Goal: Transaction & Acquisition: Purchase product/service

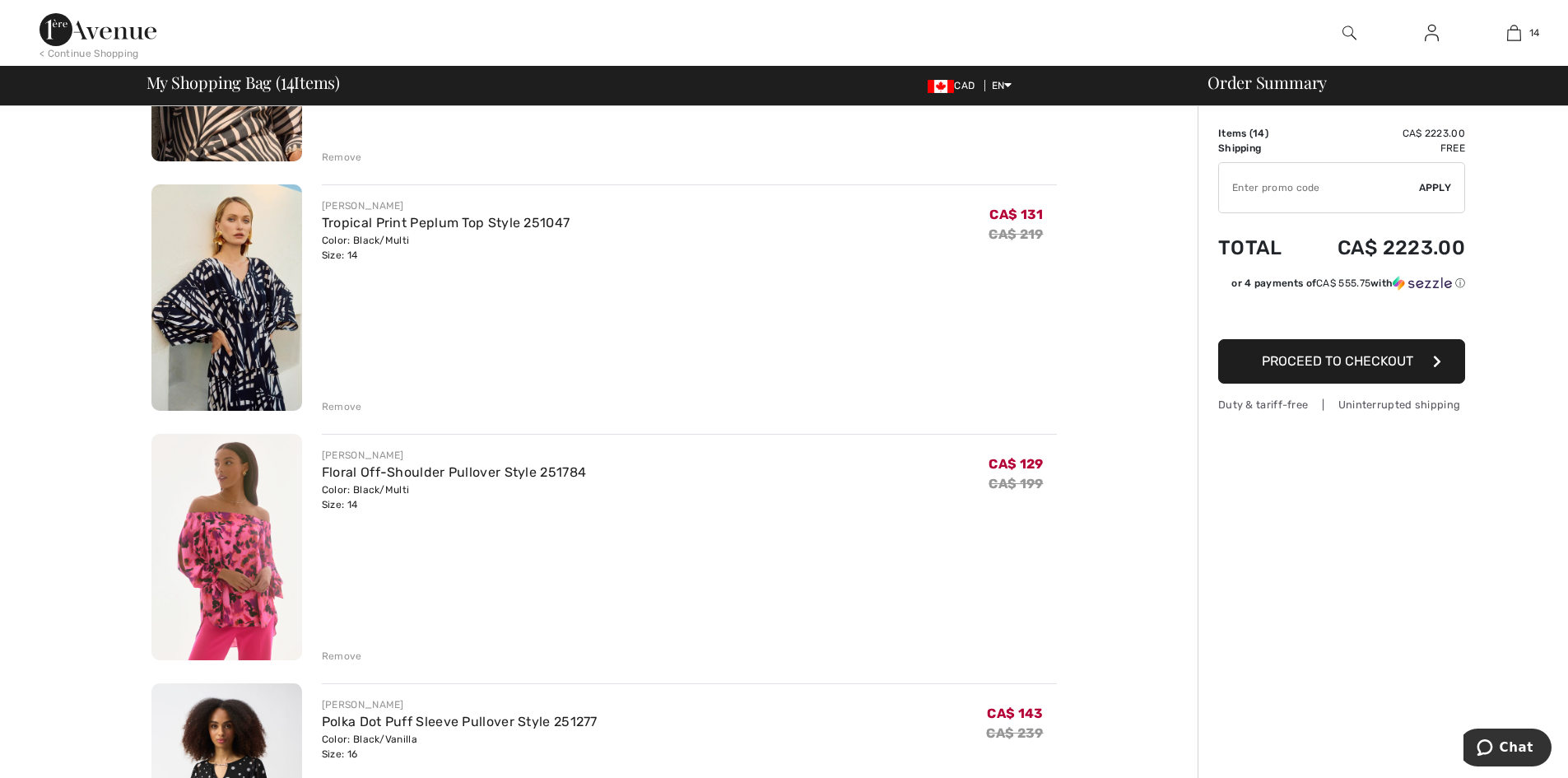
scroll to position [2551, 0]
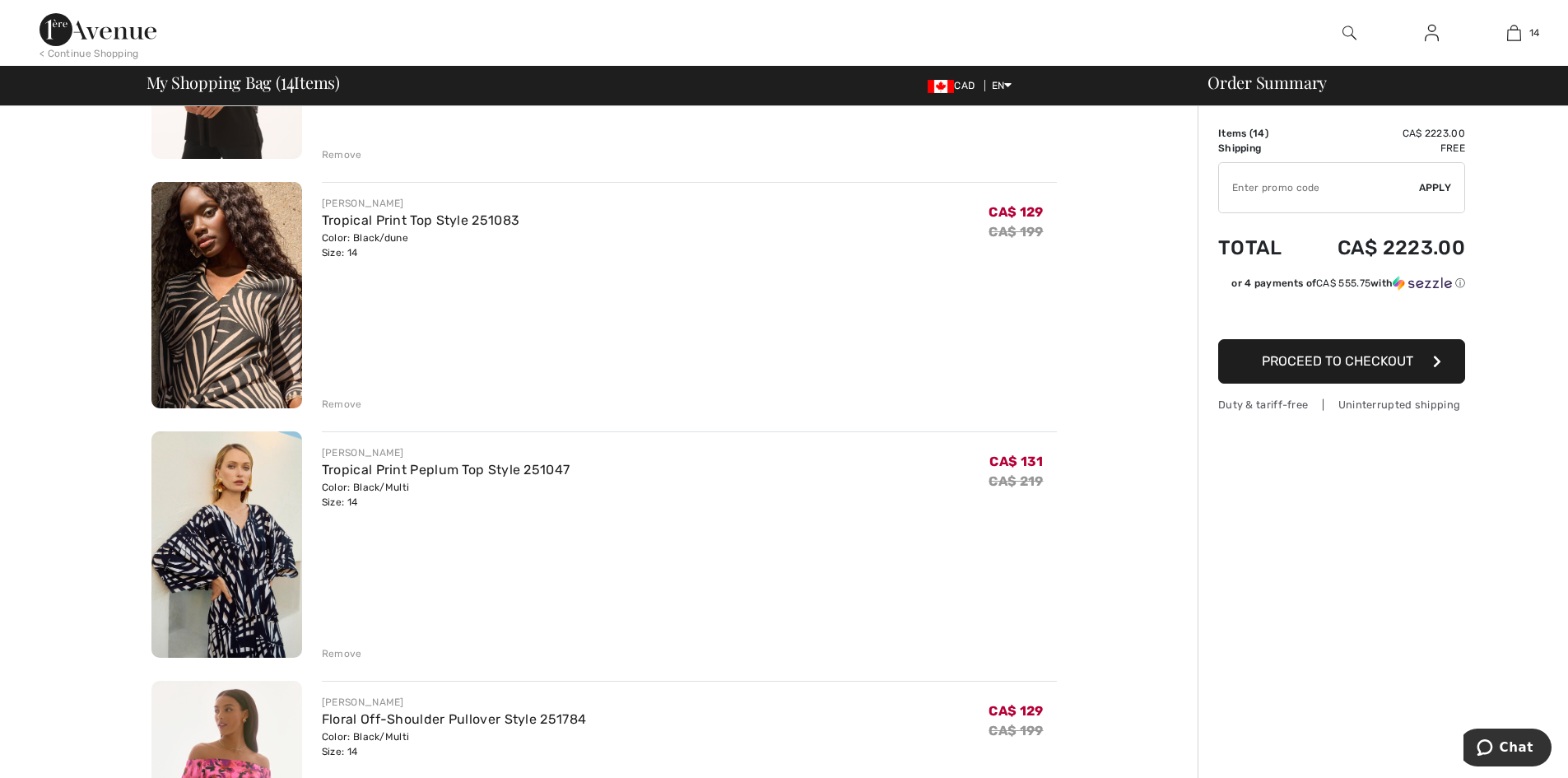
click at [332, 406] on div "Remove" at bounding box center [341, 403] width 40 height 14
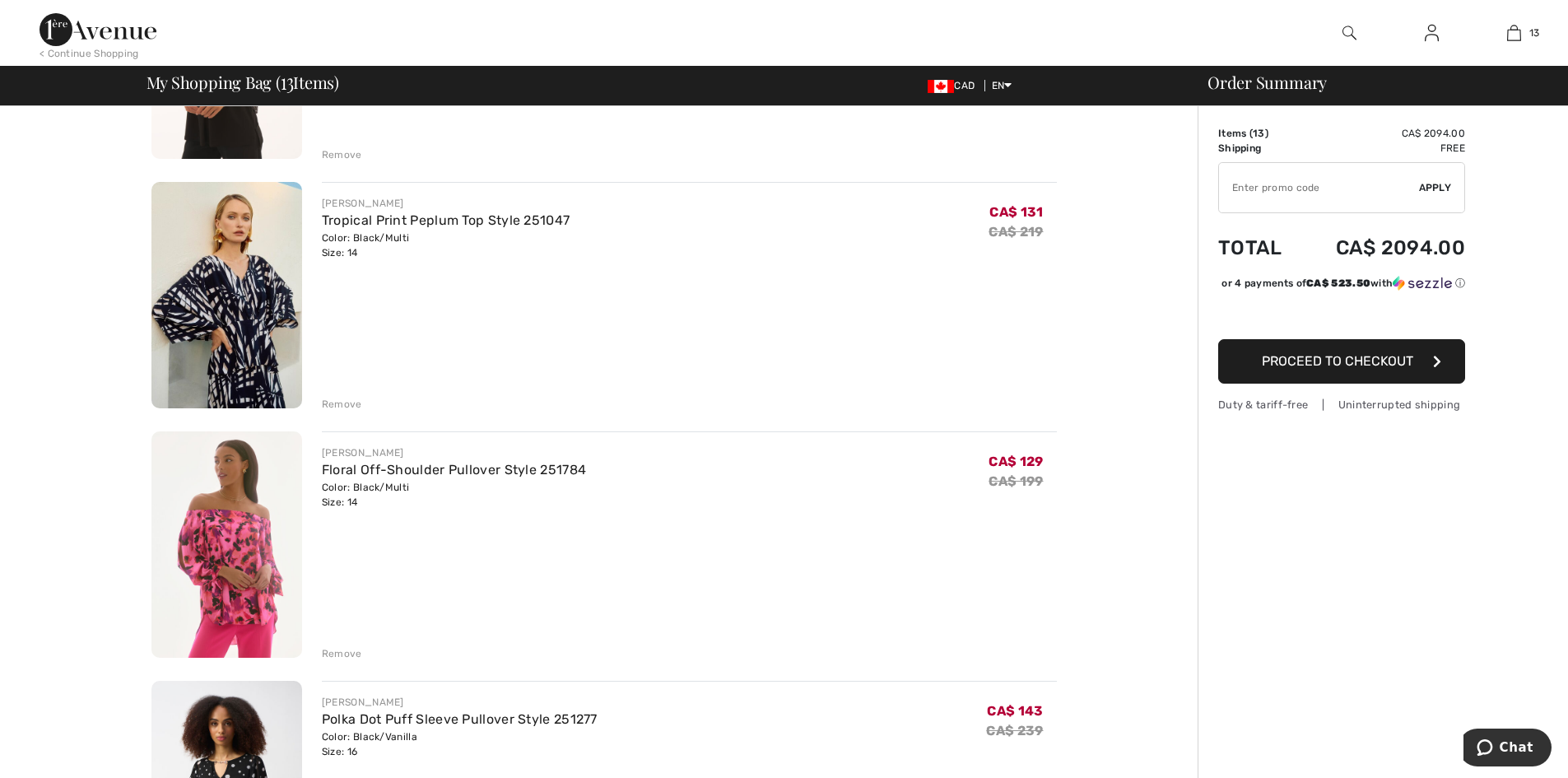
scroll to position [2222, 0]
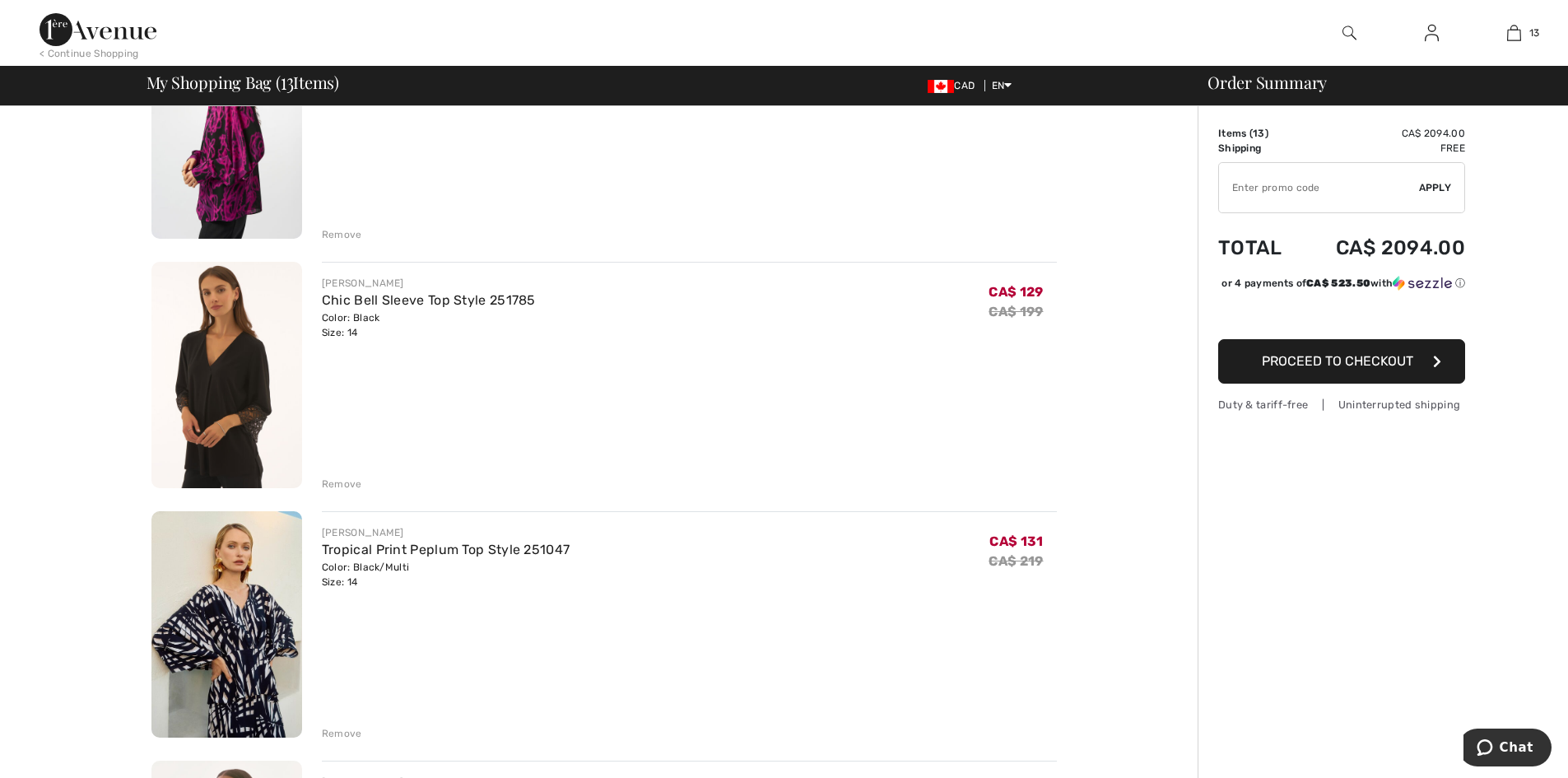
click at [254, 386] on img at bounding box center [227, 375] width 151 height 226
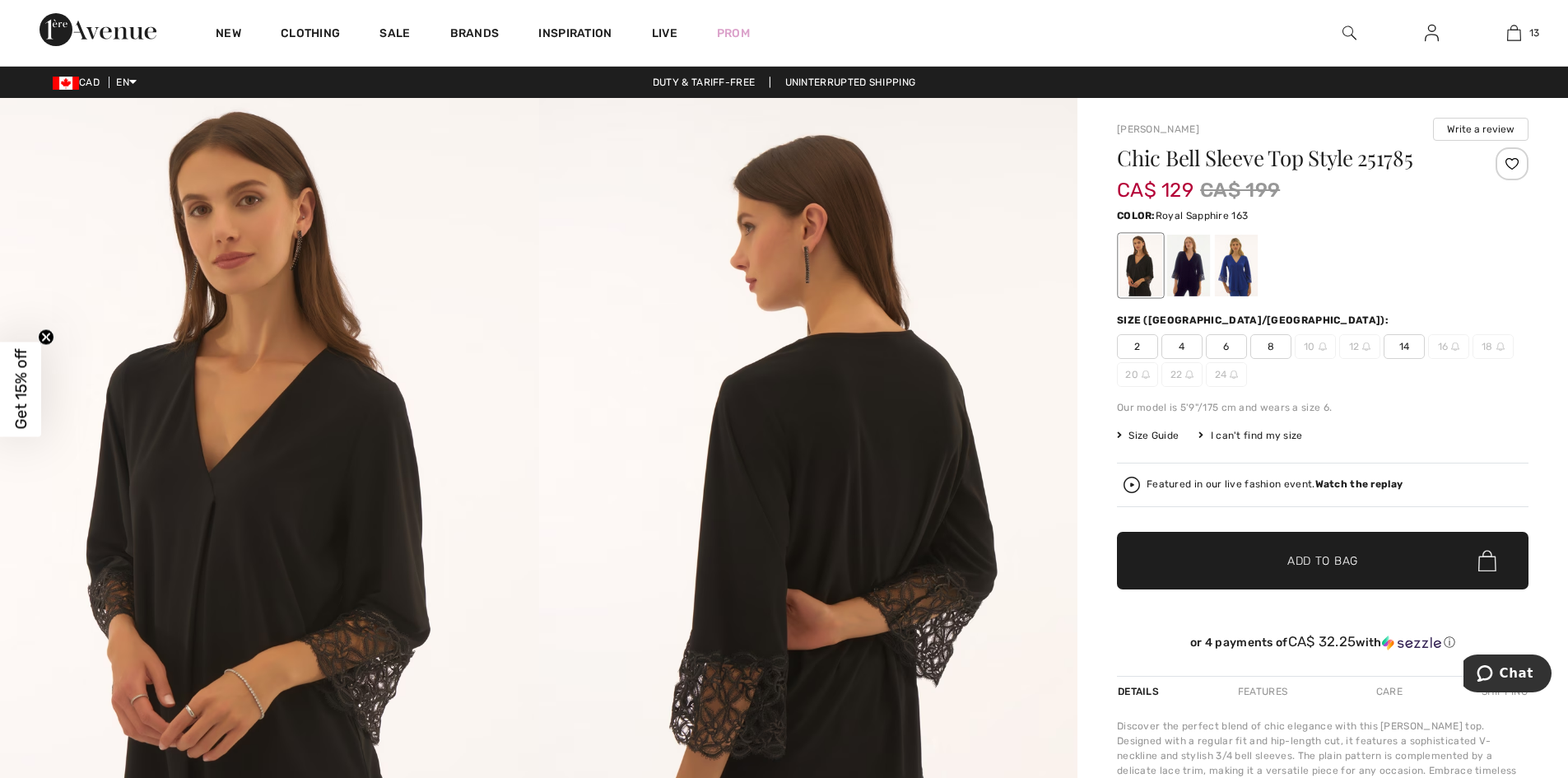
click at [1242, 278] on div at bounding box center [1236, 265] width 43 height 62
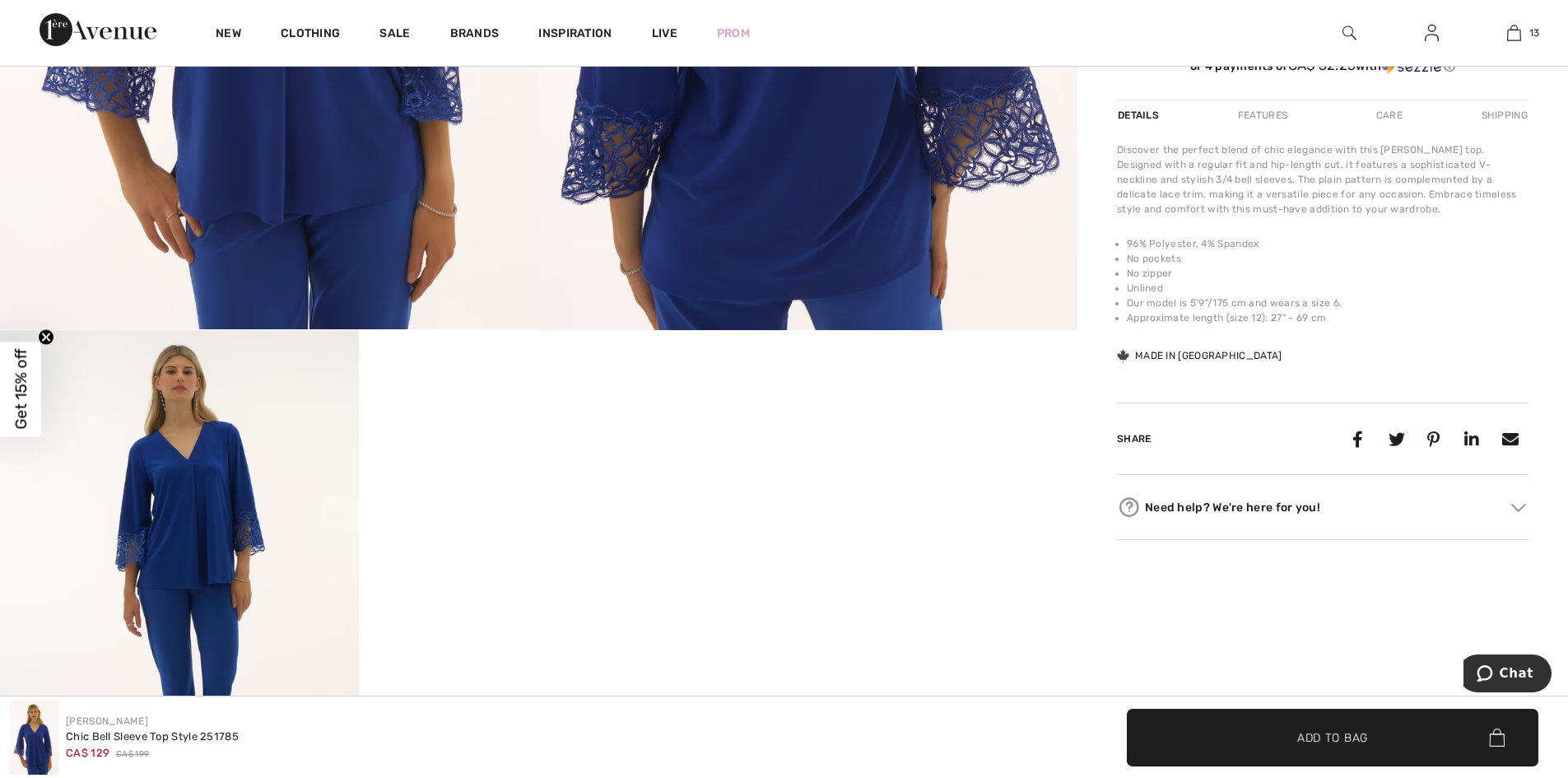
scroll to position [905, 0]
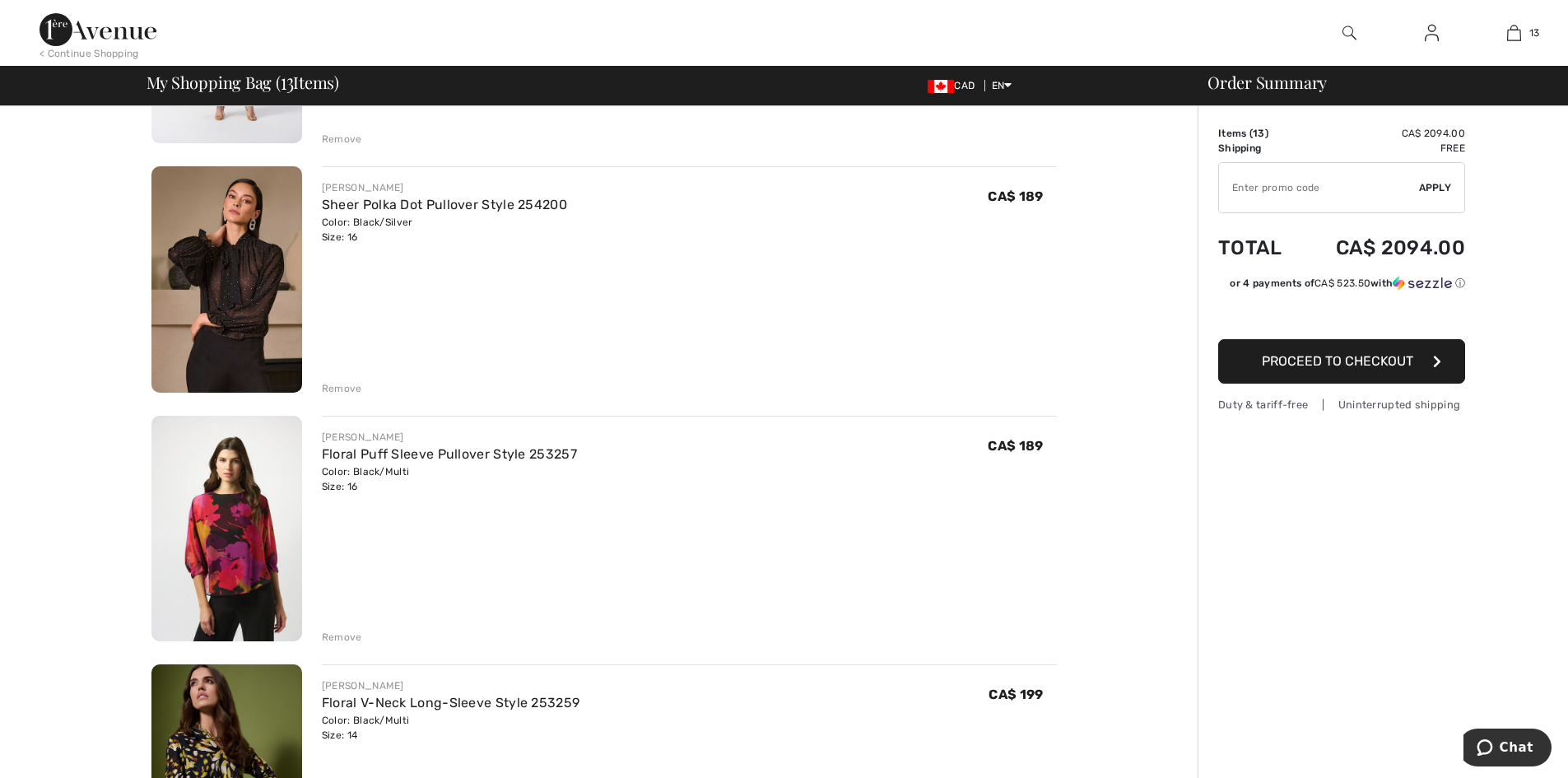
scroll to position [576, 0]
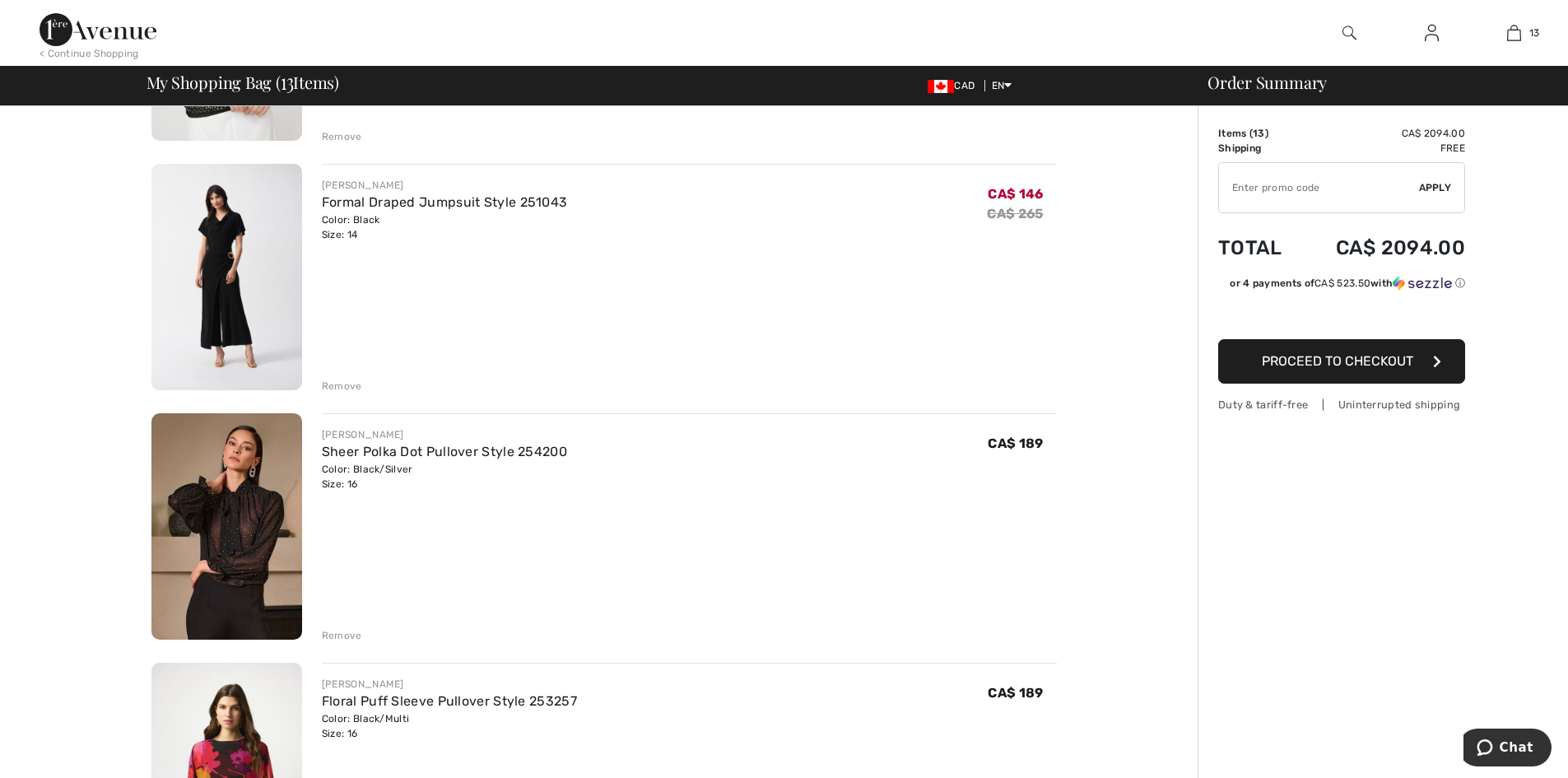
click at [330, 384] on div "Remove" at bounding box center [341, 385] width 40 height 14
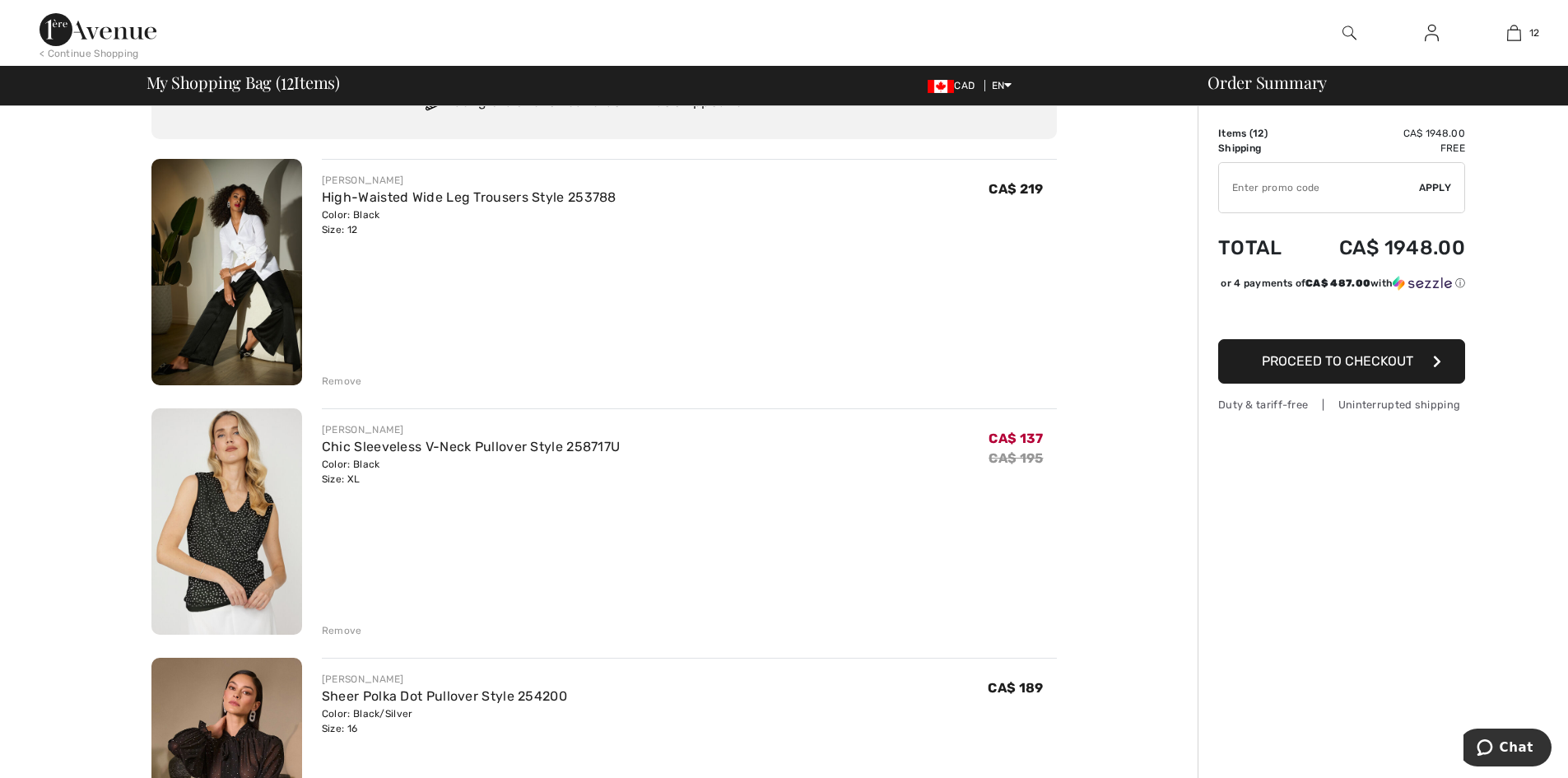
scroll to position [0, 0]
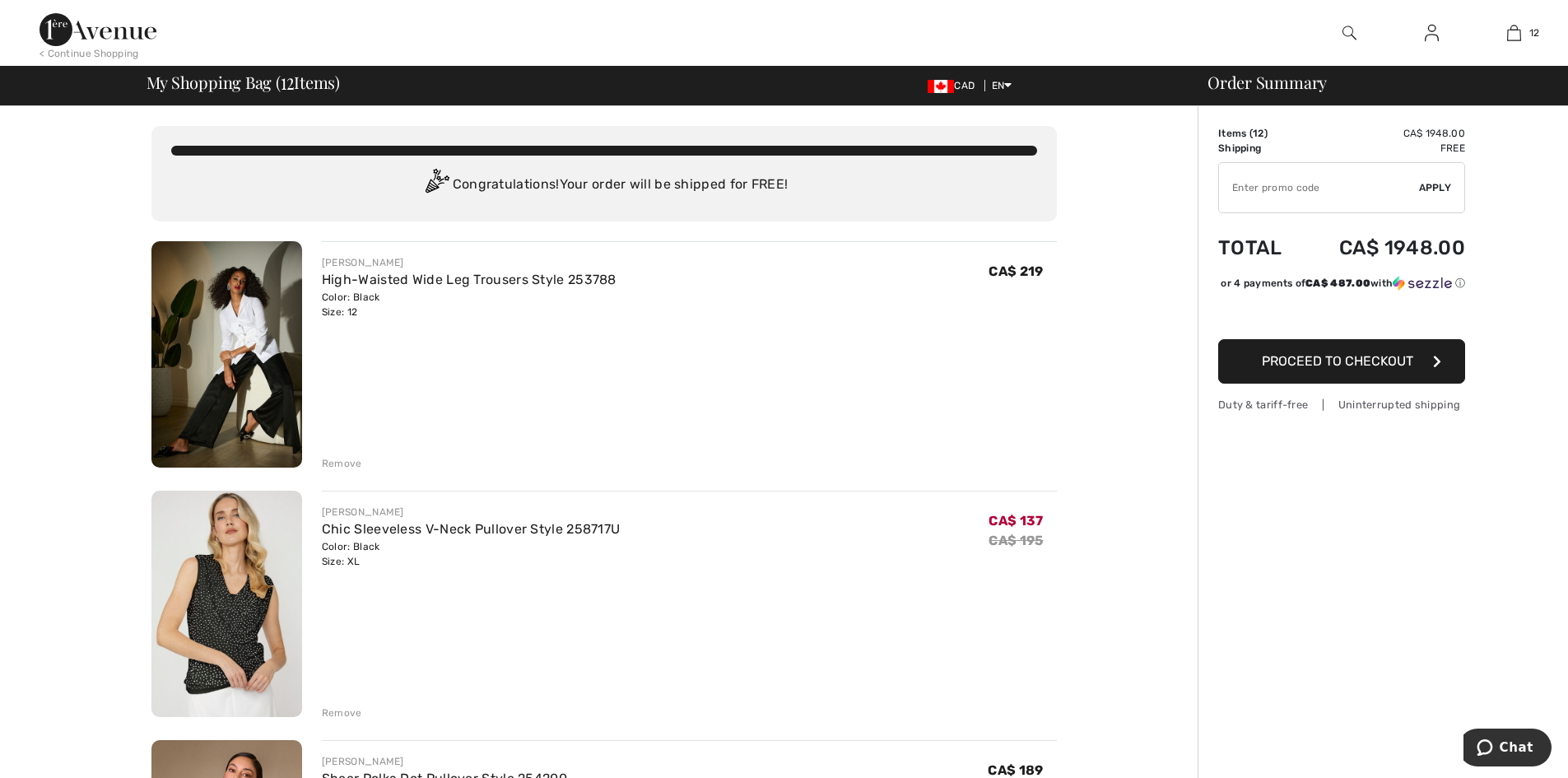
click at [347, 463] on div "Remove" at bounding box center [341, 463] width 40 height 14
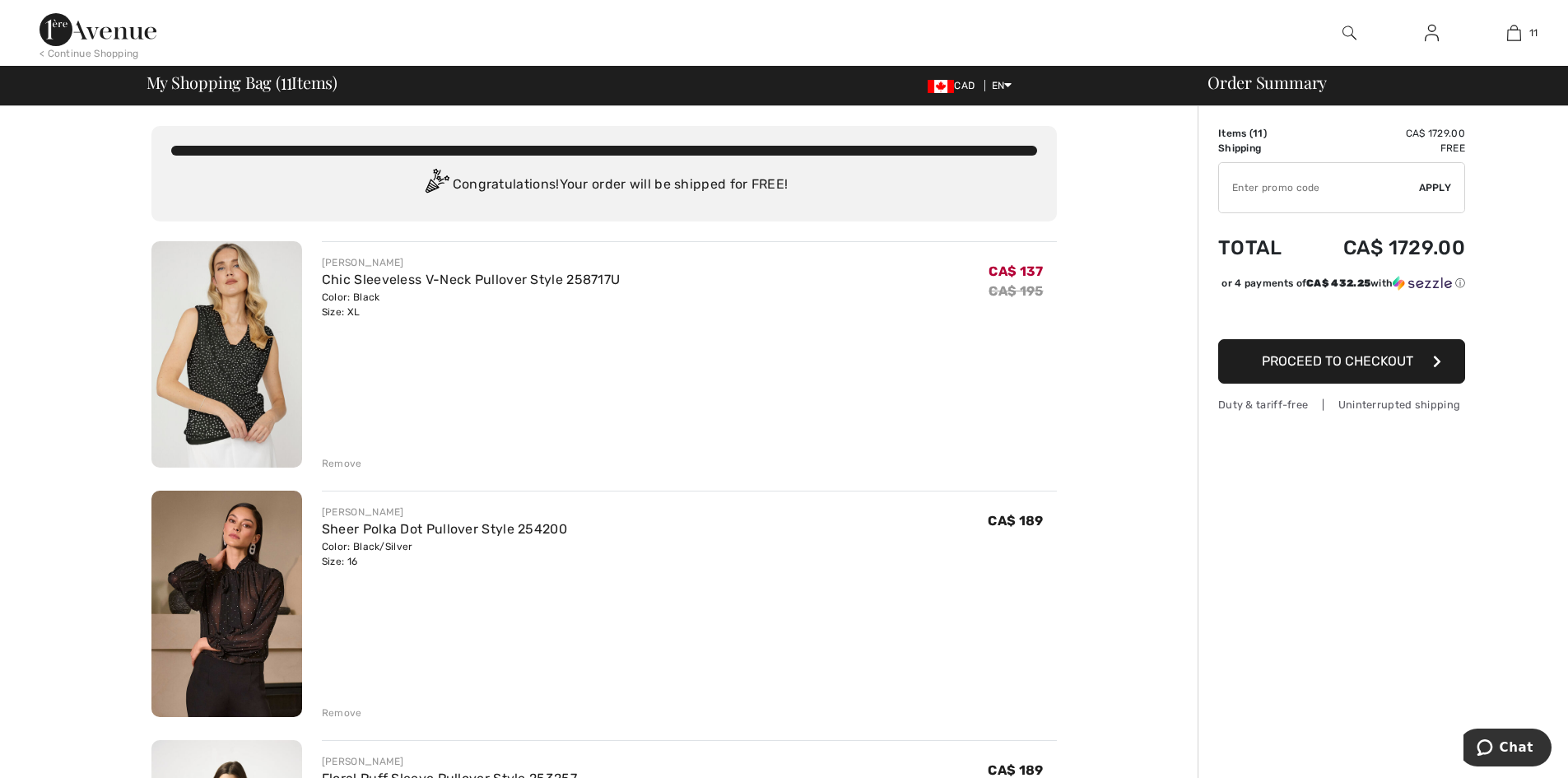
click at [219, 394] on img at bounding box center [227, 354] width 151 height 226
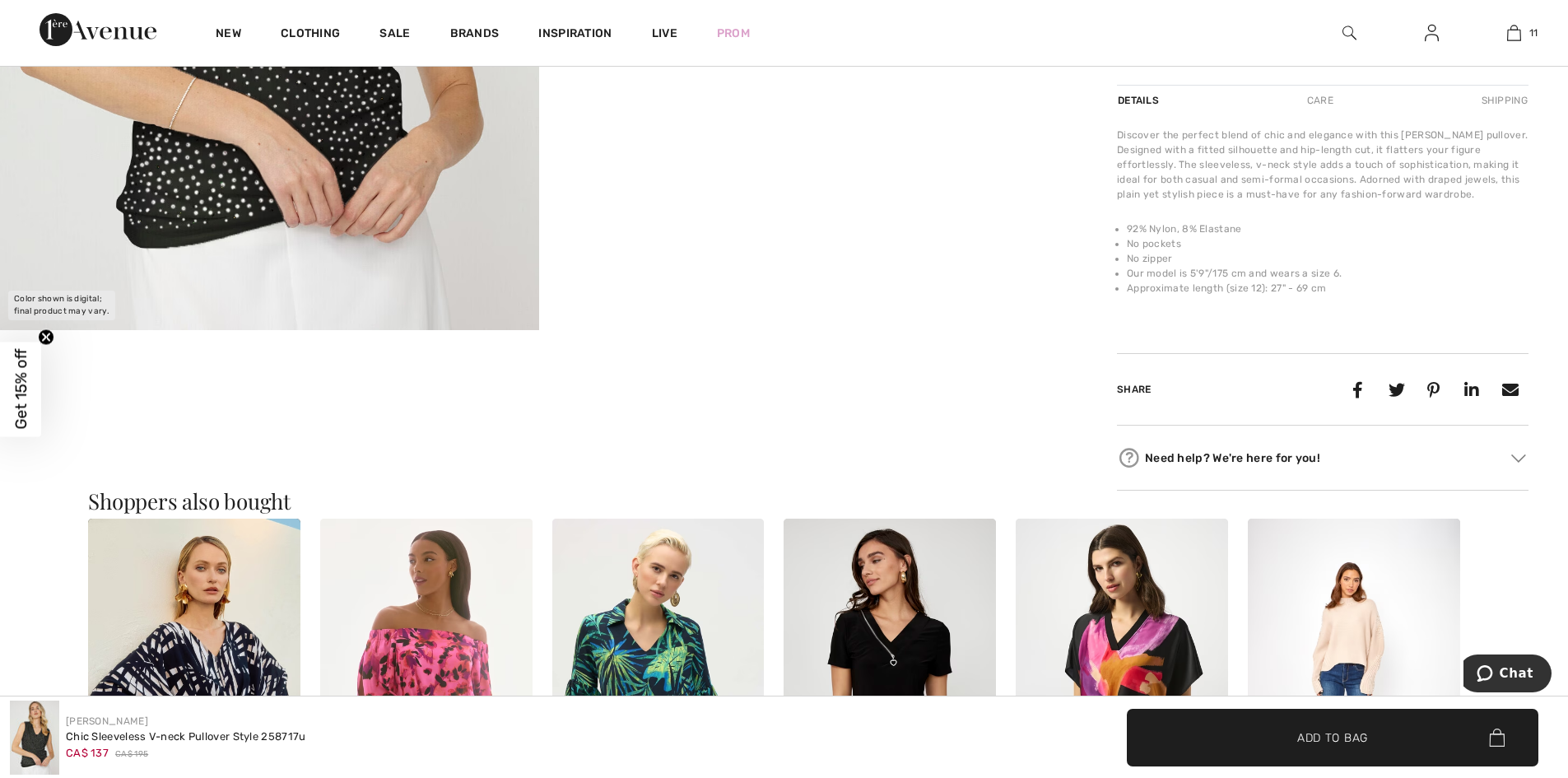
scroll to position [823, 0]
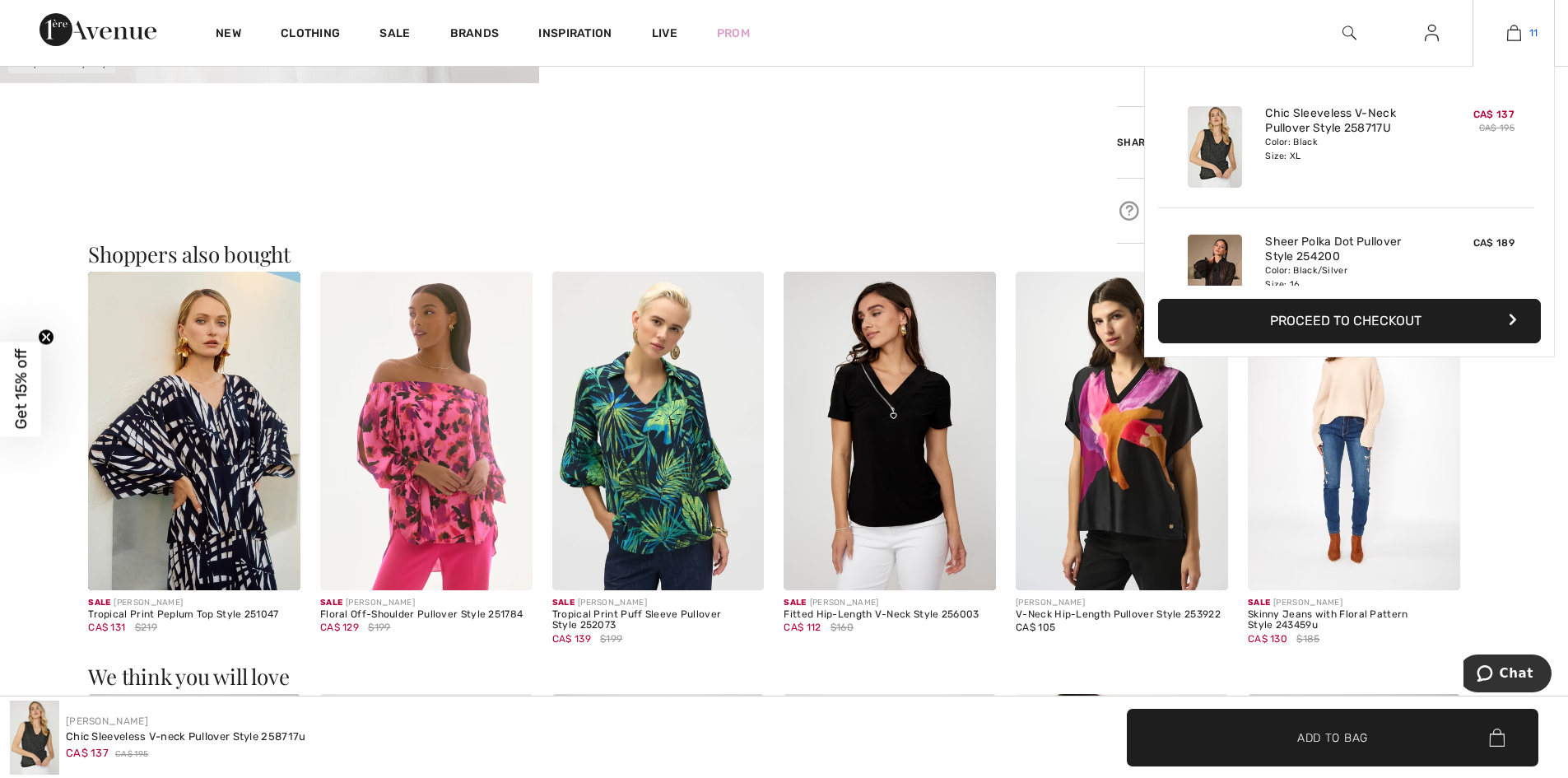
click at [1511, 32] on img at bounding box center [1514, 33] width 14 height 20
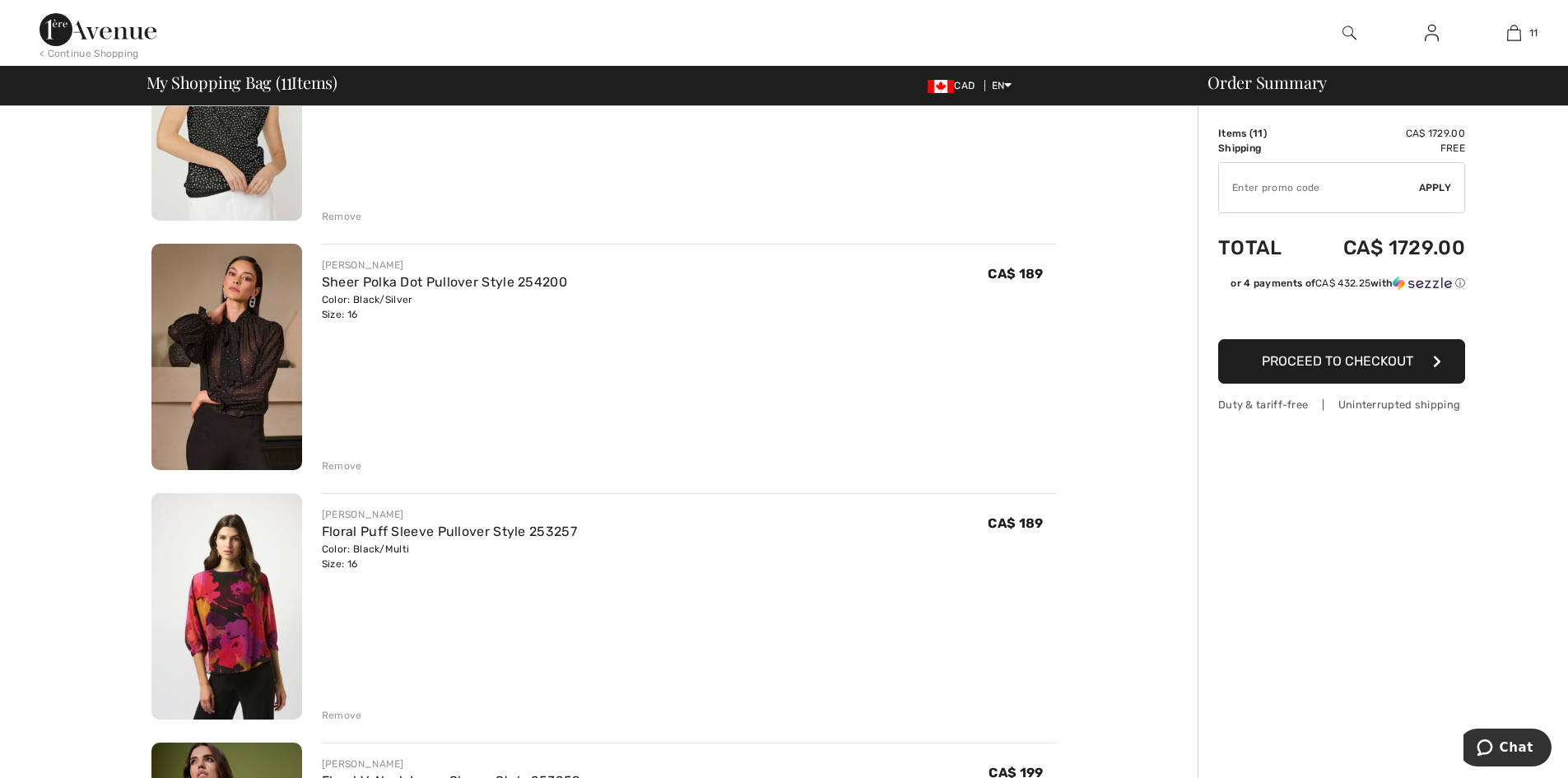
scroll to position [494, 0]
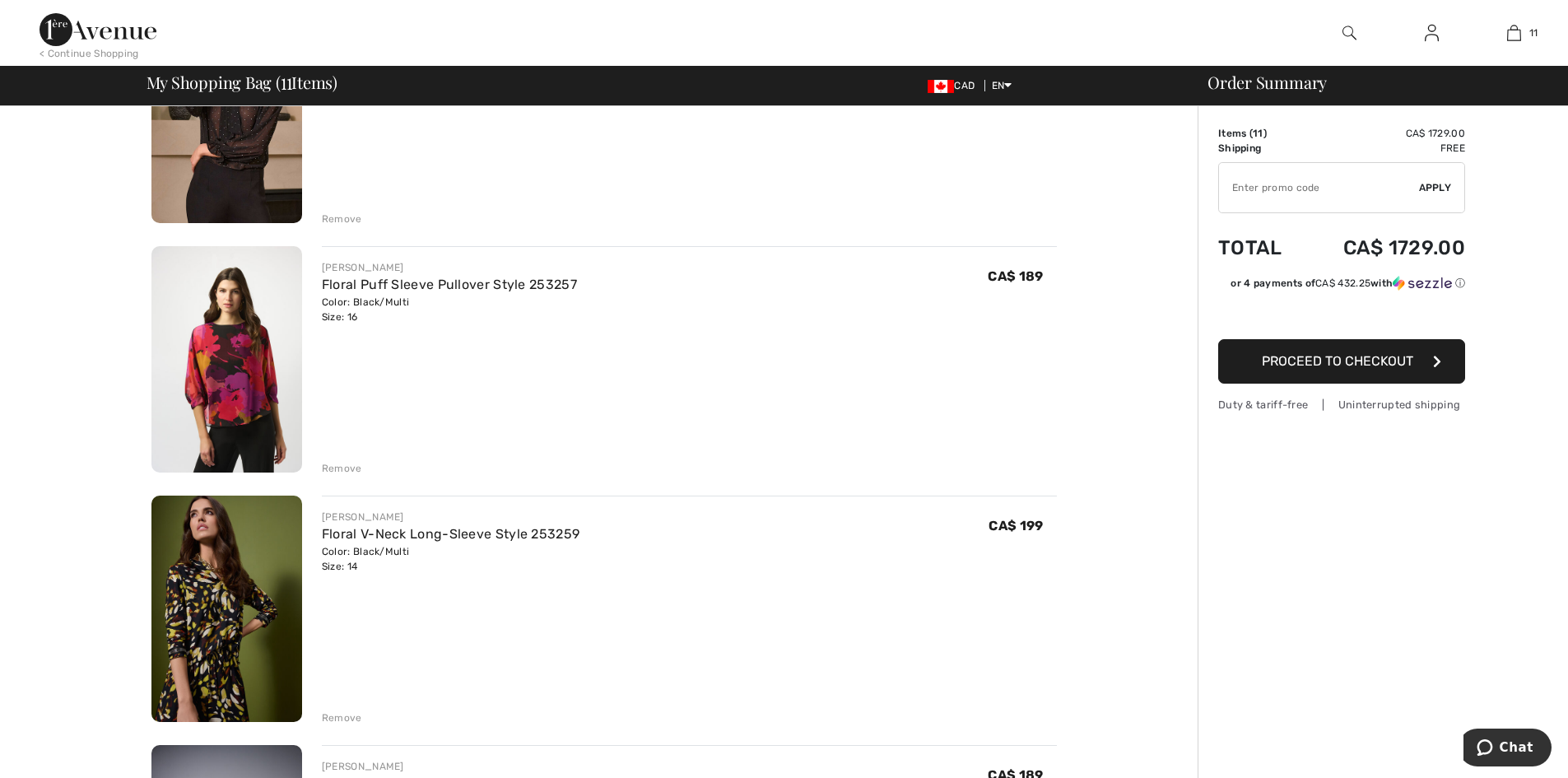
click at [230, 626] on img at bounding box center [227, 608] width 151 height 226
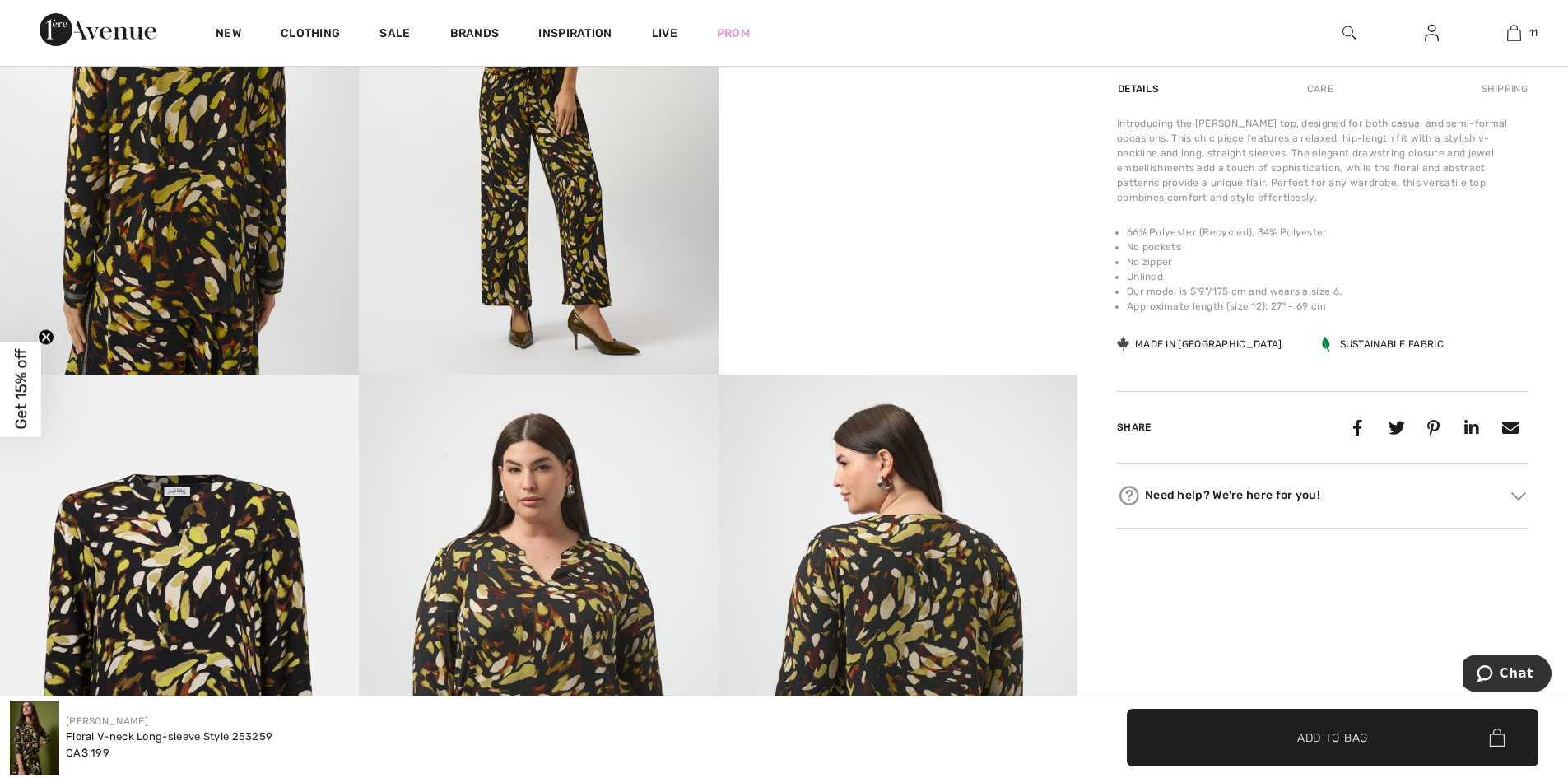
scroll to position [740, 0]
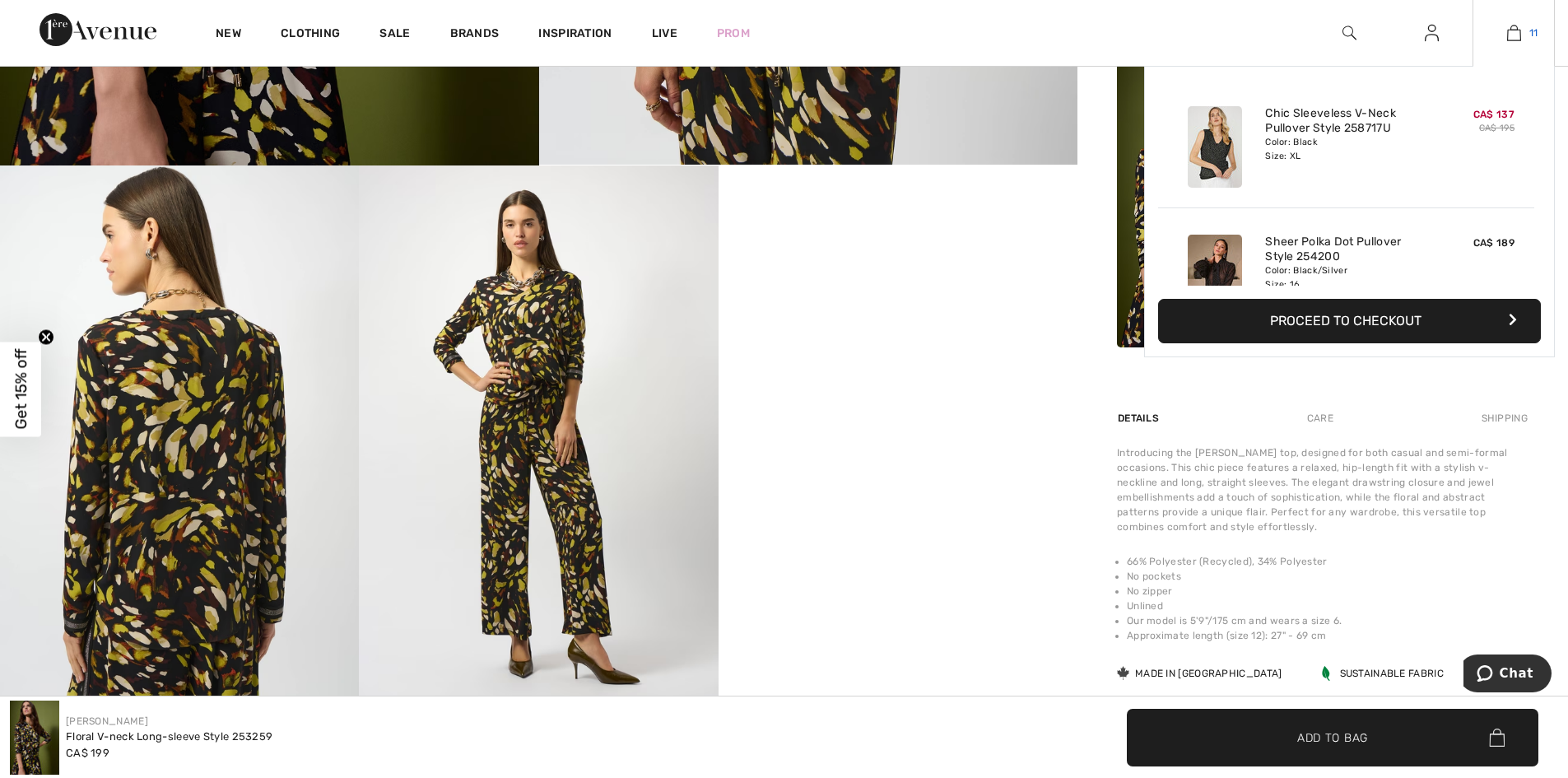
click at [1520, 34] on img at bounding box center [1514, 33] width 14 height 20
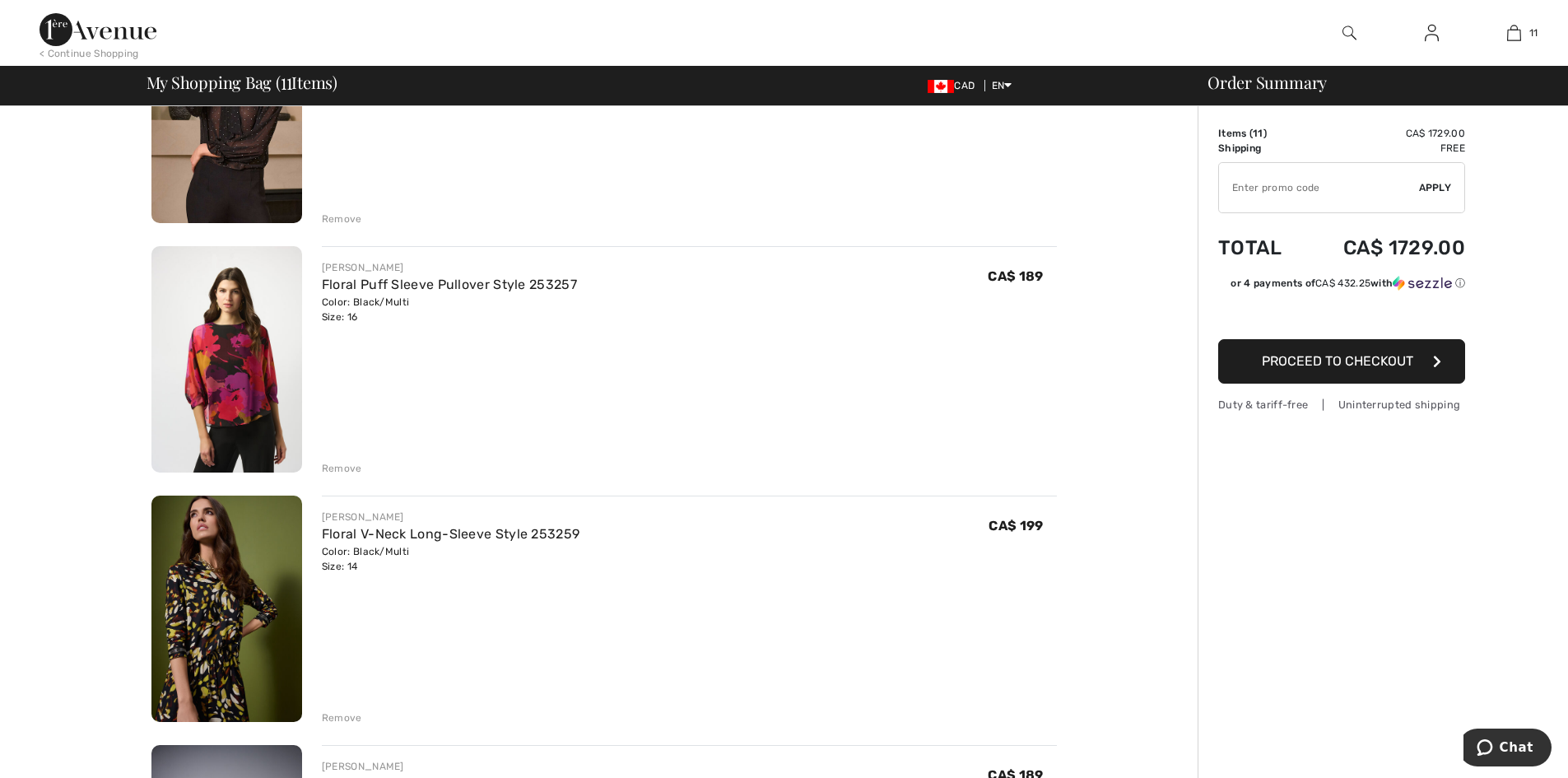
scroll to position [740, 0]
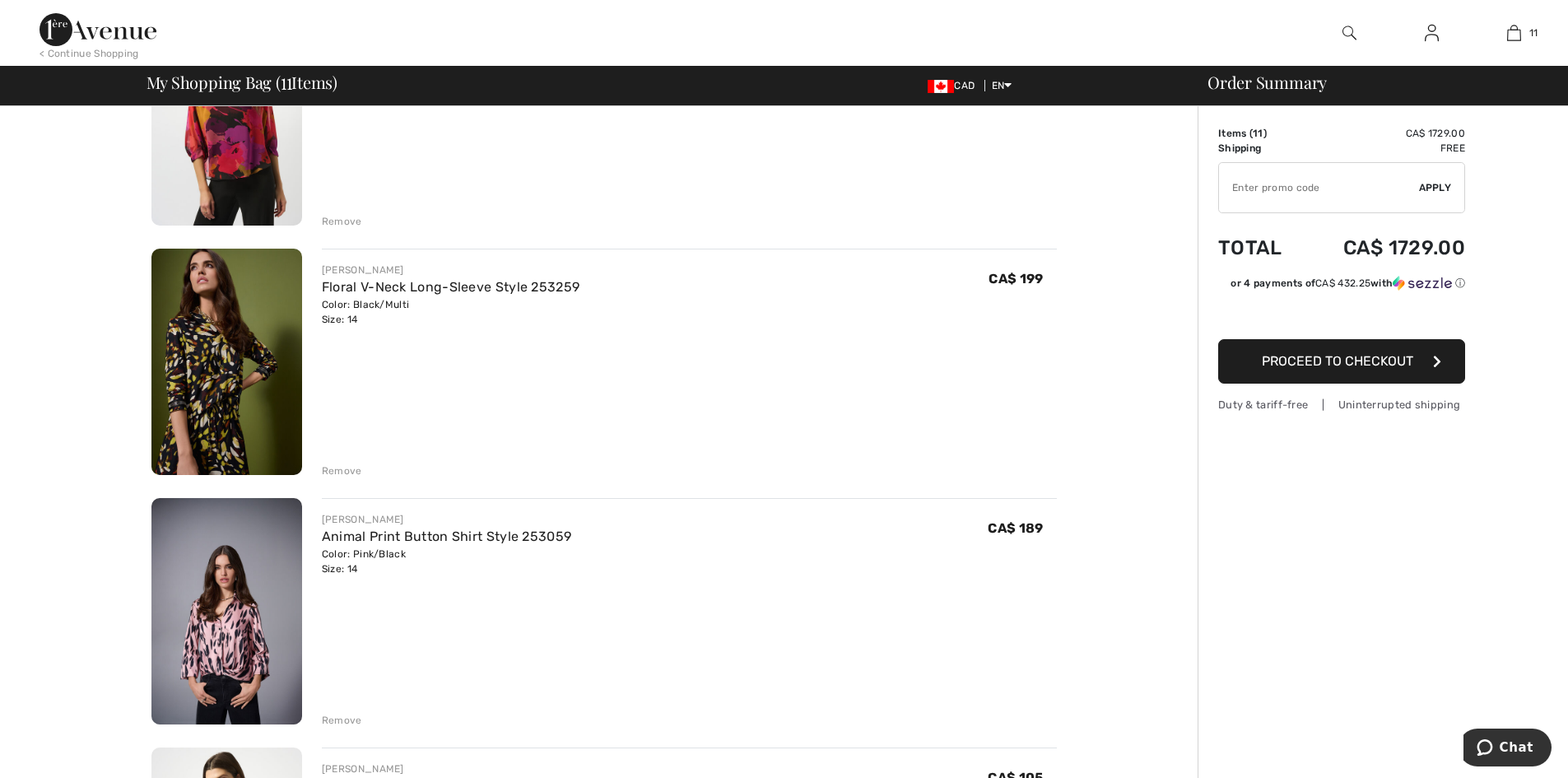
click at [327, 473] on div "Remove" at bounding box center [341, 471] width 40 height 14
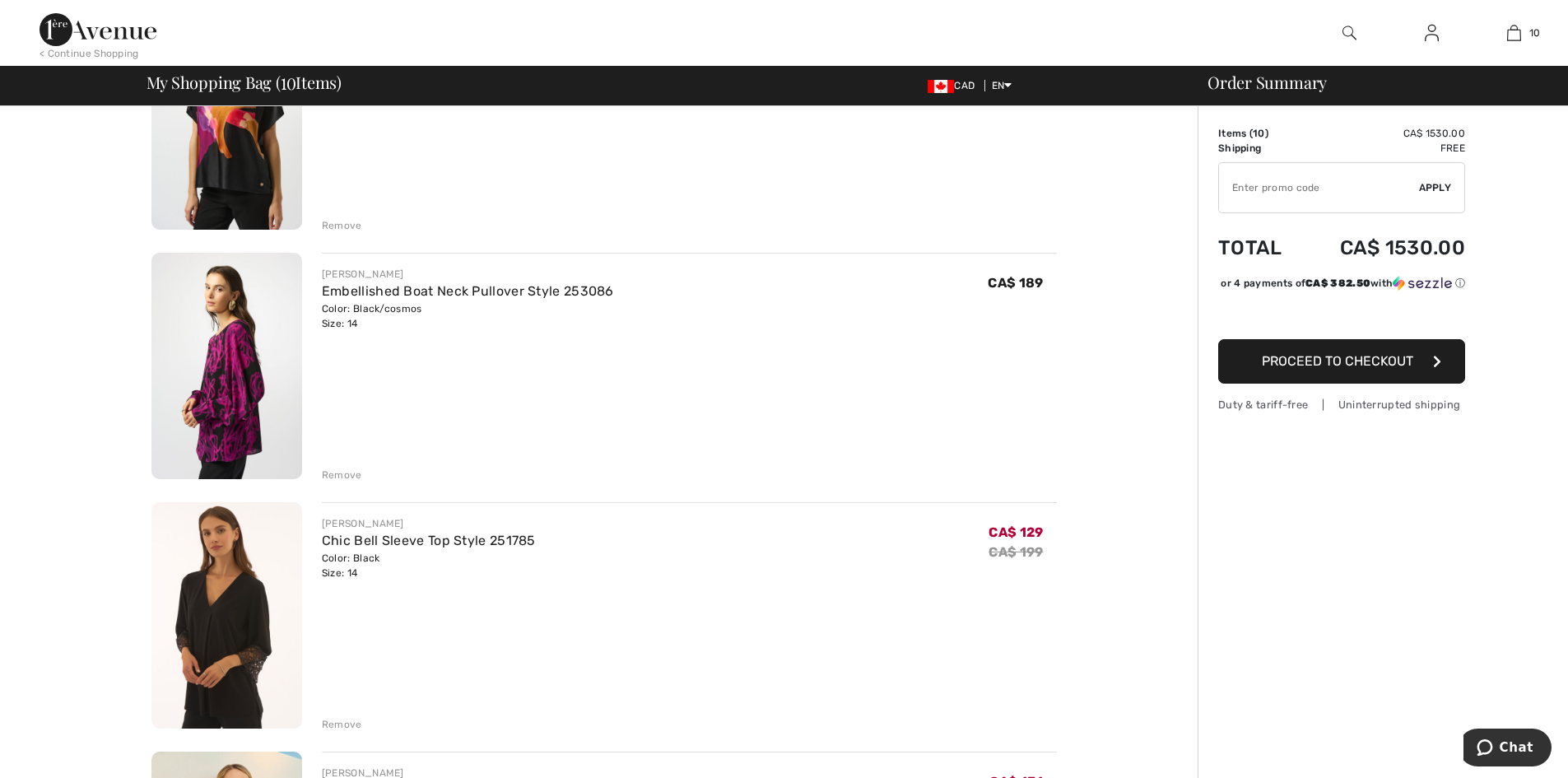
scroll to position [1481, 0]
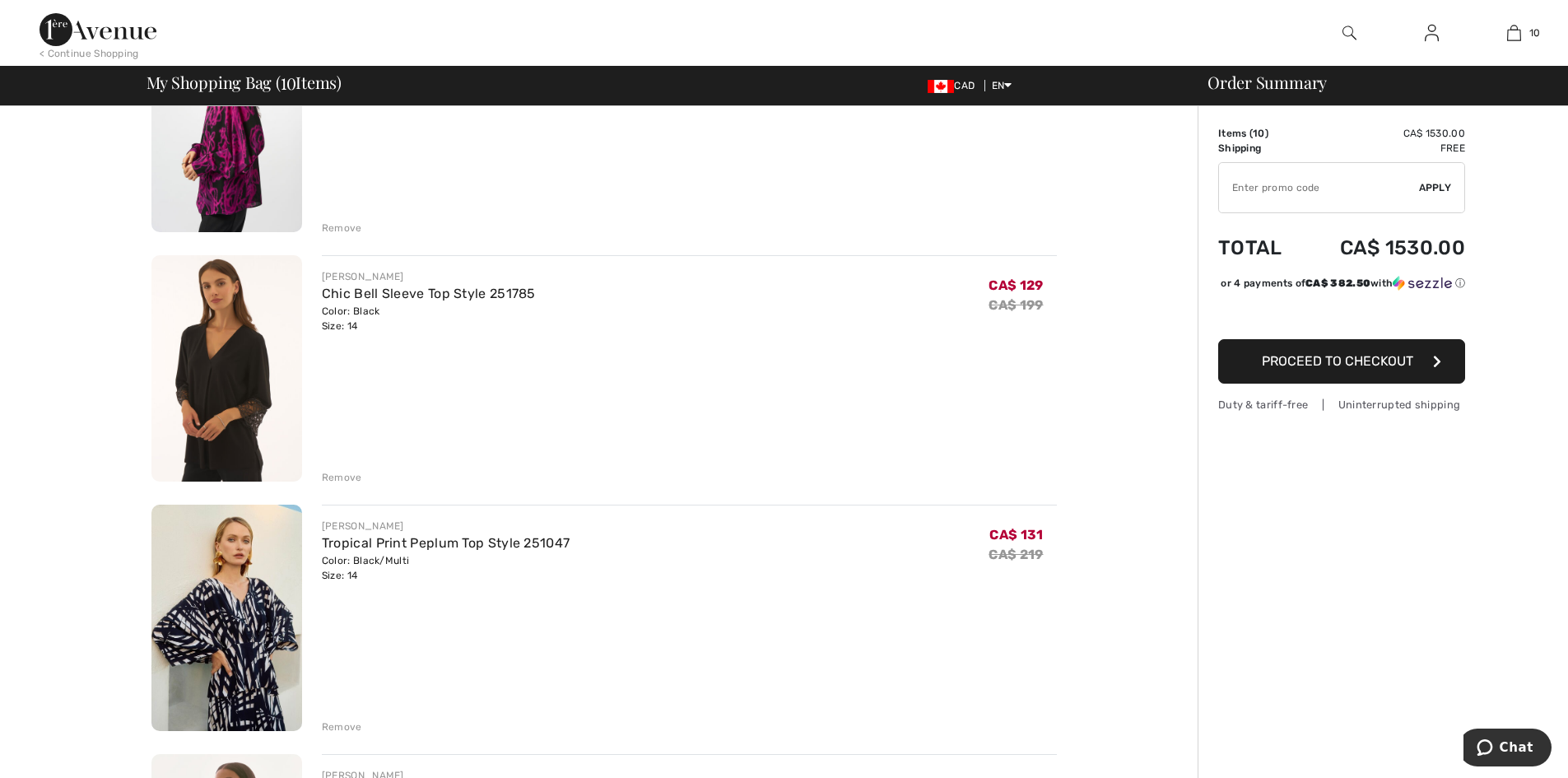
click at [327, 473] on div "Remove" at bounding box center [341, 477] width 40 height 14
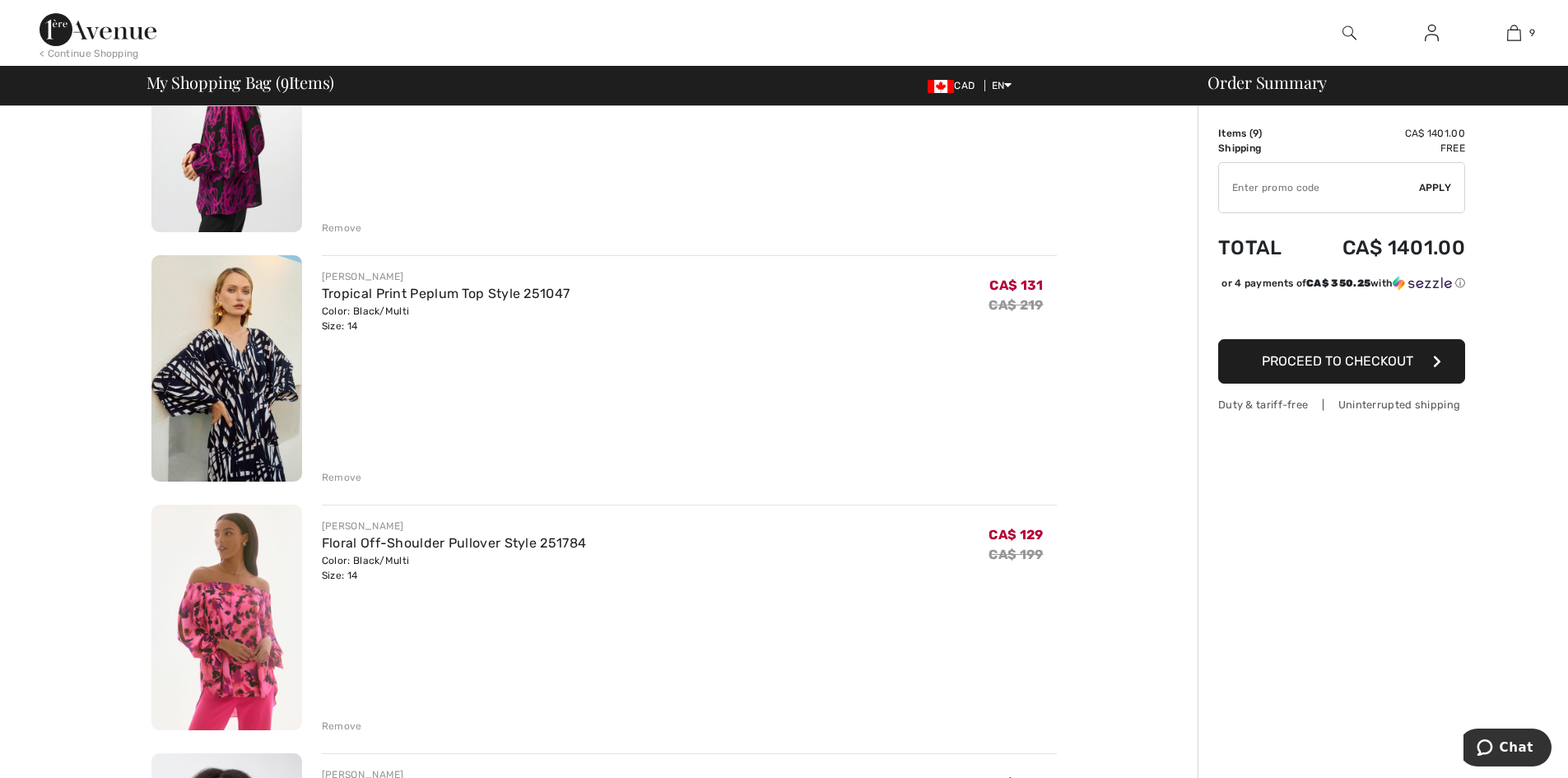
scroll to position [1728, 0]
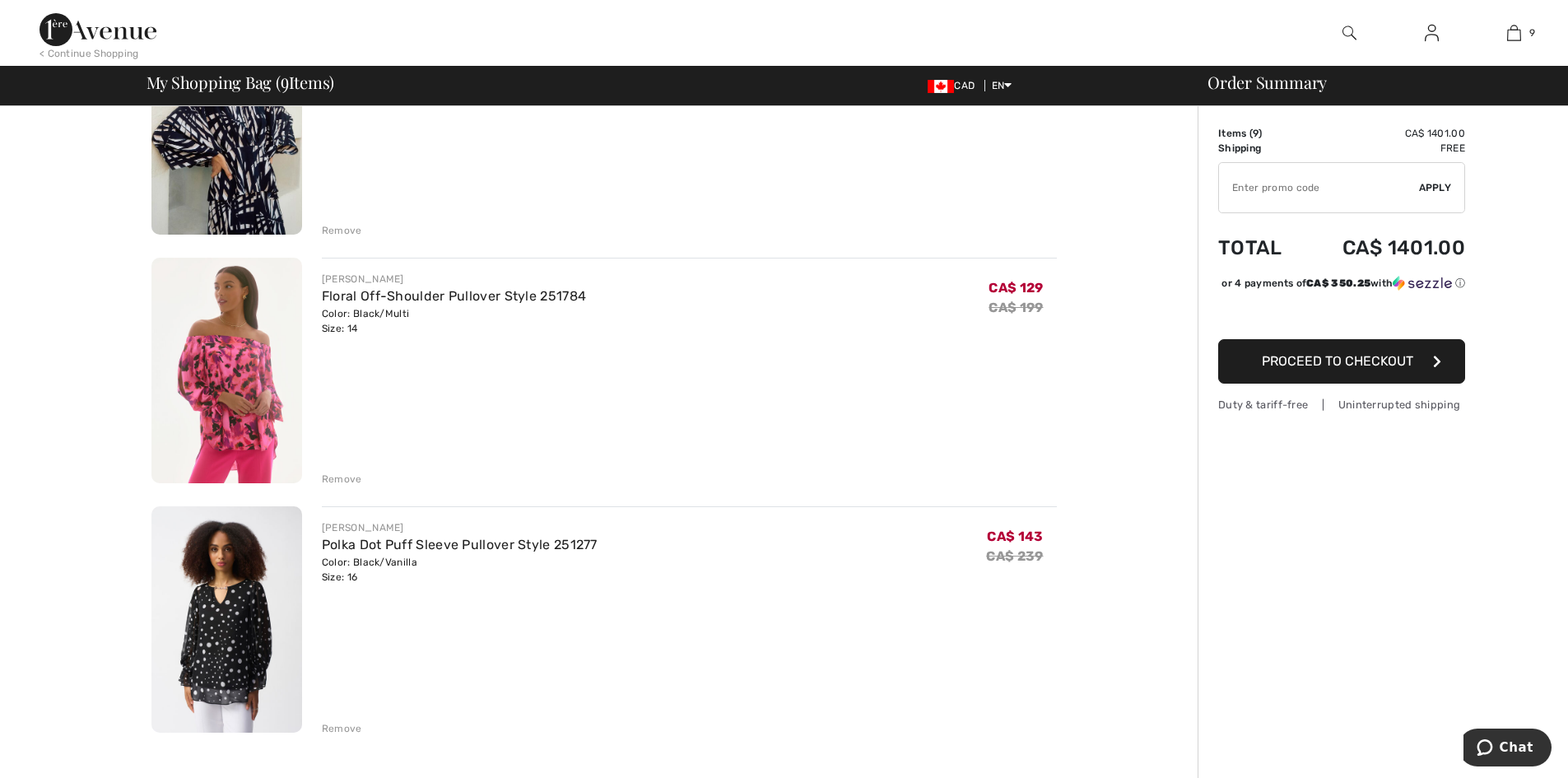
click at [191, 662] on img at bounding box center [227, 619] width 151 height 226
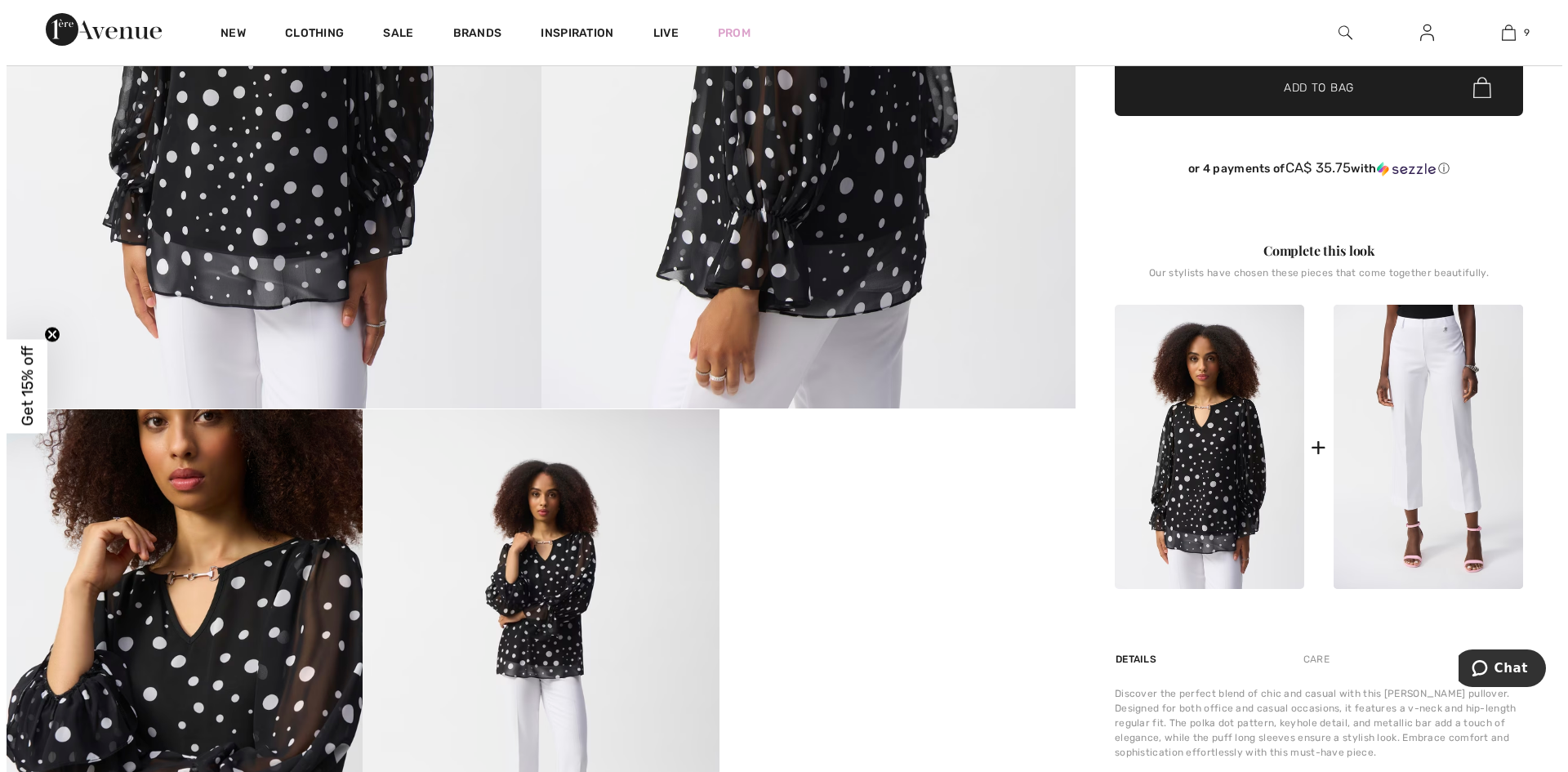
scroll to position [571, 0]
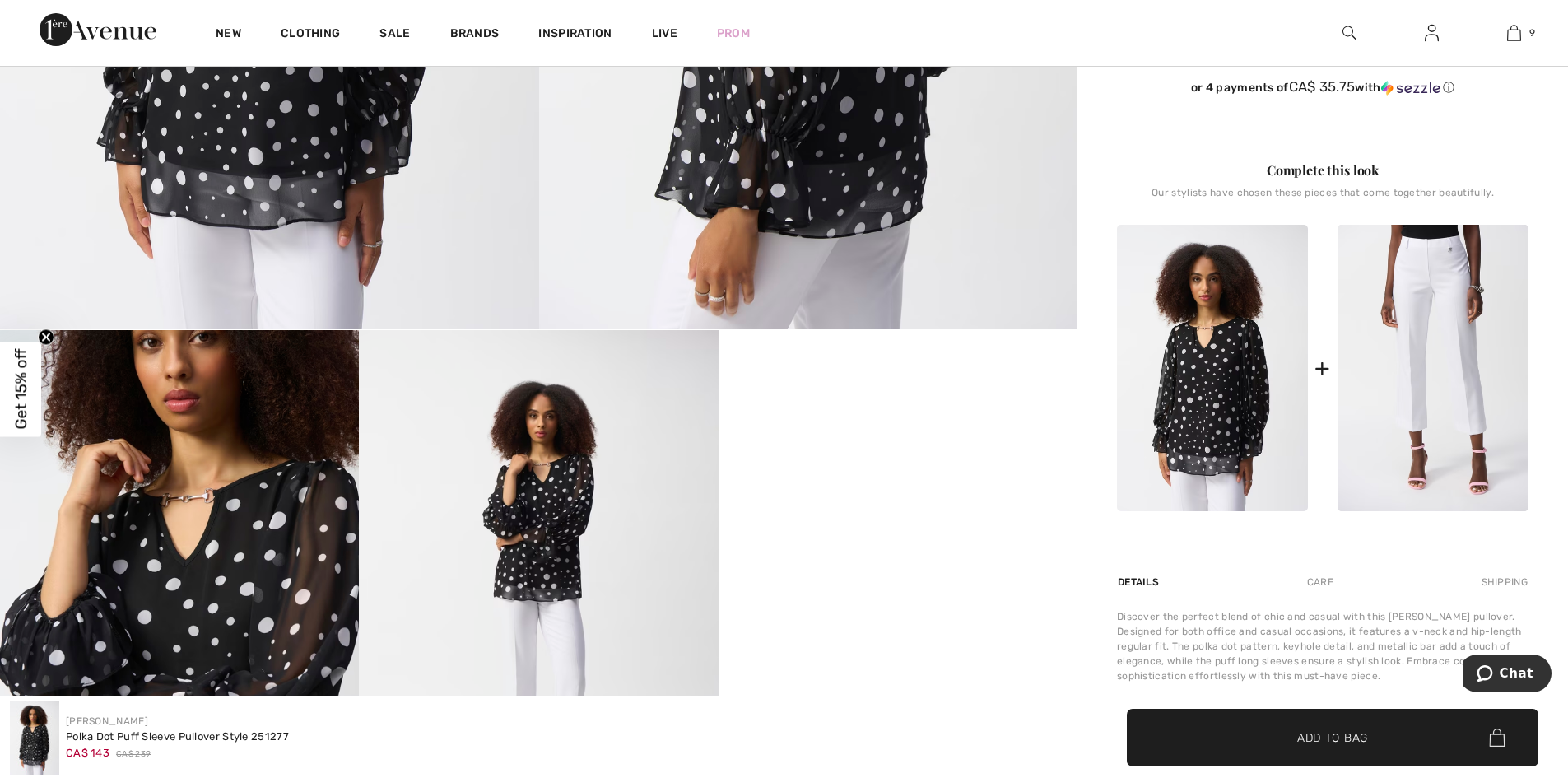
click at [198, 524] on img at bounding box center [179, 598] width 359 height 538
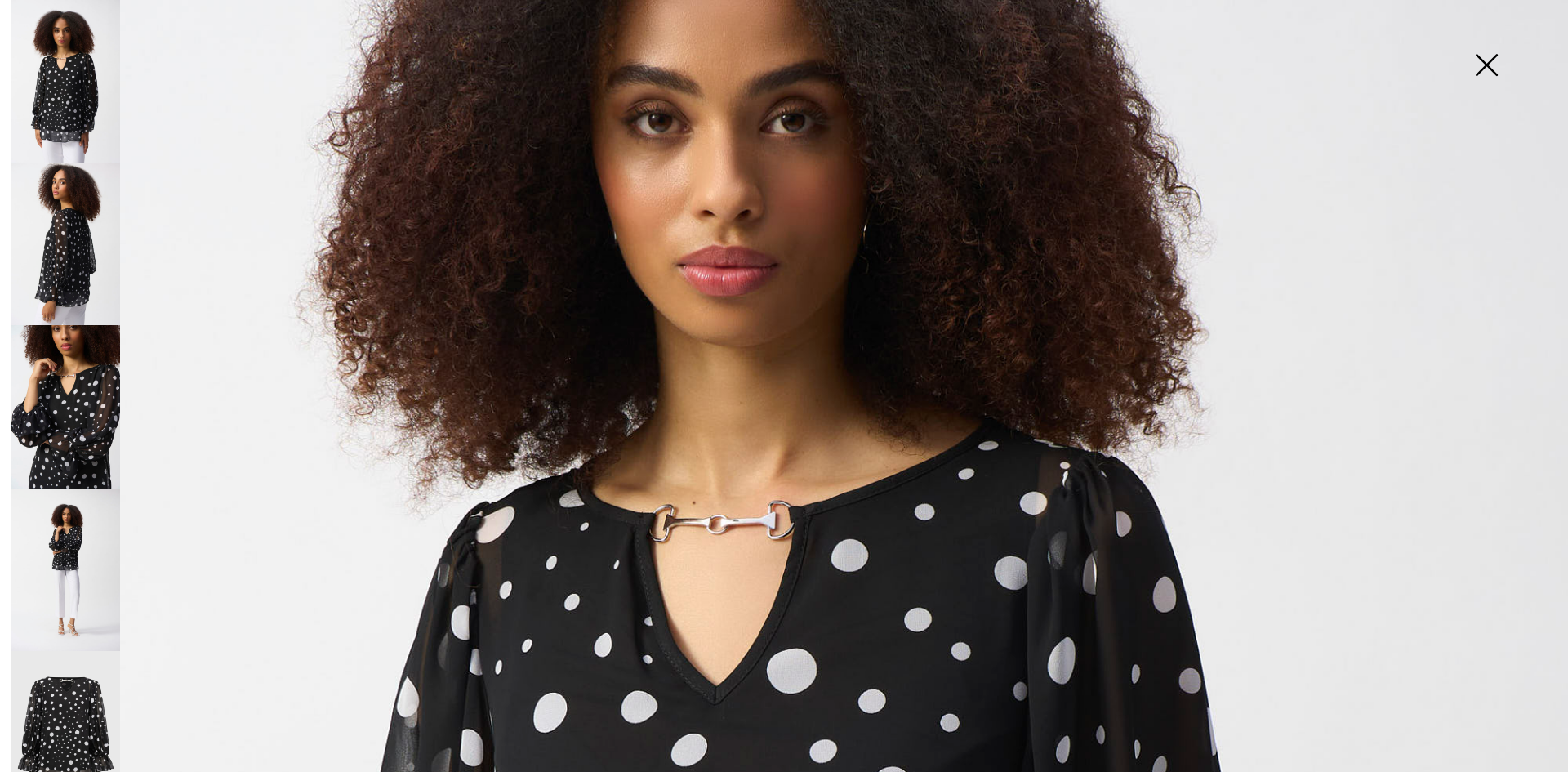
scroll to position [0, 0]
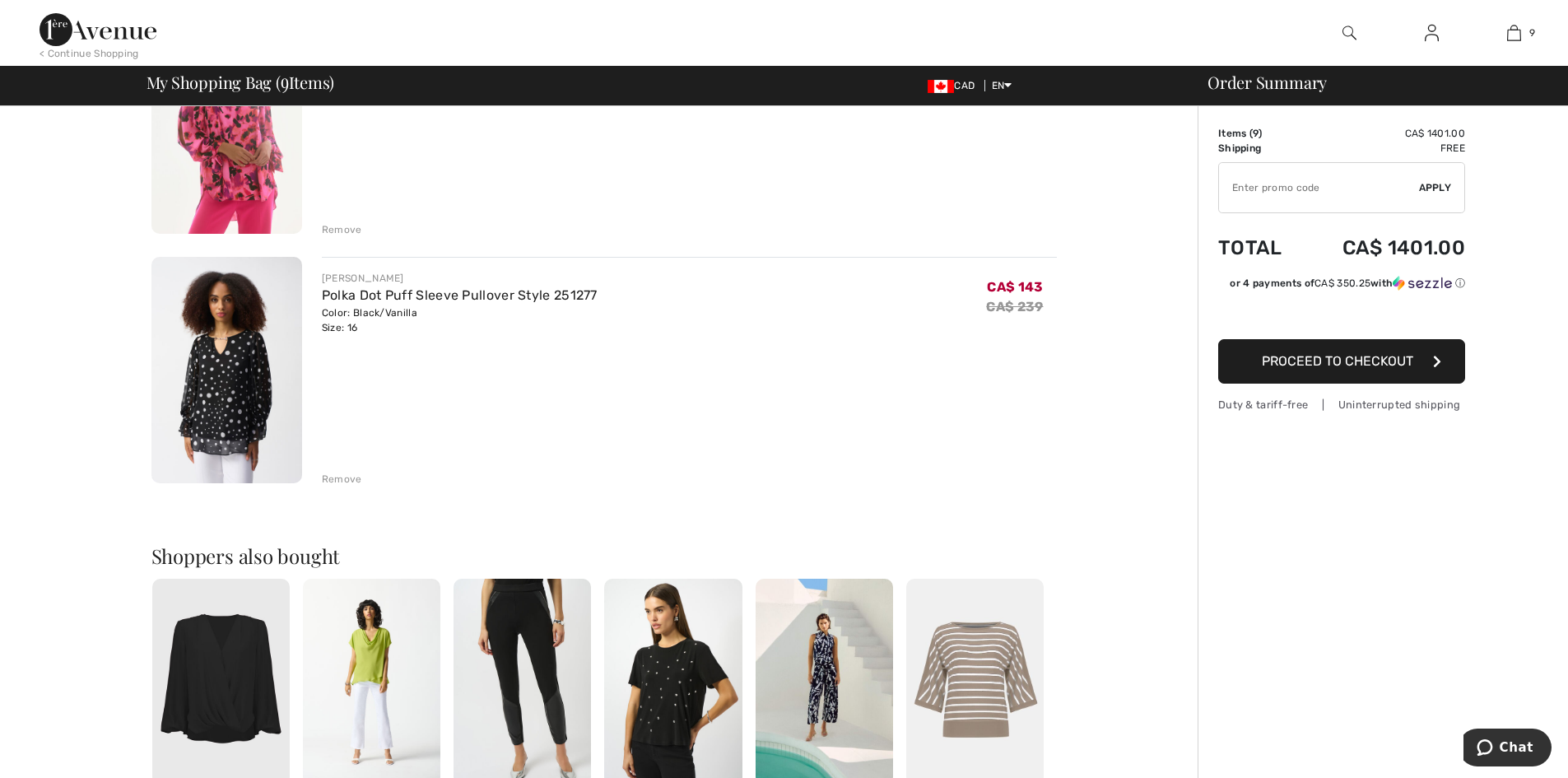
scroll to position [1813, 0]
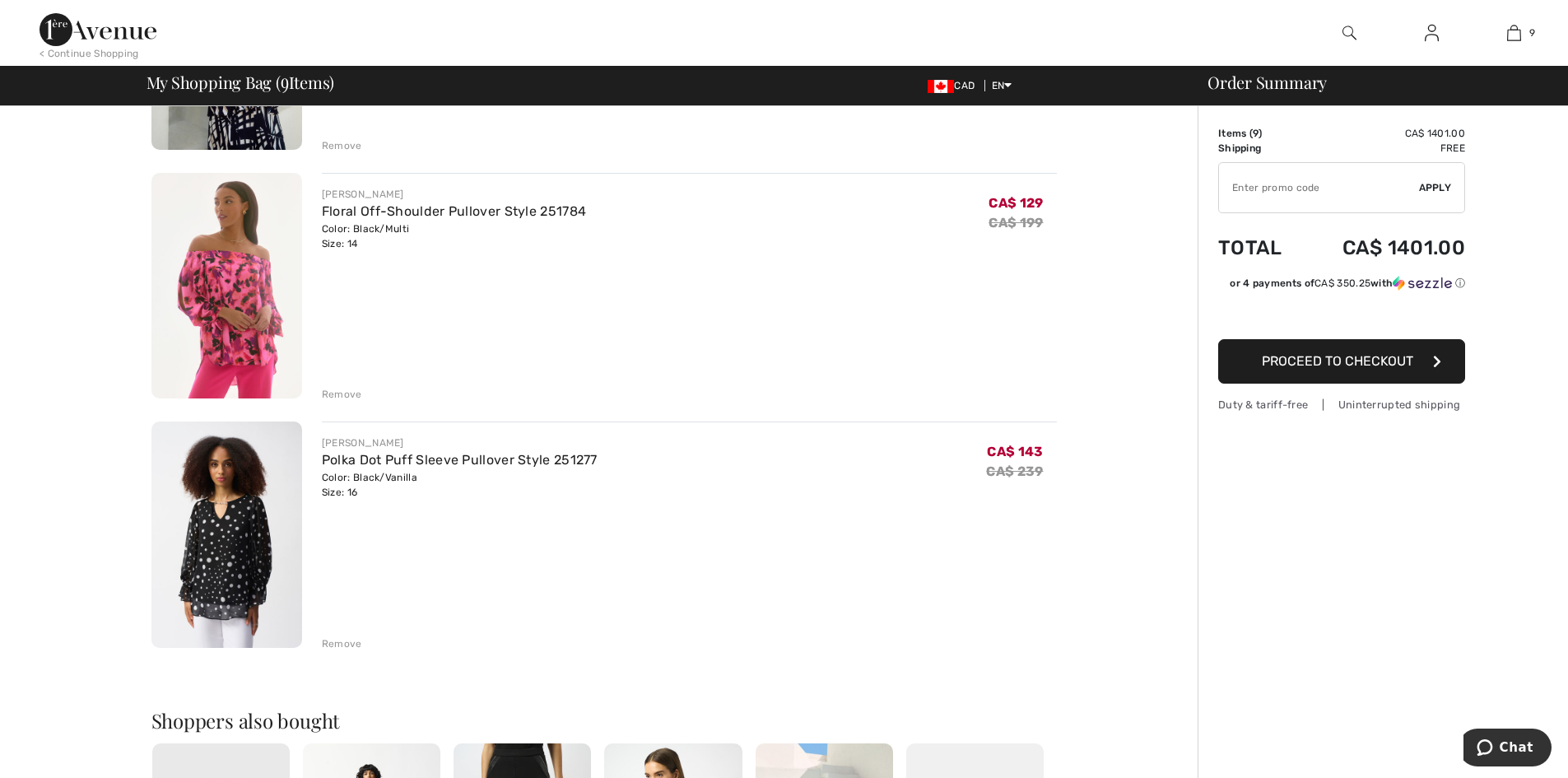
click at [208, 269] on img at bounding box center [227, 286] width 151 height 226
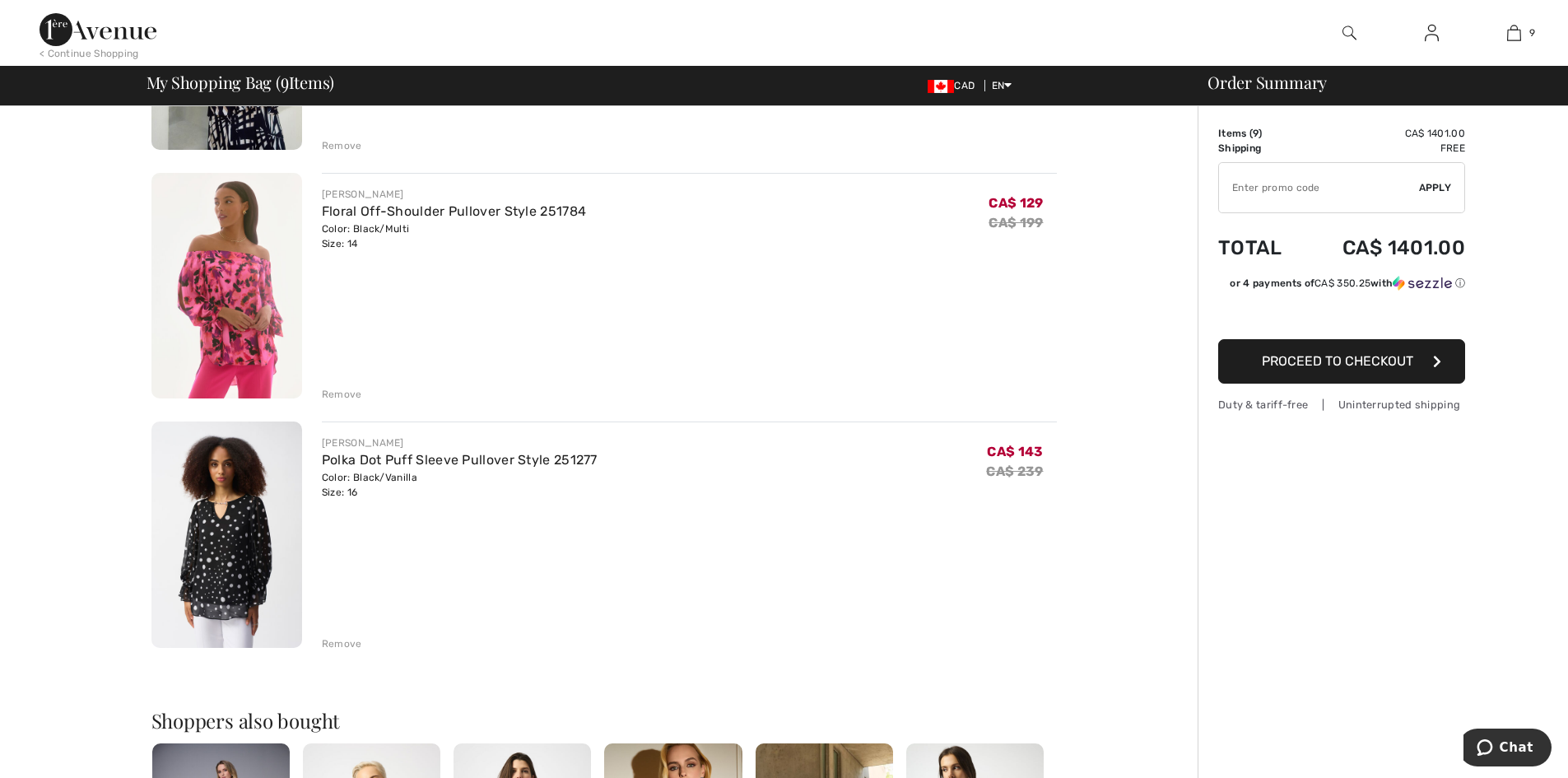
scroll to position [1483, 0]
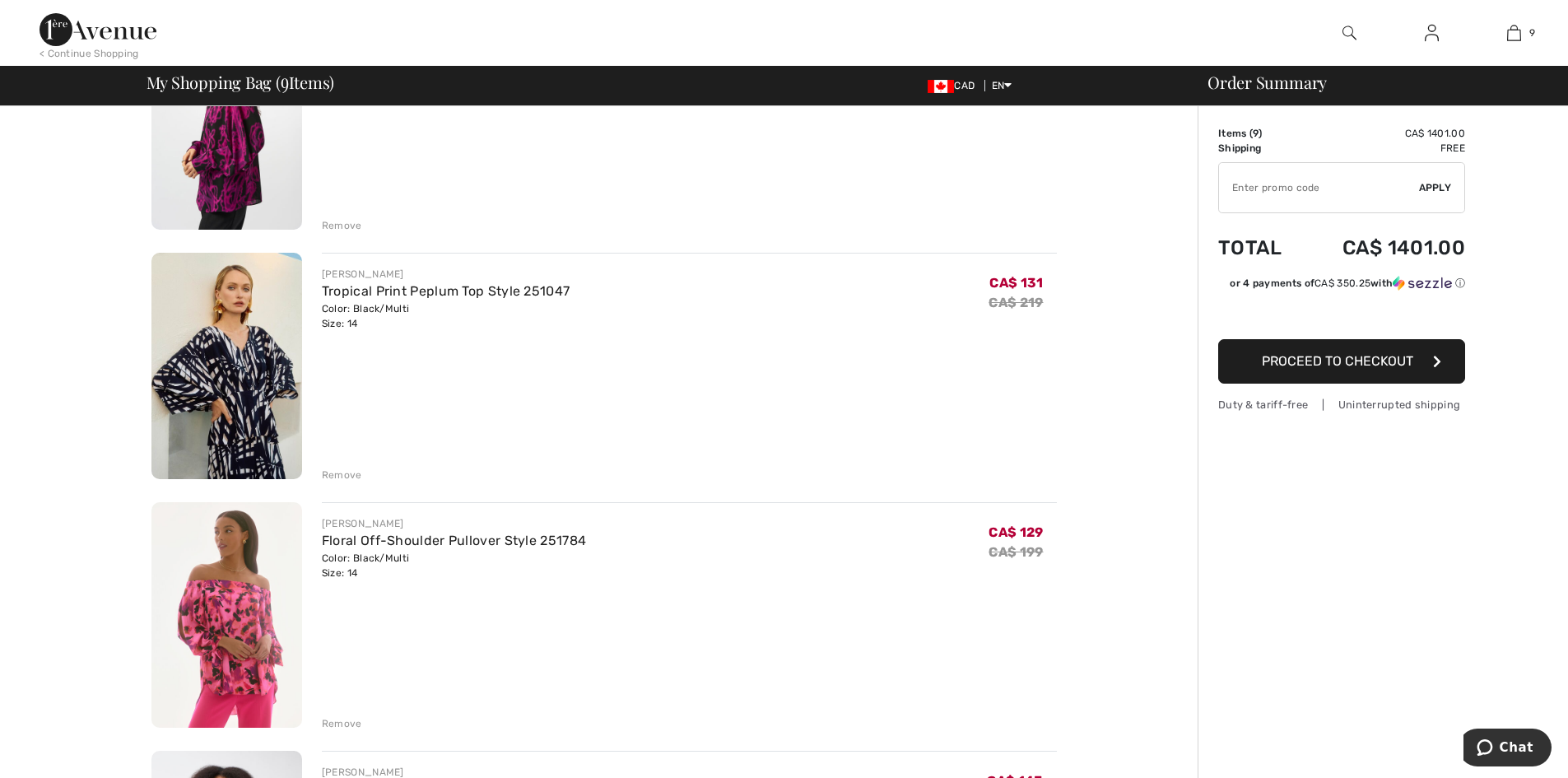
click at [252, 353] on img at bounding box center [227, 366] width 151 height 226
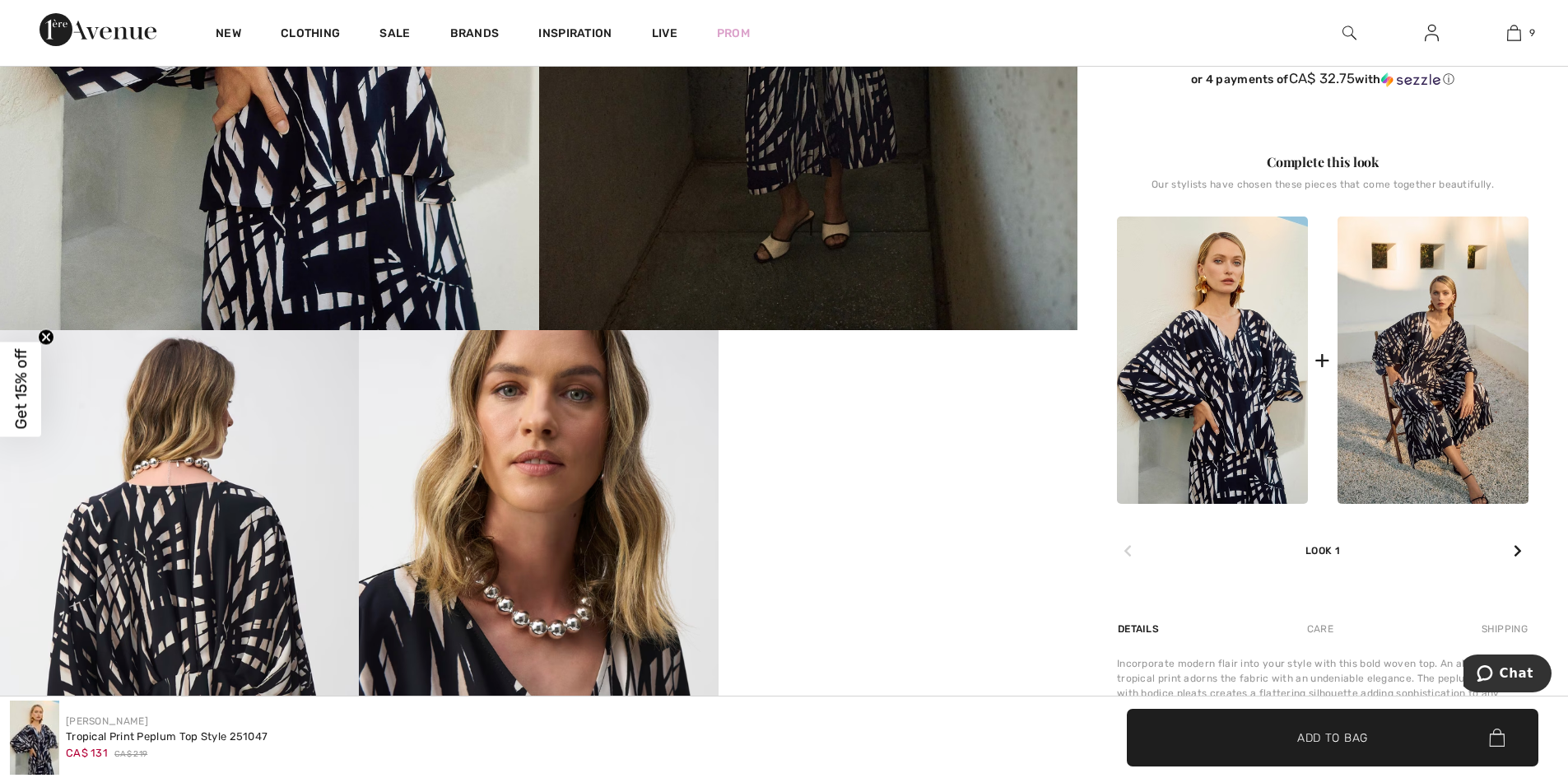
scroll to position [740, 0]
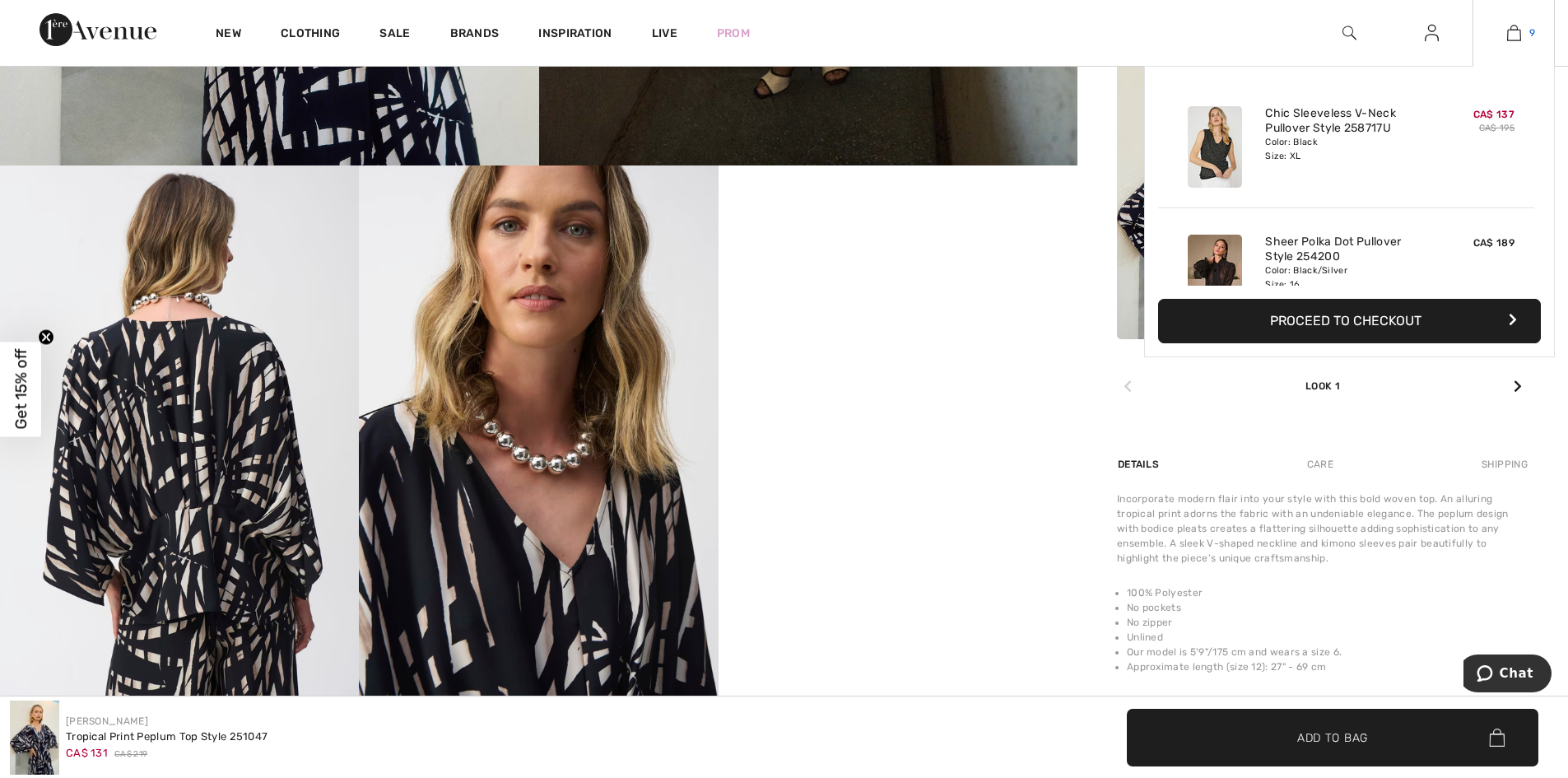
click at [1517, 31] on img at bounding box center [1514, 33] width 14 height 20
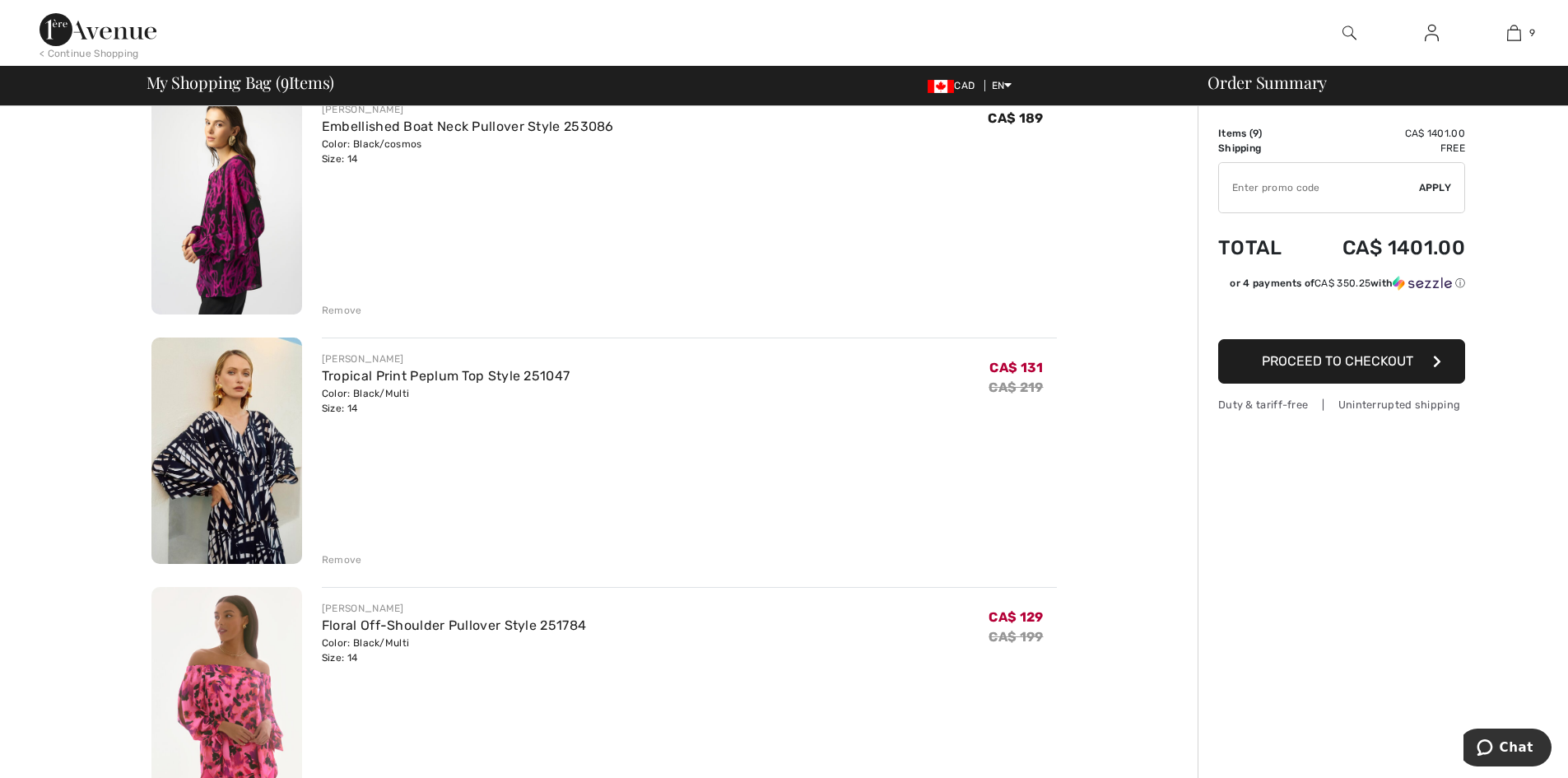
scroll to position [1646, 0]
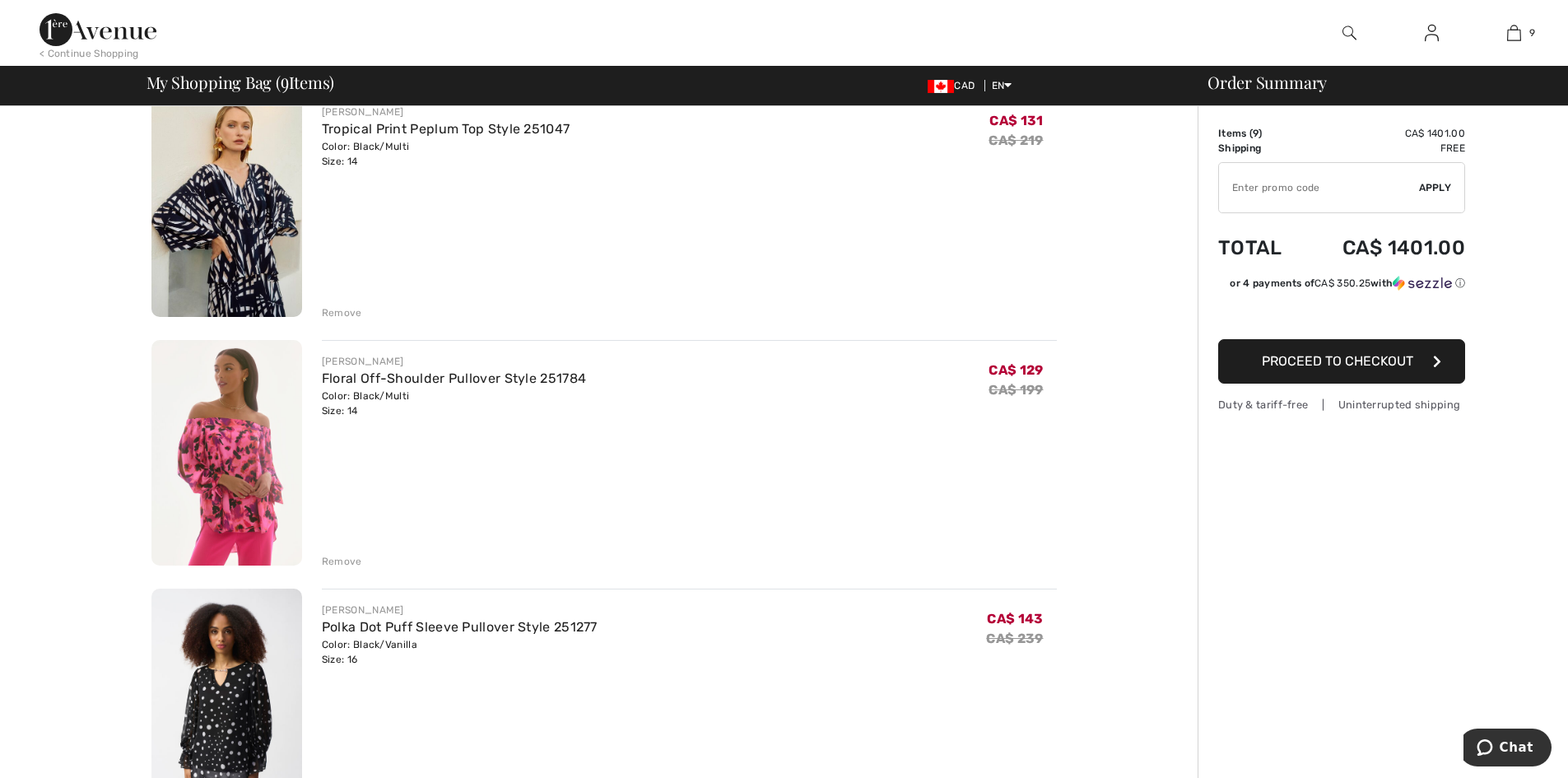
click at [333, 557] on div "Remove" at bounding box center [341, 561] width 40 height 14
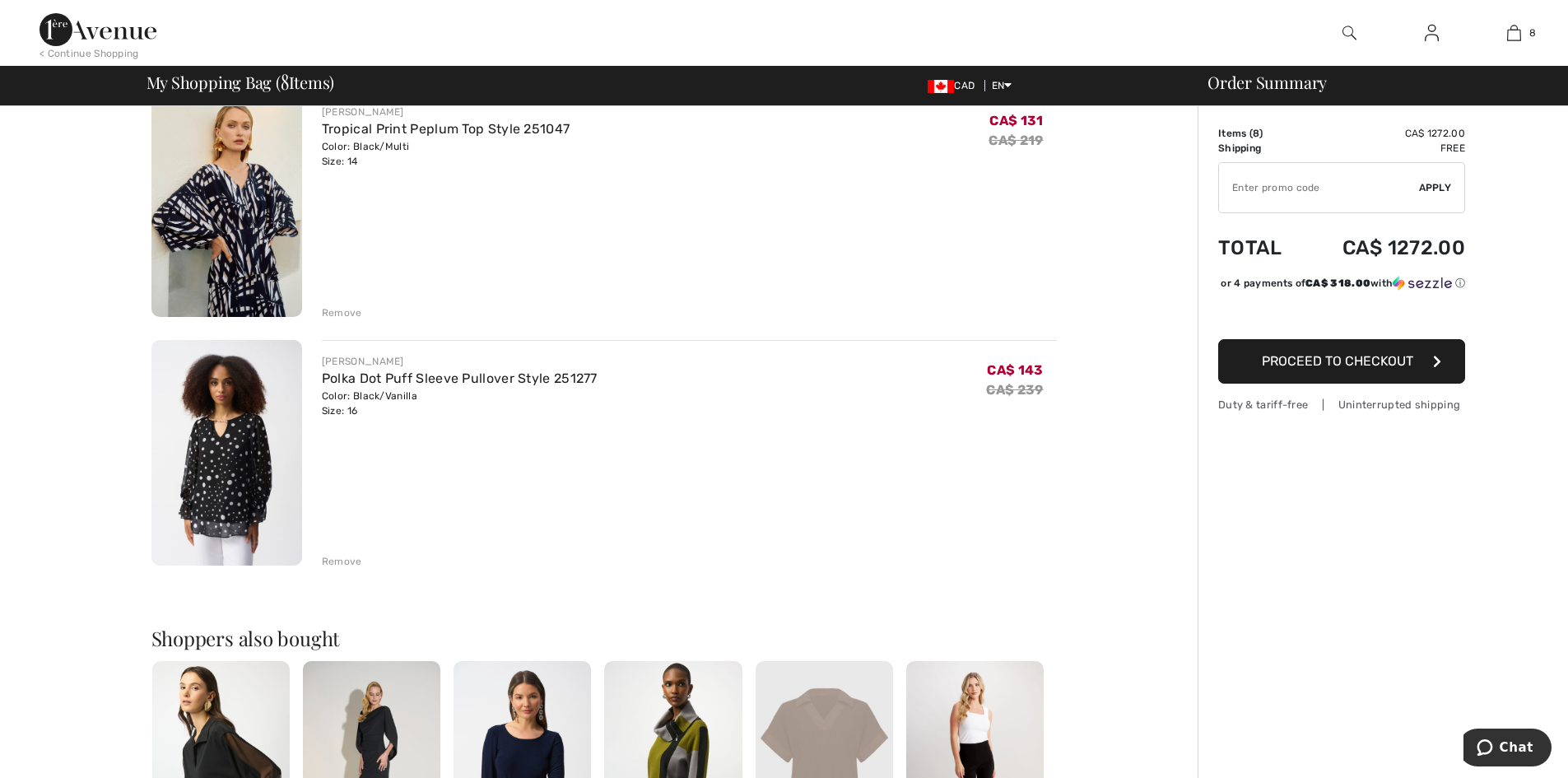
click at [333, 557] on div "Remove" at bounding box center [341, 561] width 40 height 14
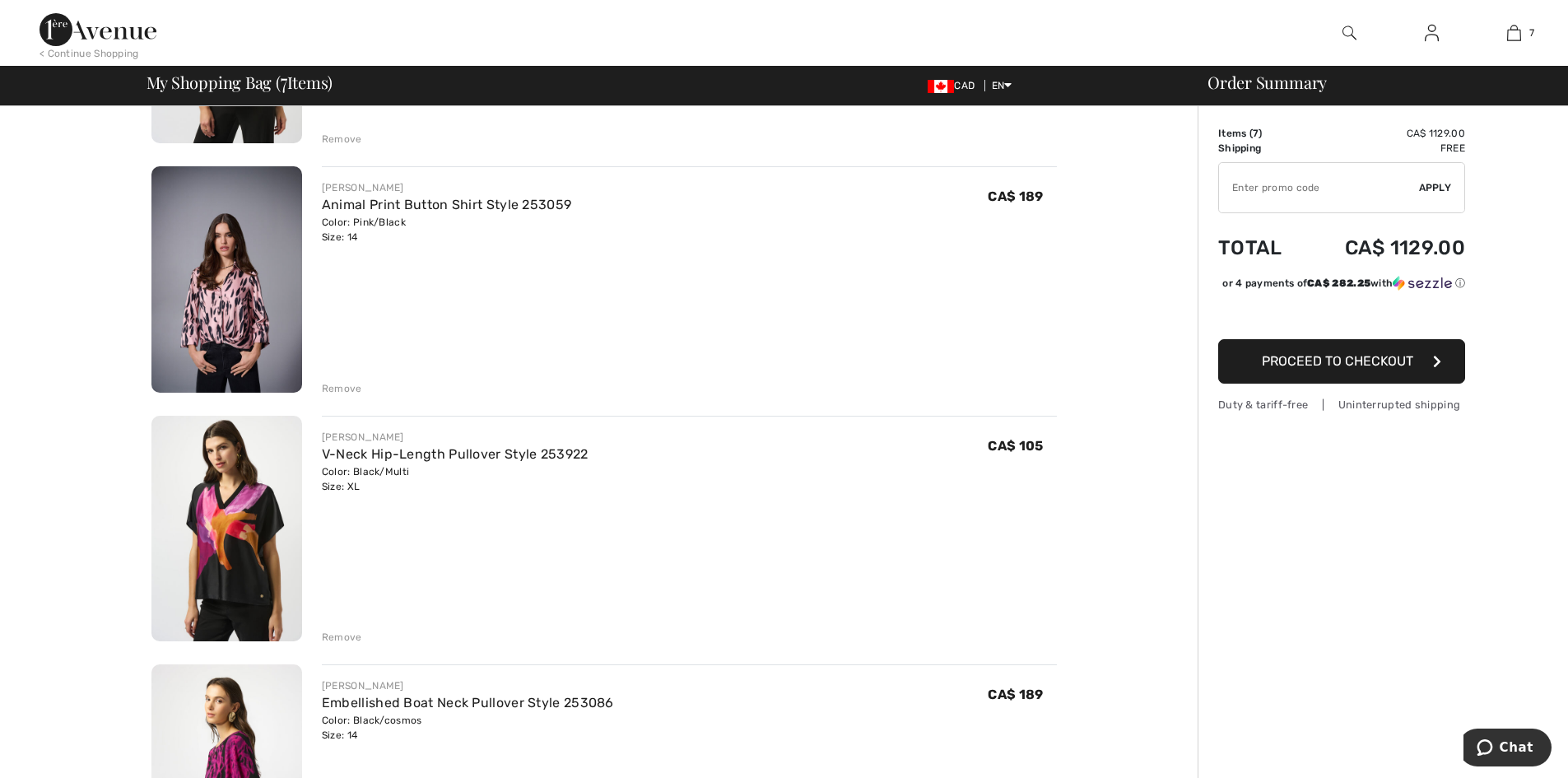
scroll to position [494, 0]
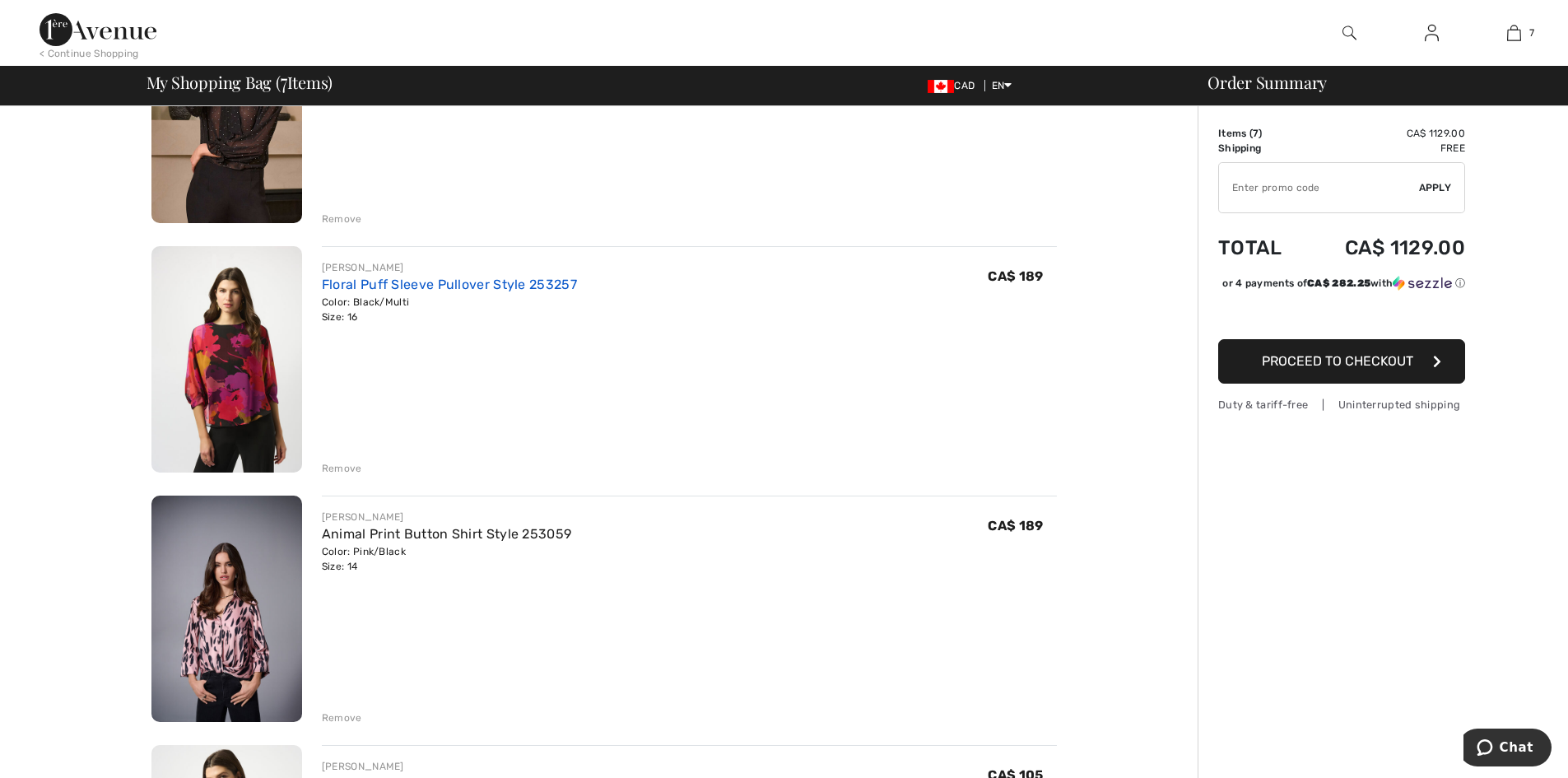
click at [357, 289] on link "Floral Puff Sleeve Pullover Style 253257" at bounding box center [449, 284] width 255 height 15
click at [226, 631] on img at bounding box center [227, 608] width 151 height 226
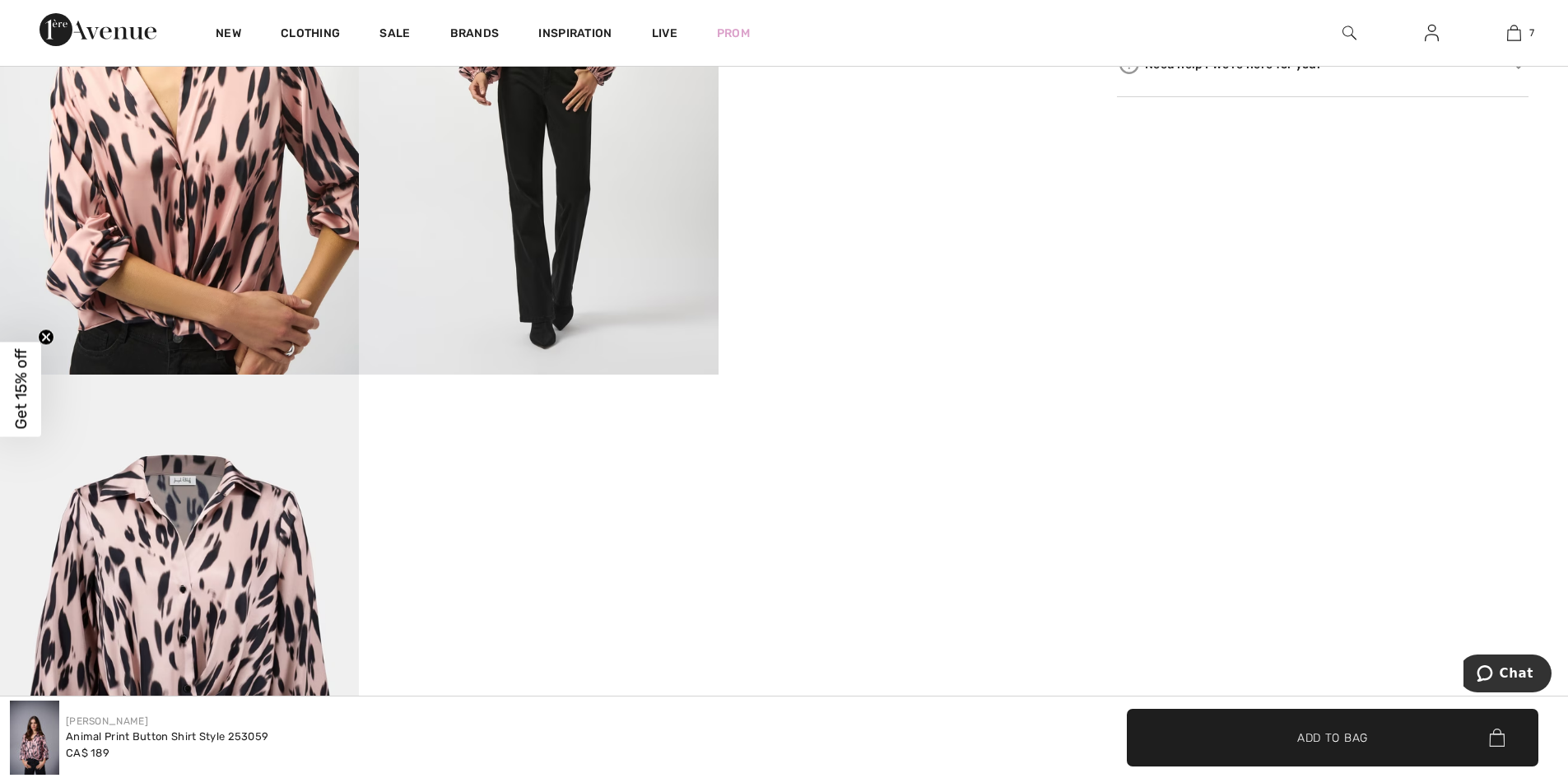
scroll to position [740, 0]
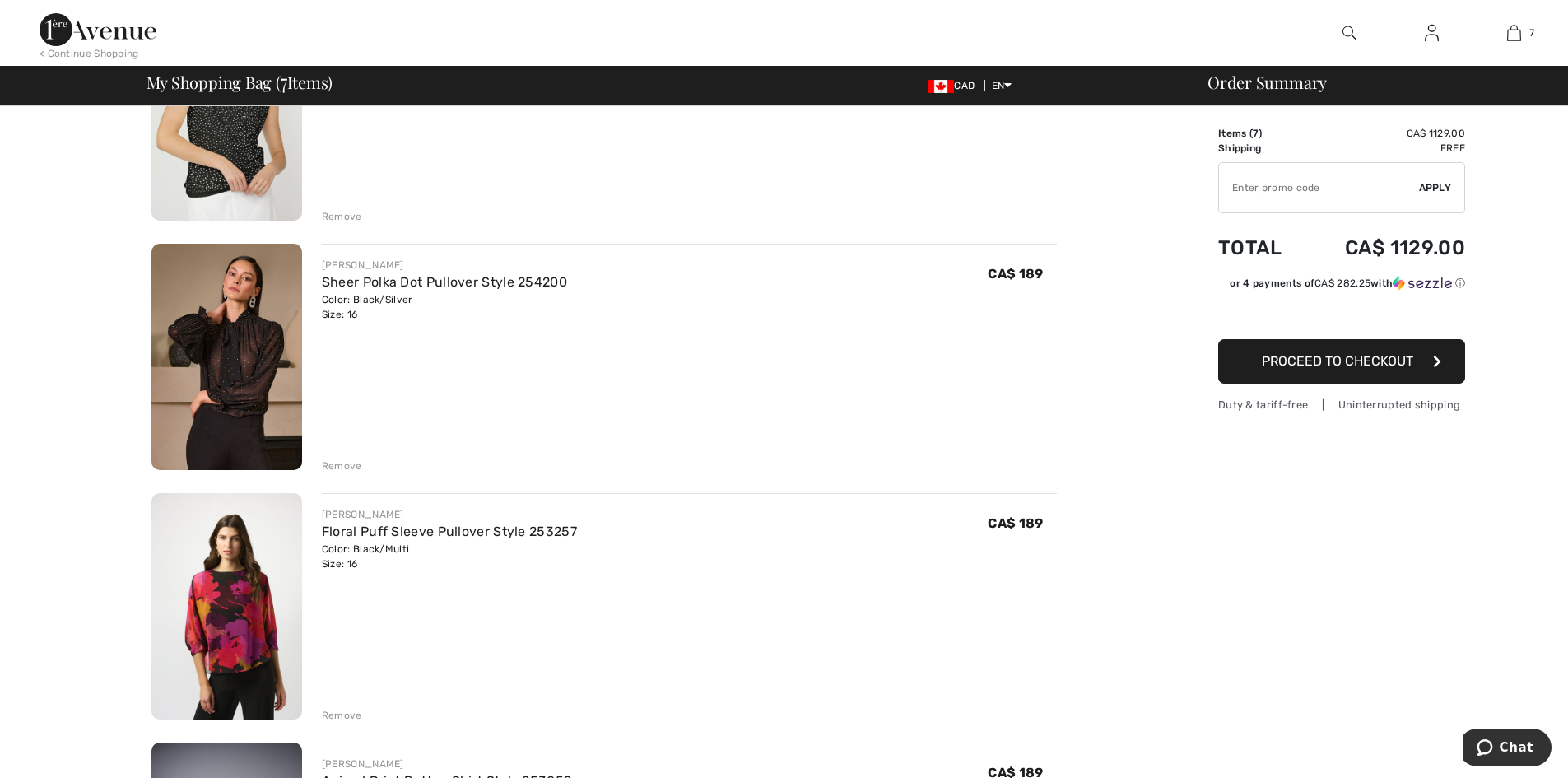
scroll to position [164, 0]
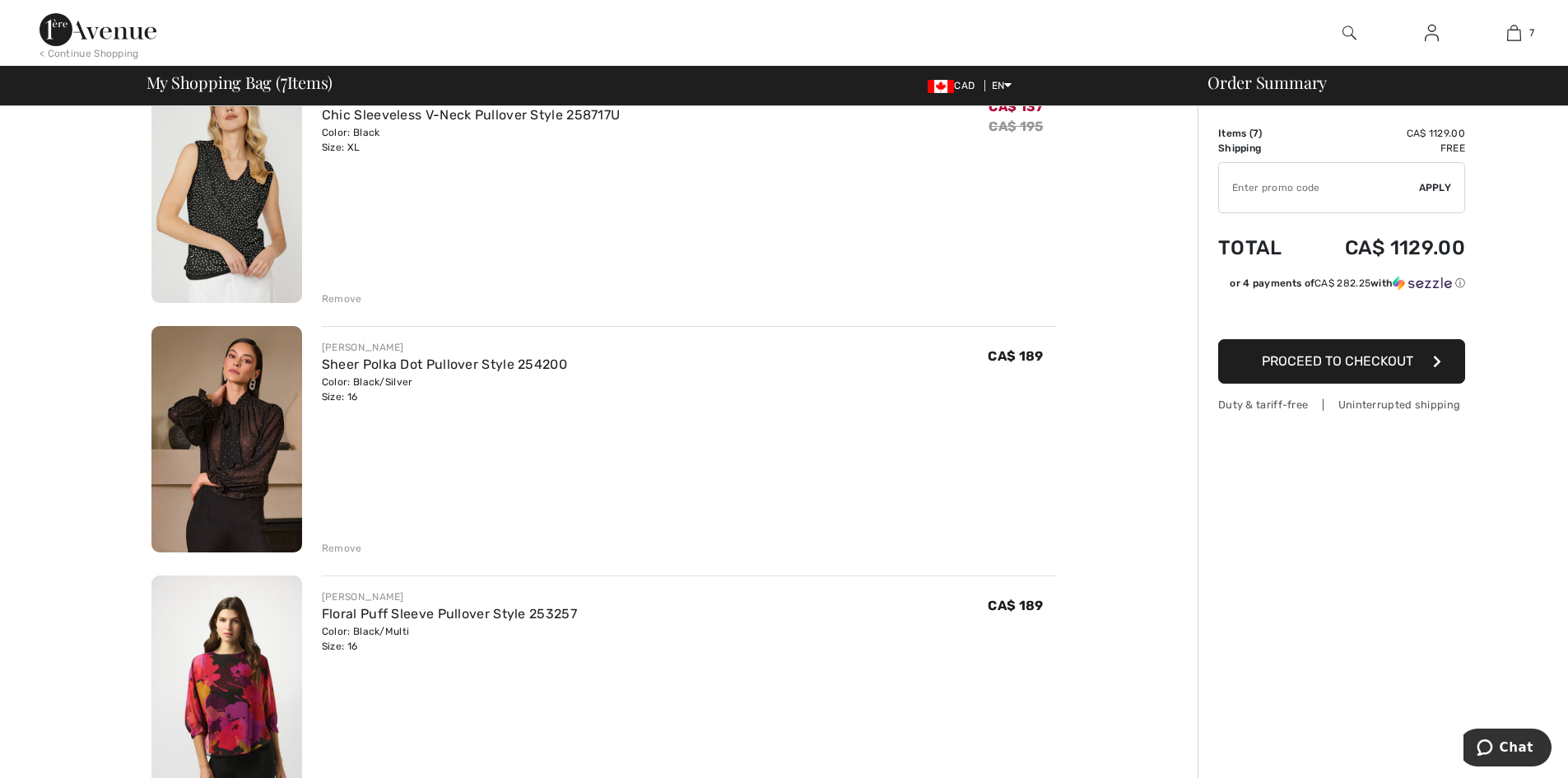
click at [249, 242] on img at bounding box center [227, 190] width 151 height 226
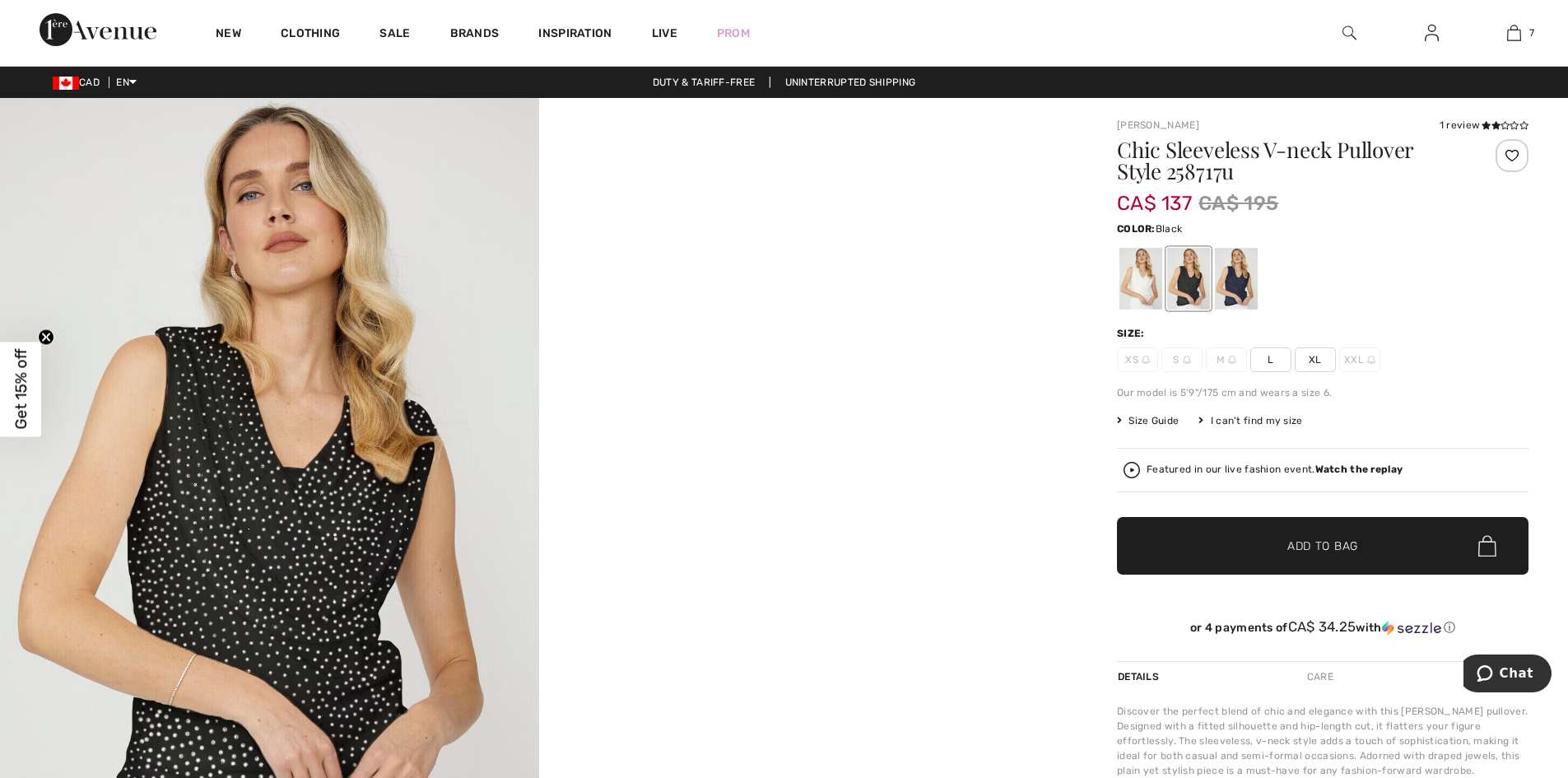
click at [1318, 361] on span "XL" at bounding box center [1316, 359] width 41 height 24
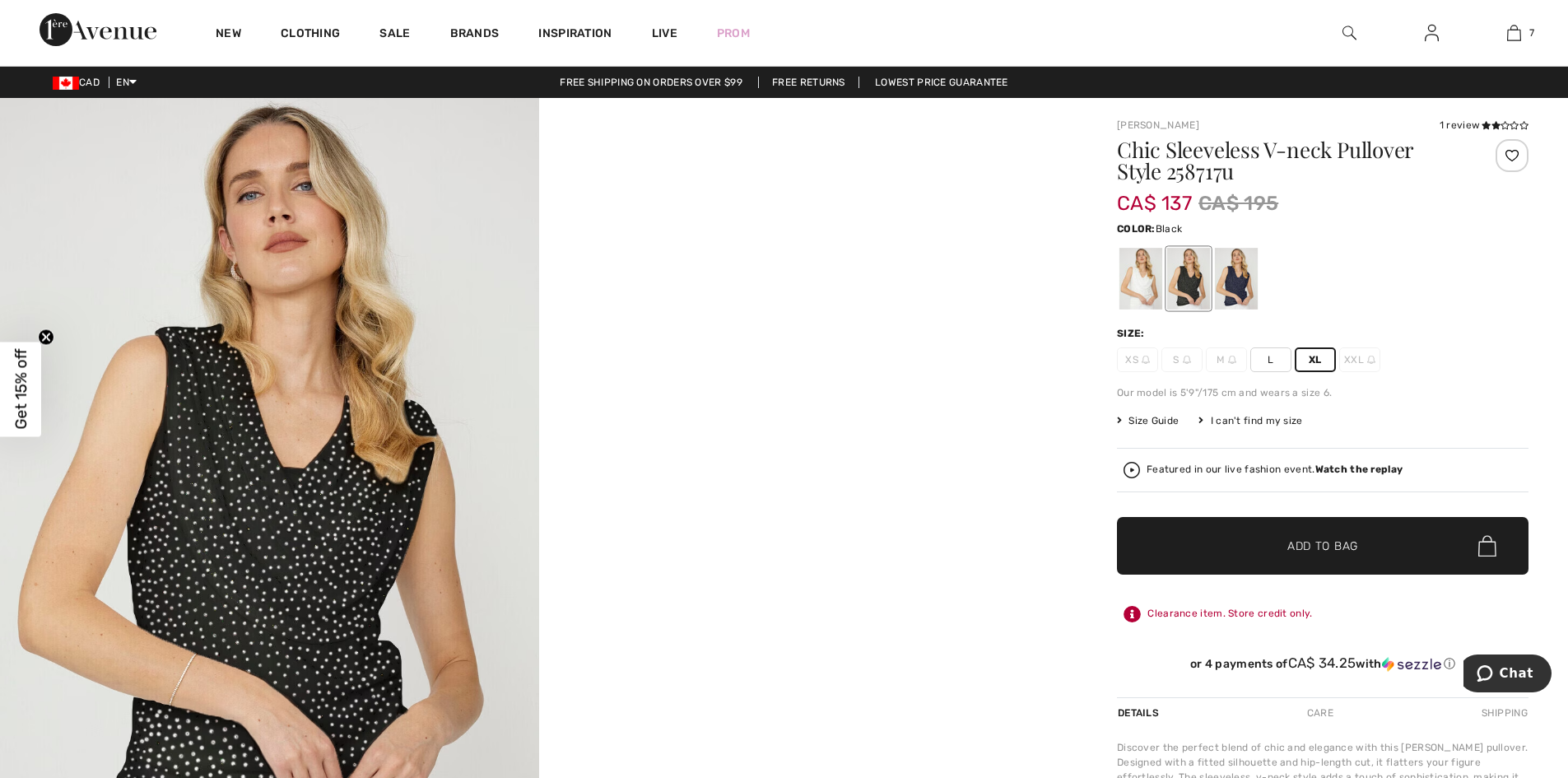
click at [1300, 543] on span "Add to Bag" at bounding box center [1322, 545] width 71 height 17
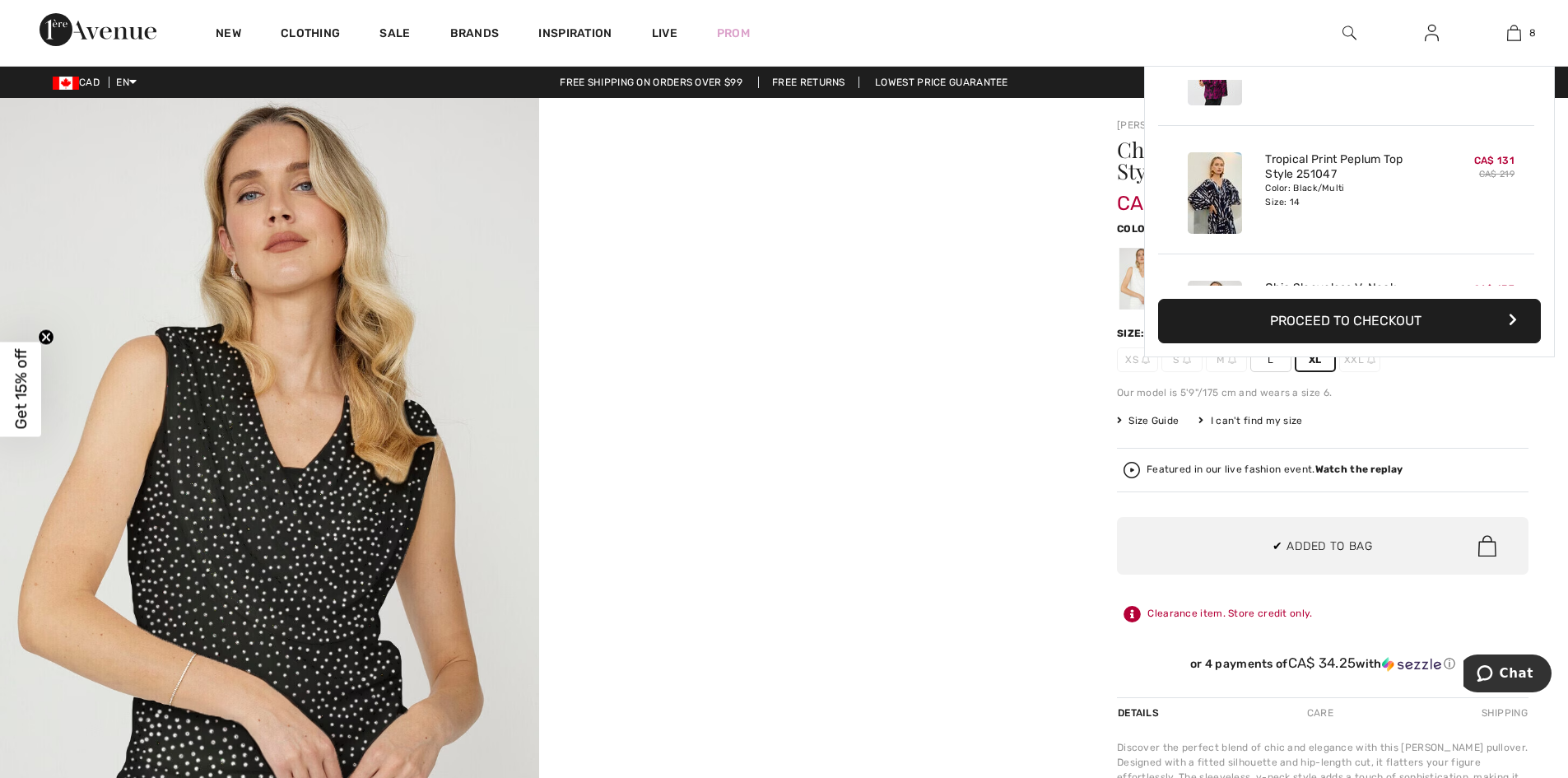
scroll to position [821, 0]
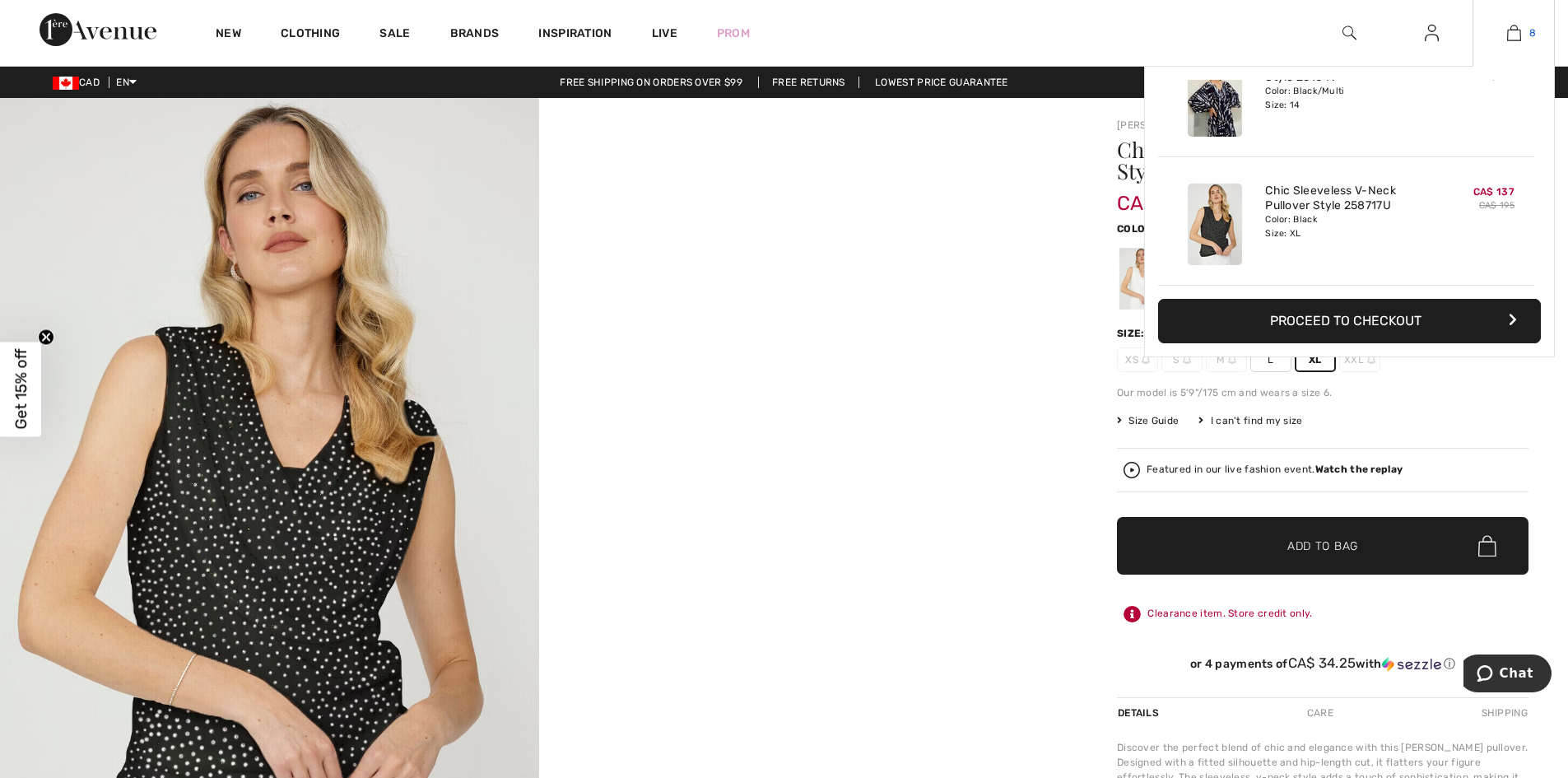
click at [1515, 31] on img at bounding box center [1514, 33] width 14 height 20
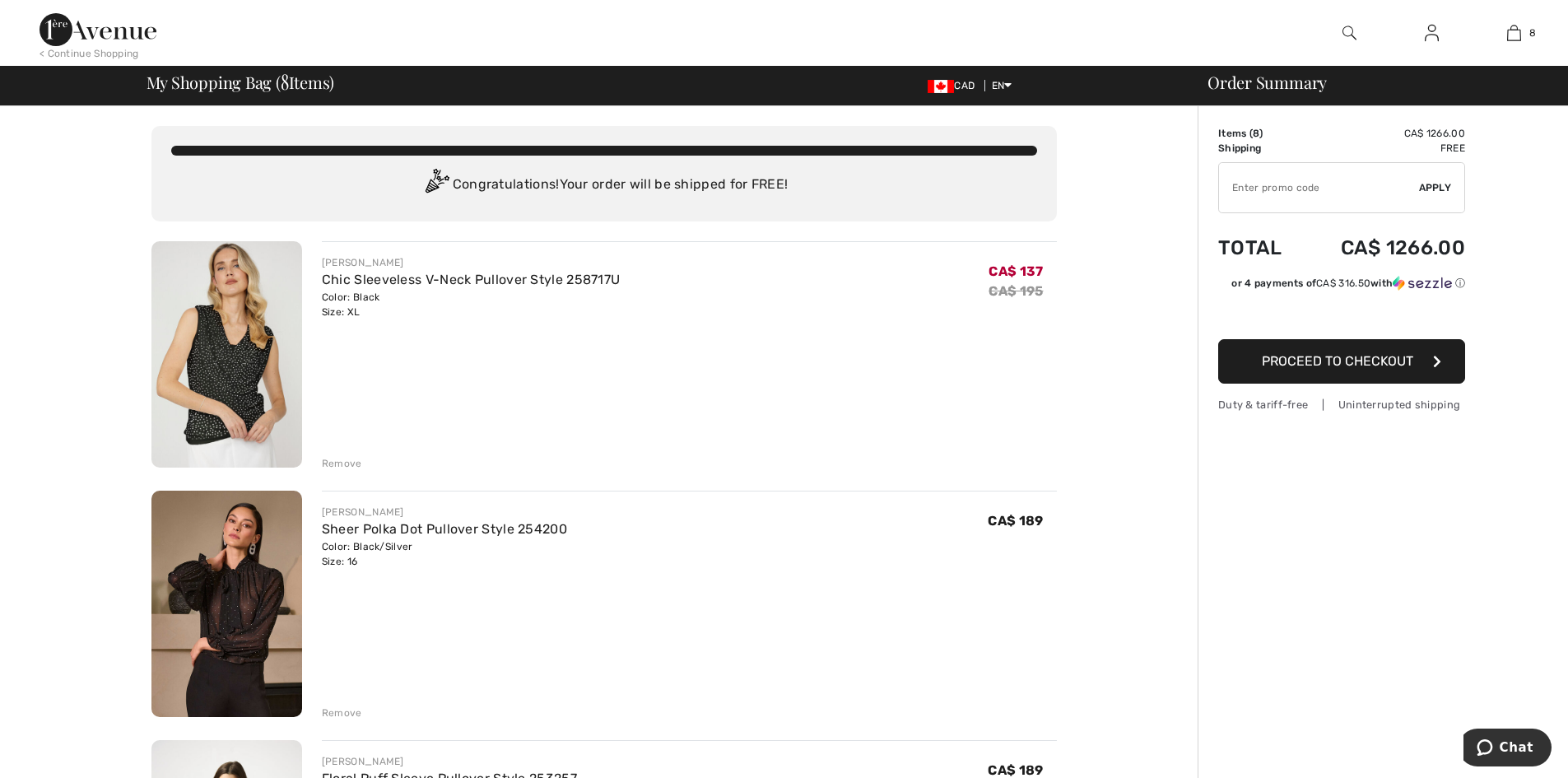
click at [129, 33] on img at bounding box center [98, 30] width 117 height 33
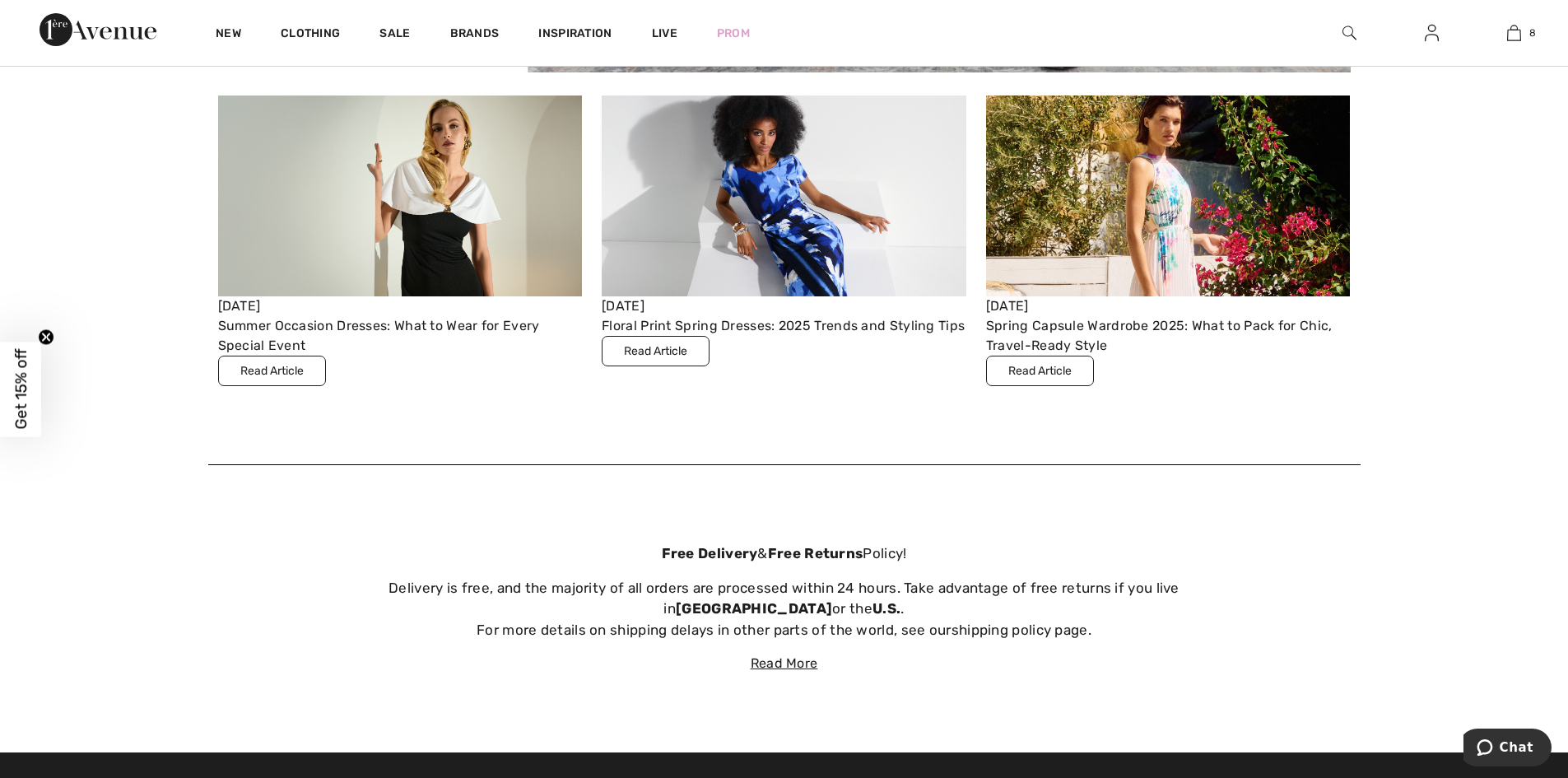
scroll to position [6089, 0]
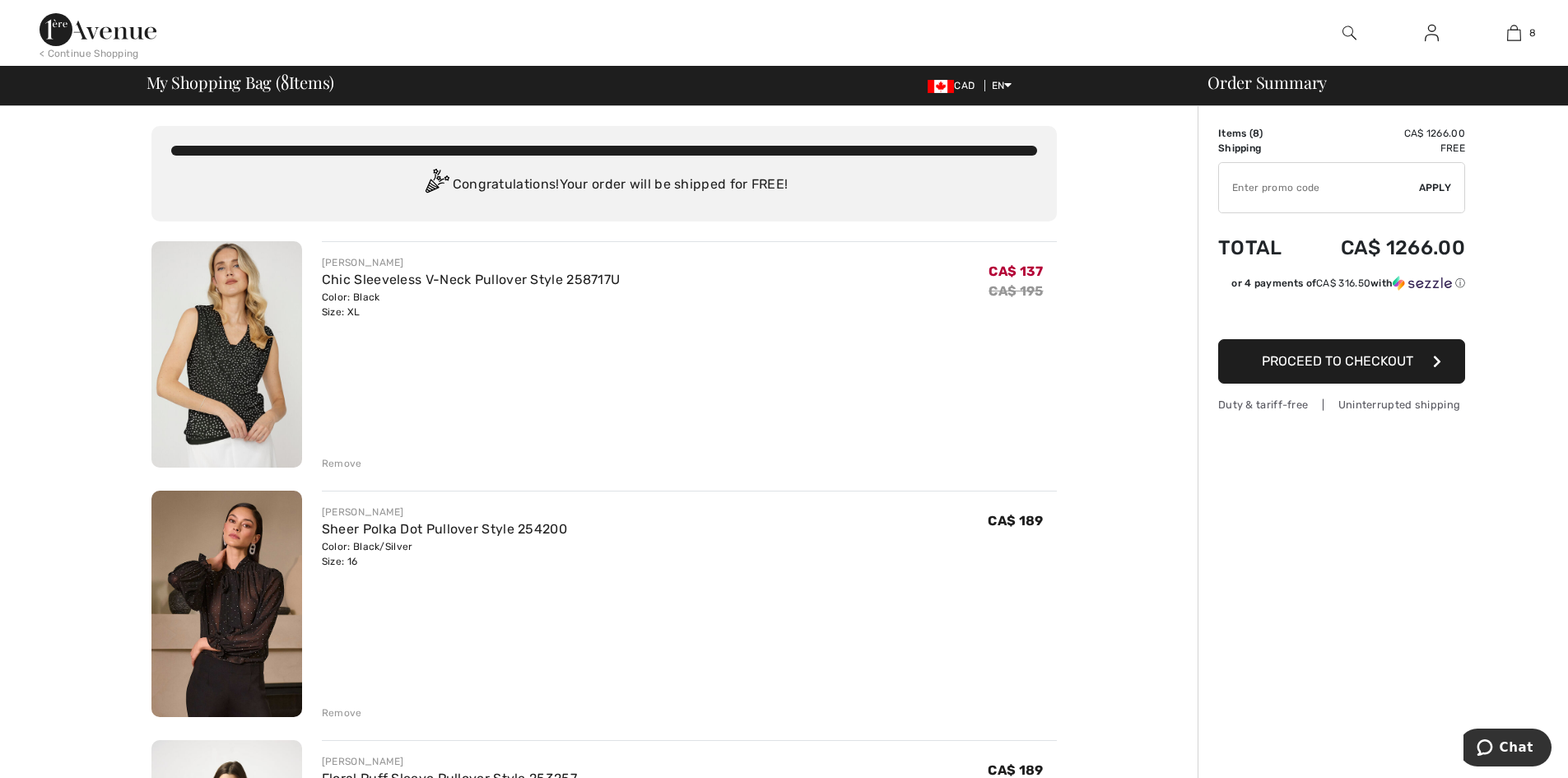
scroll to position [164, 0]
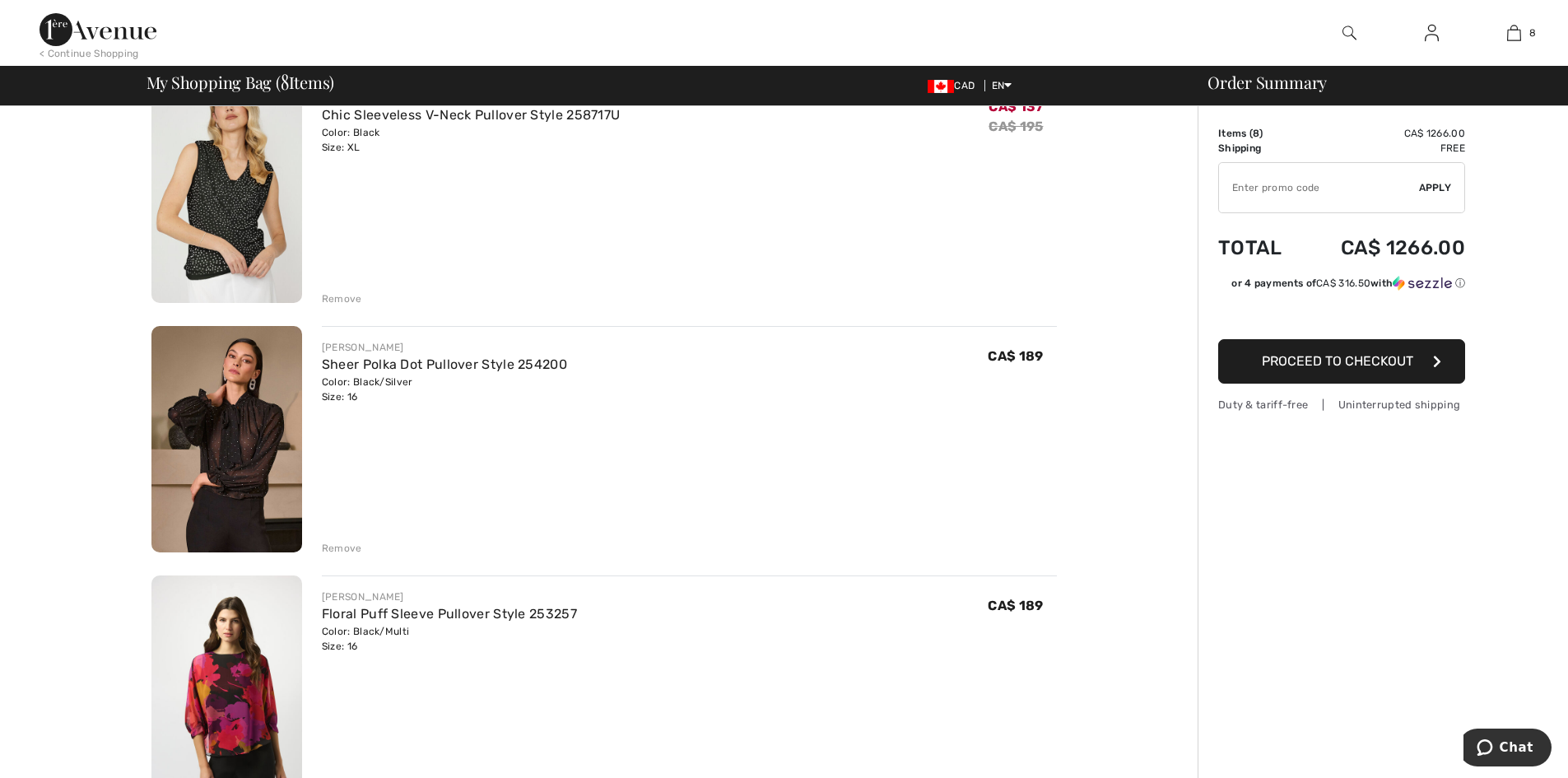
click at [329, 549] on div "Remove" at bounding box center [341, 548] width 40 height 14
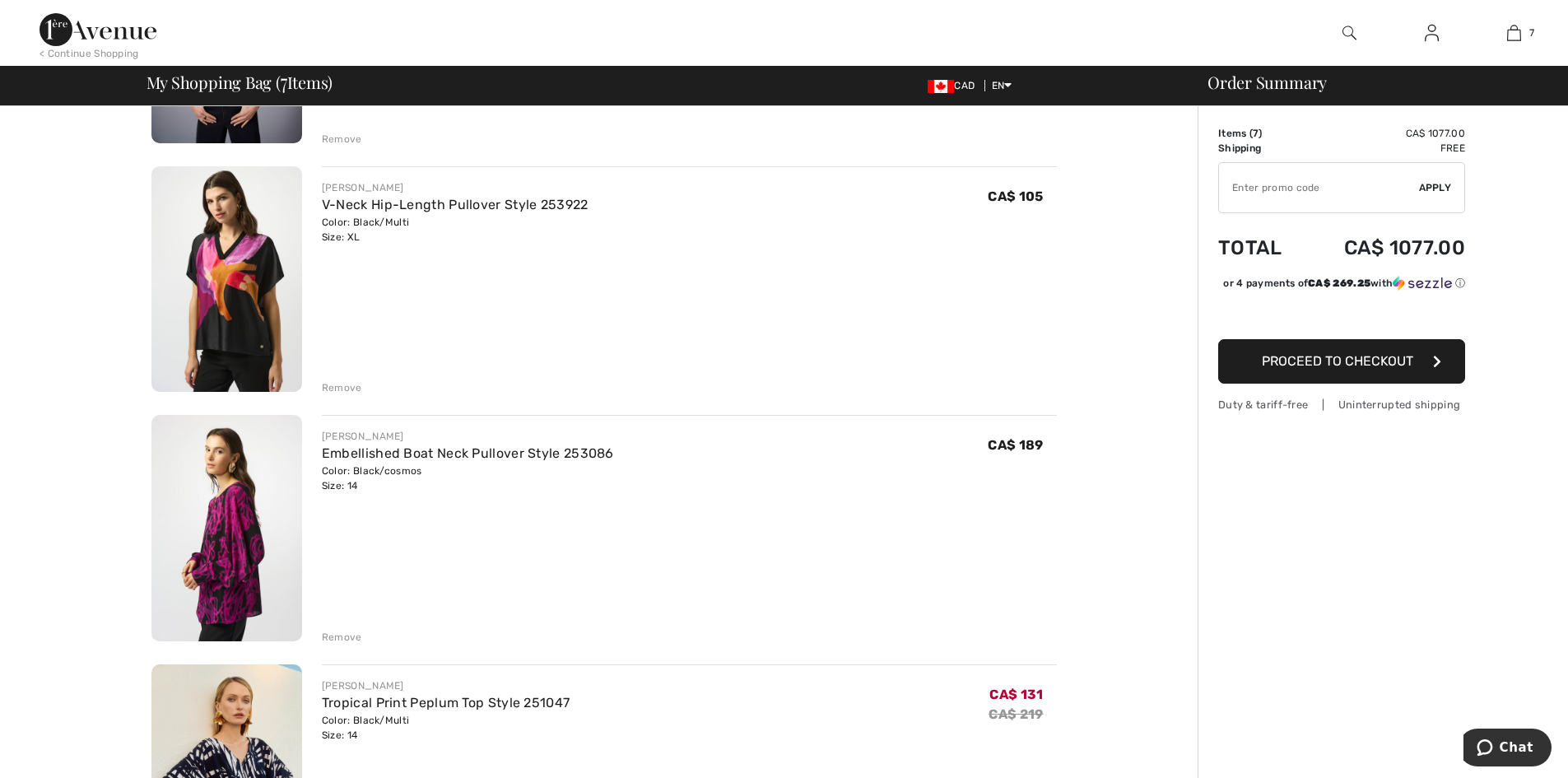
scroll to position [1152, 0]
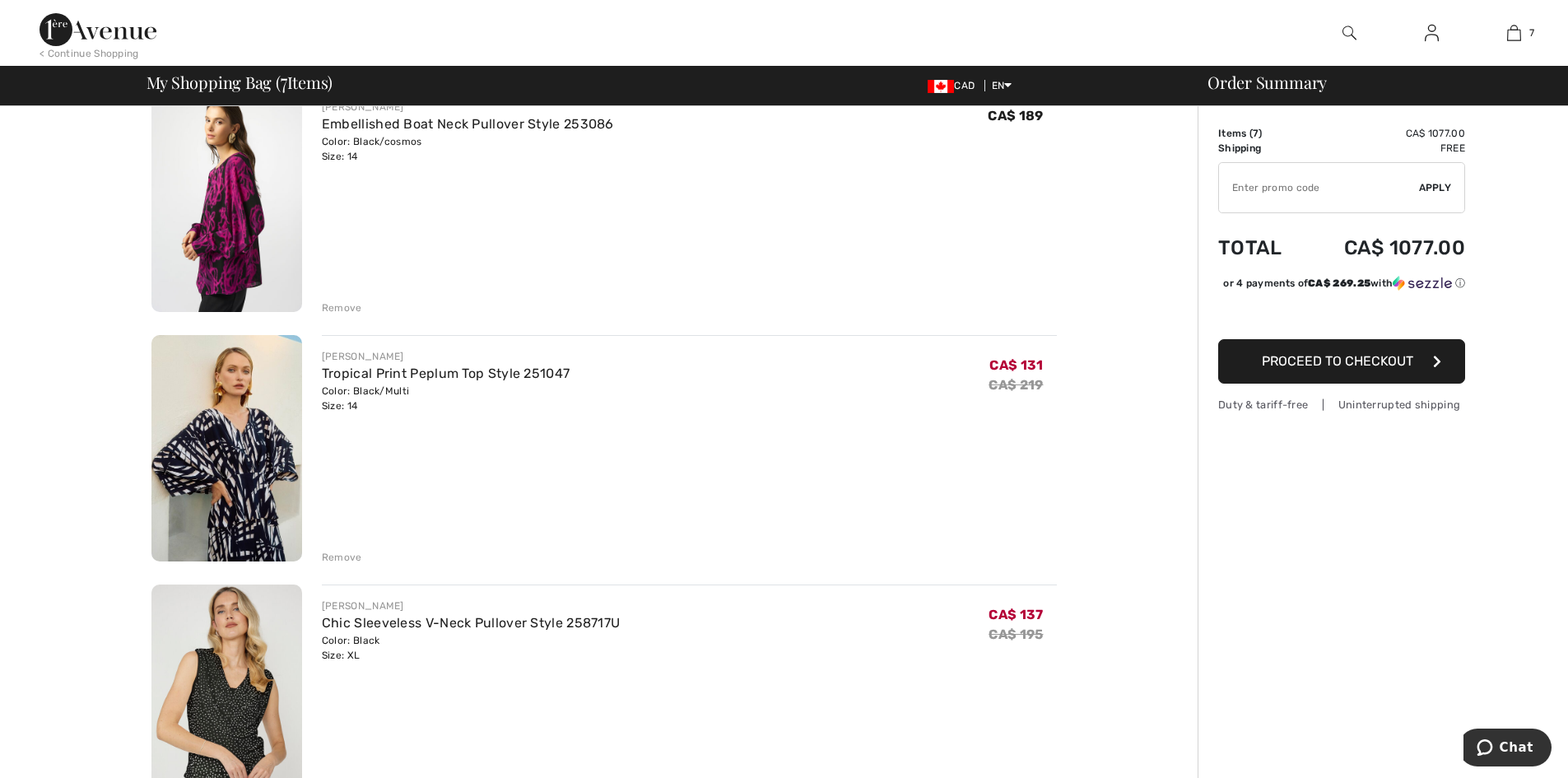
click at [204, 221] on img at bounding box center [227, 199] width 151 height 226
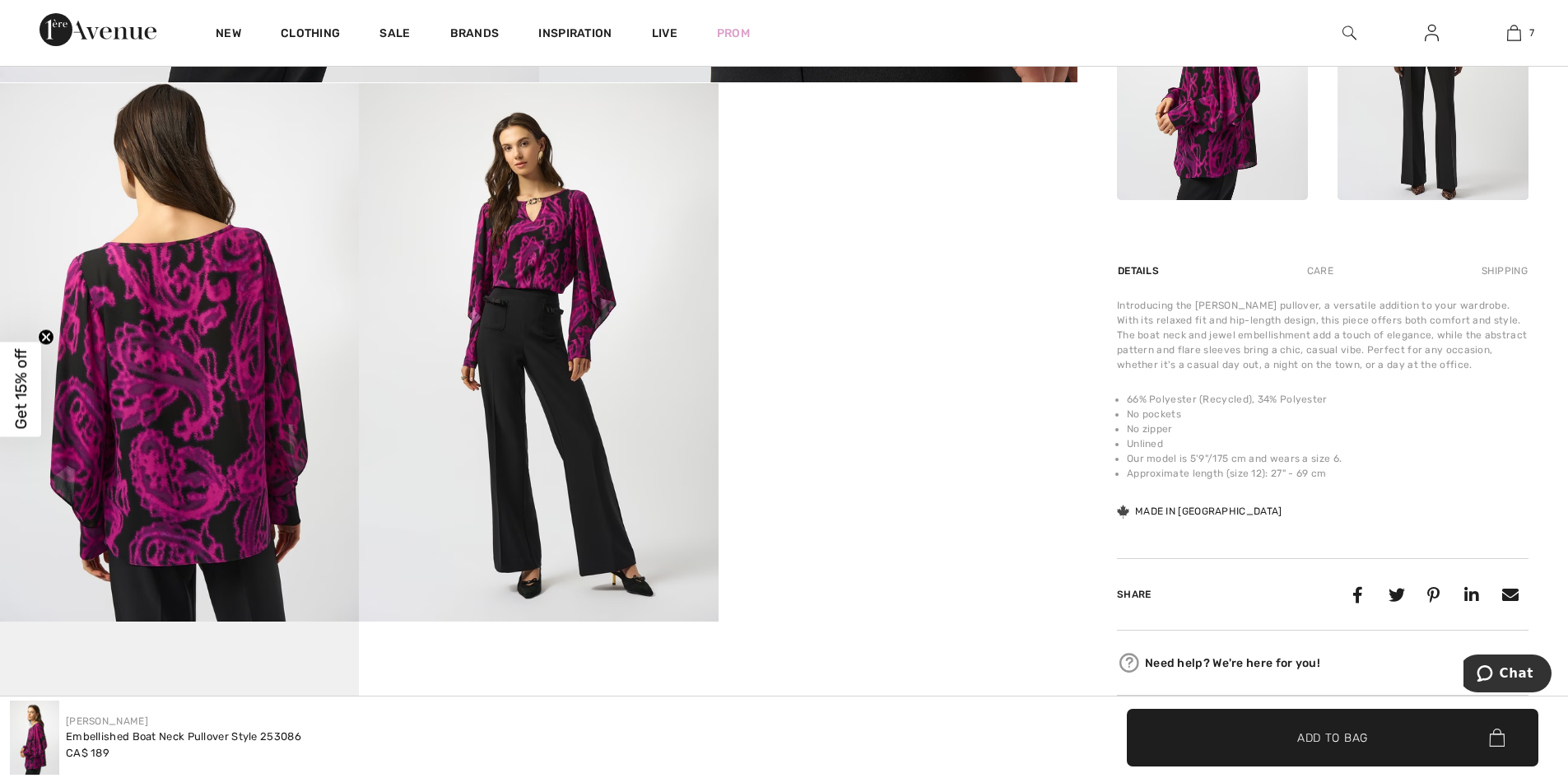
scroll to position [494, 0]
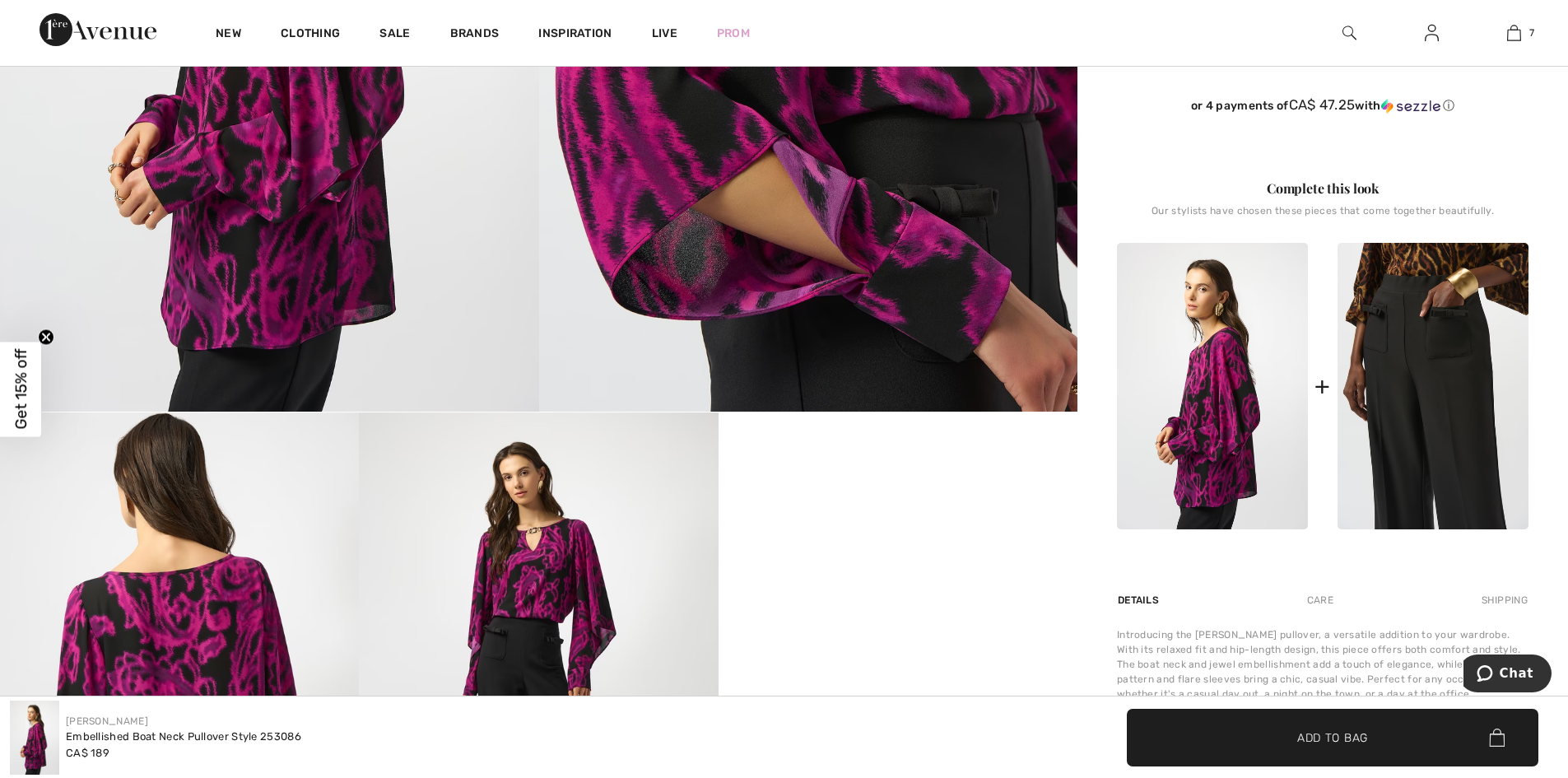
click at [1456, 324] on img at bounding box center [1432, 385] width 190 height 287
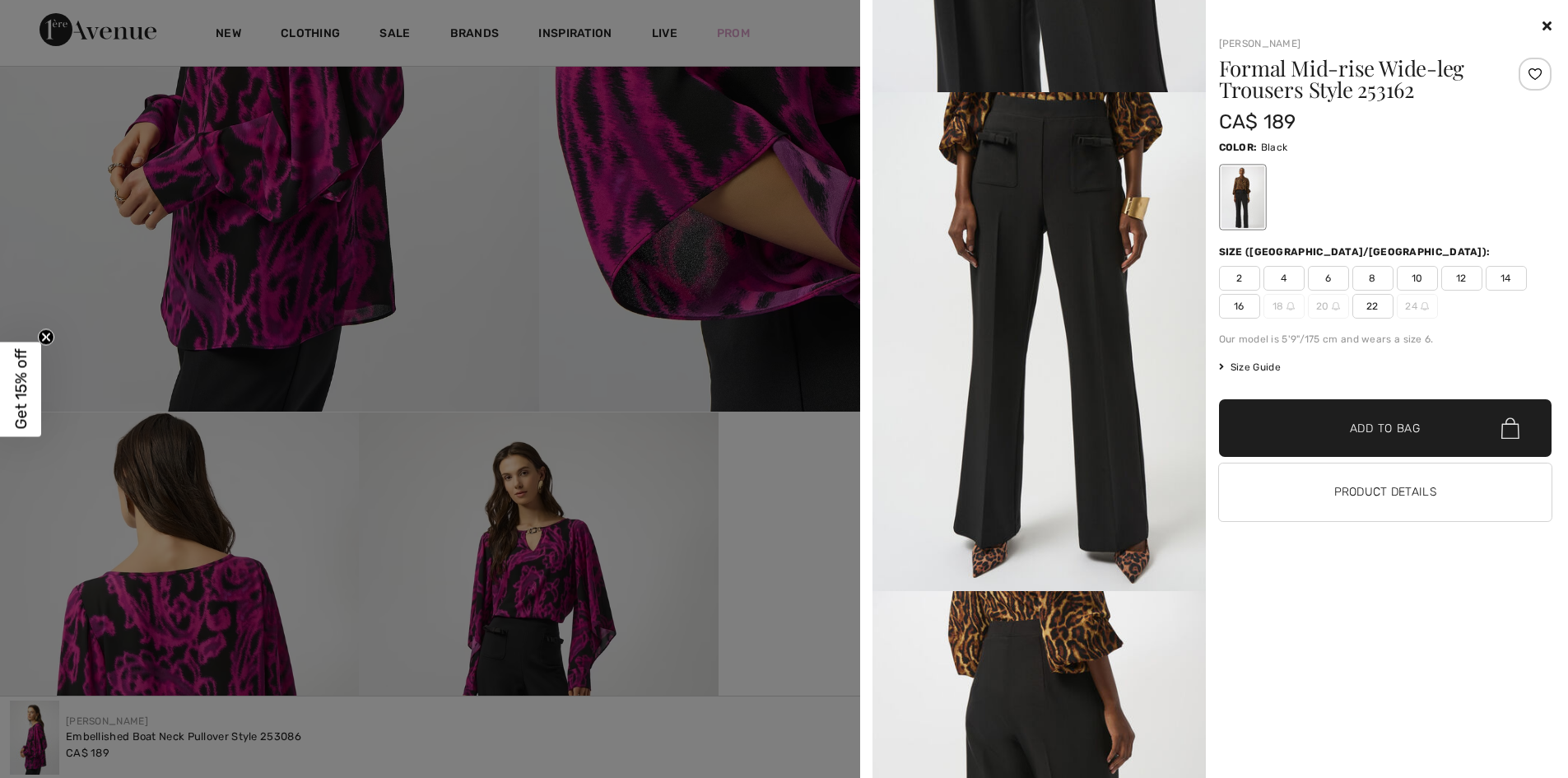
scroll to position [659, 0]
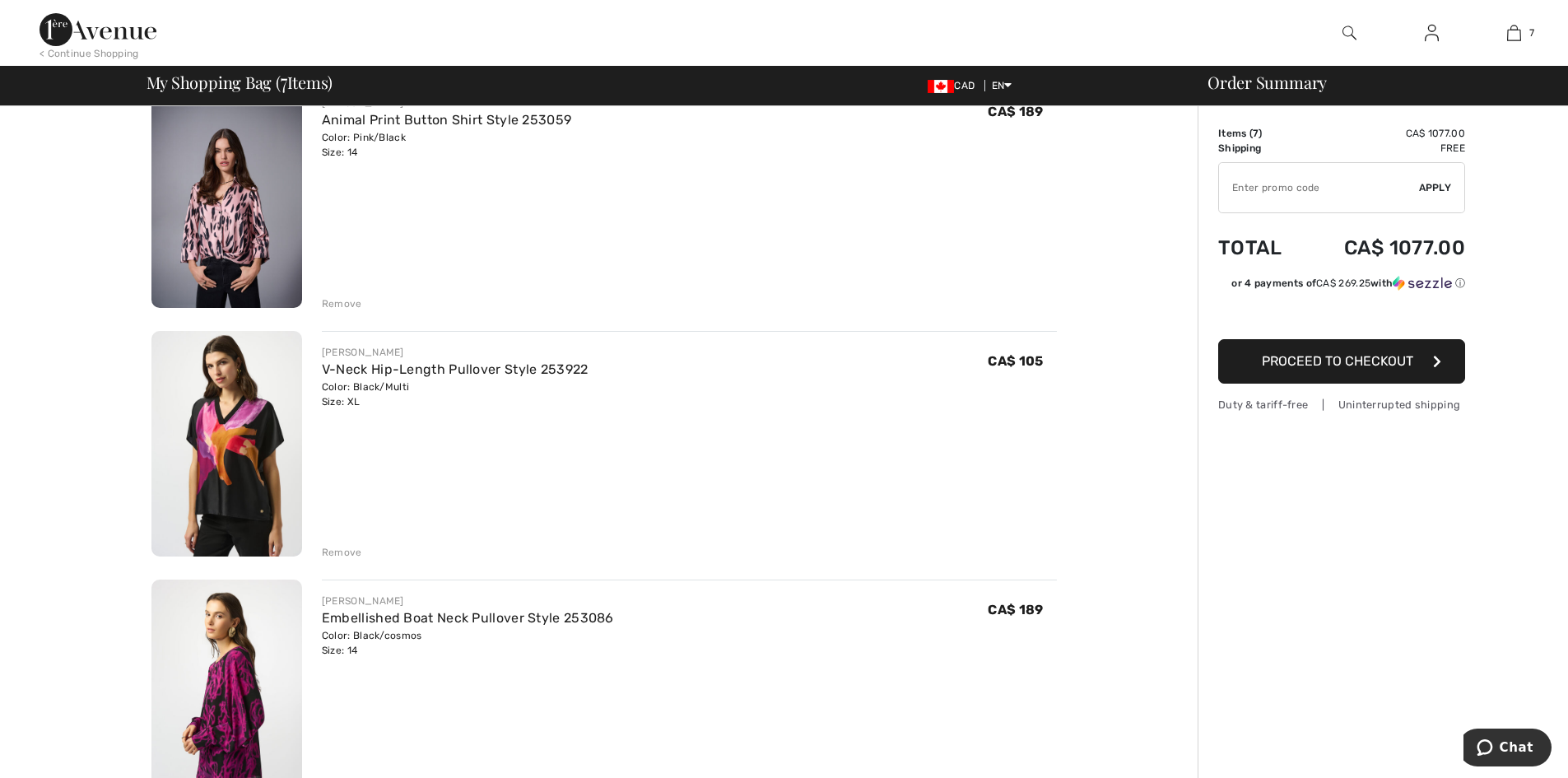
scroll to position [329, 0]
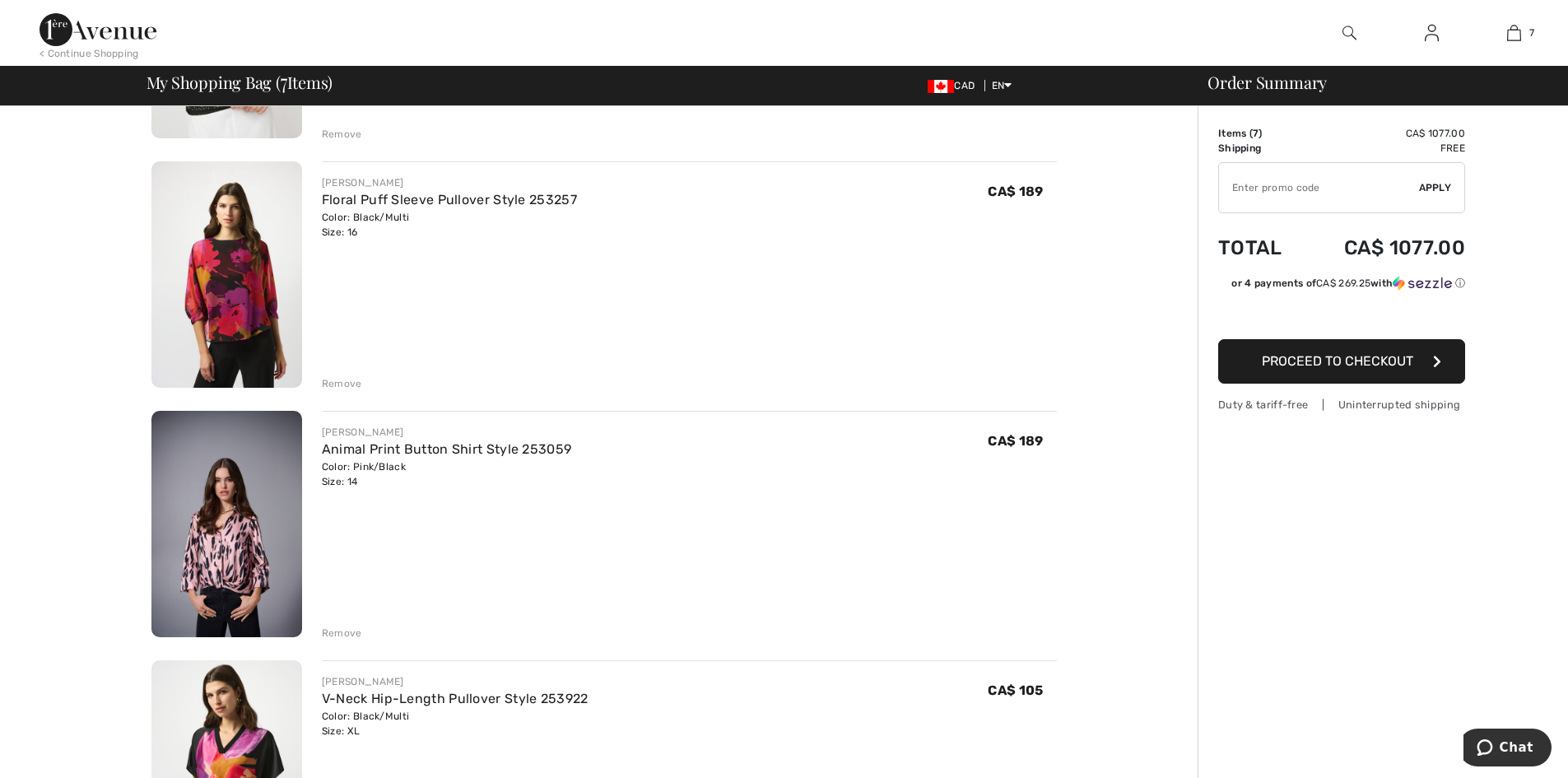
click at [345, 386] on div "Remove" at bounding box center [341, 384] width 40 height 14
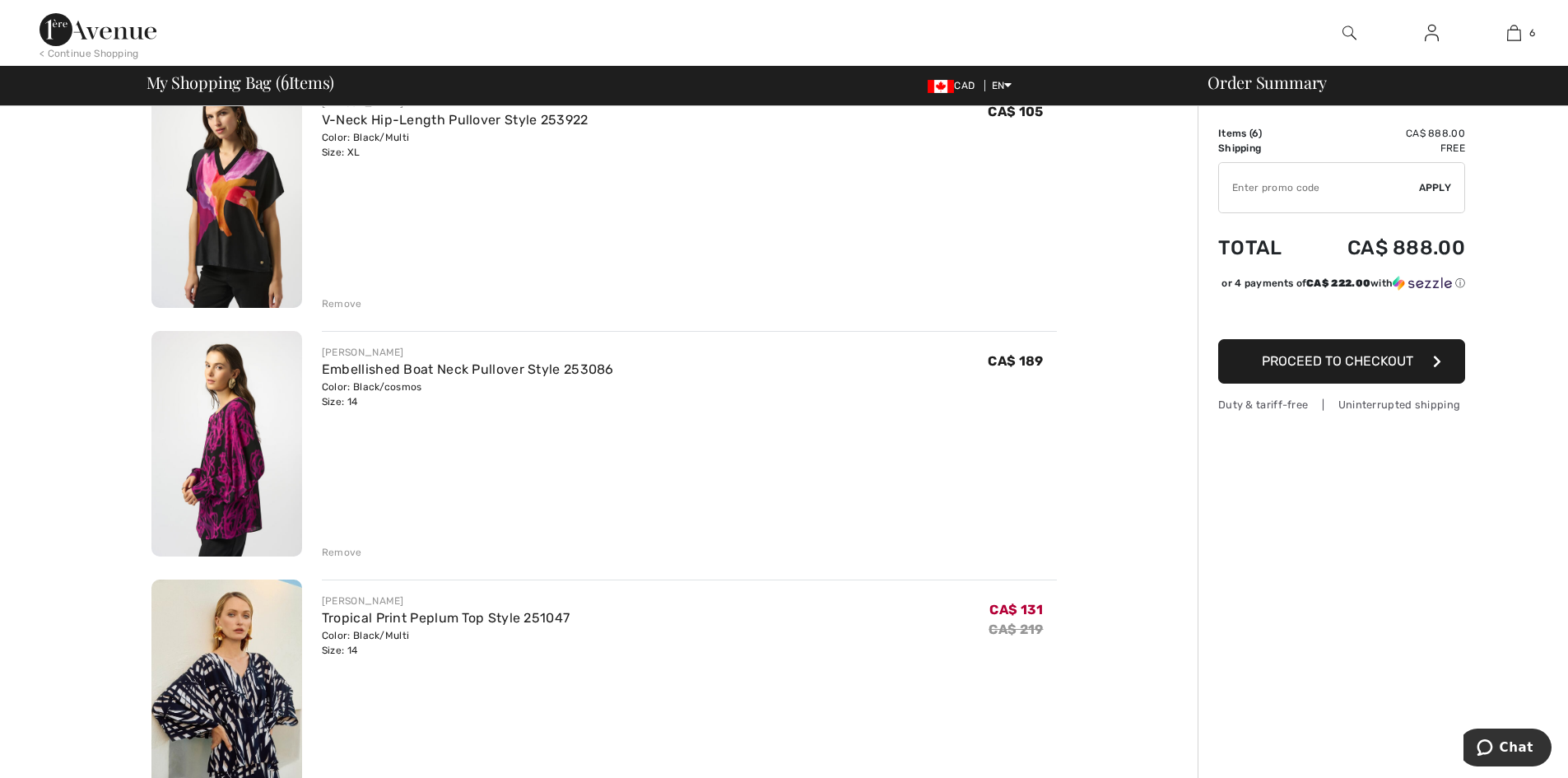
scroll to position [987, 0]
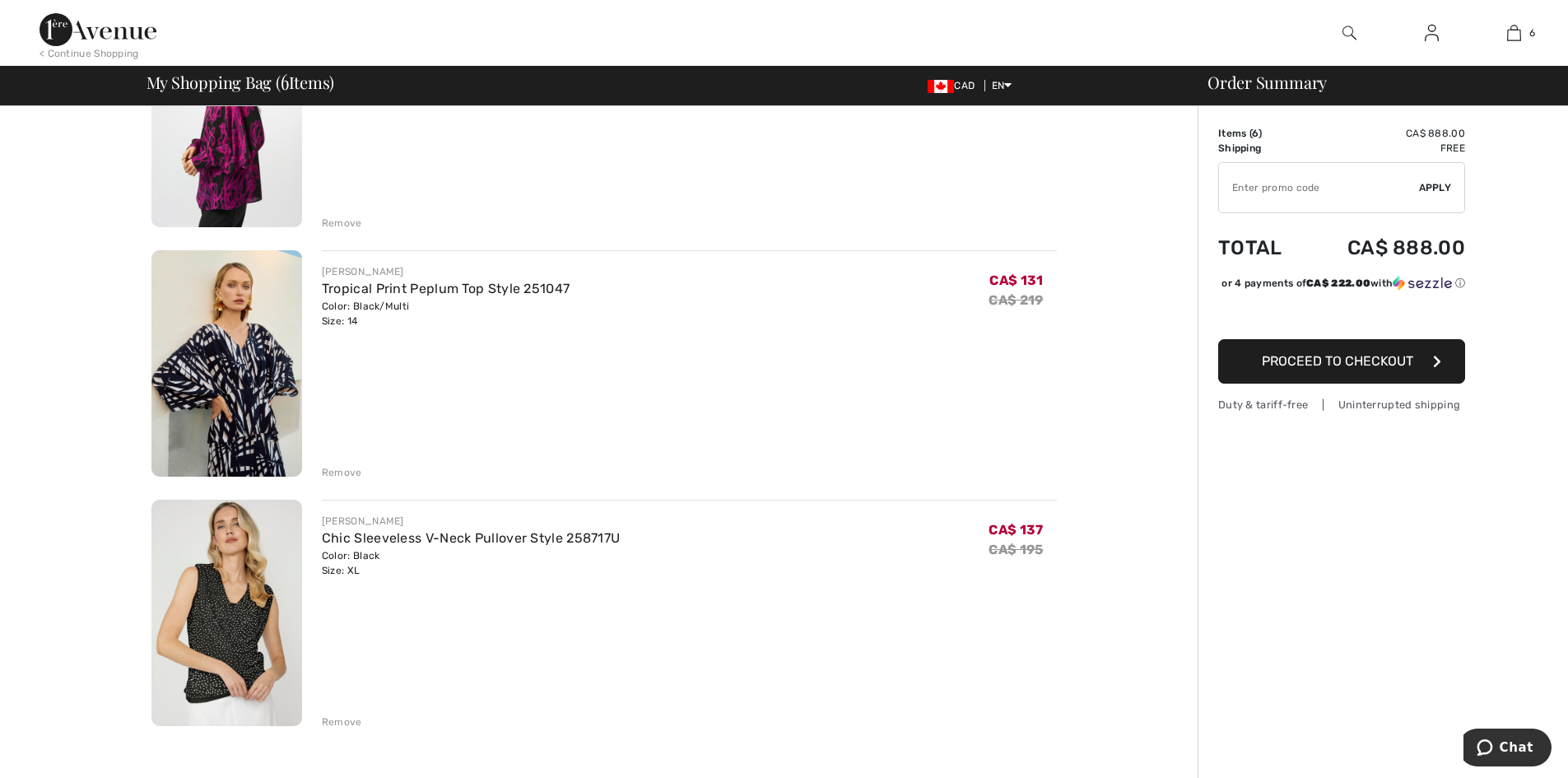
click at [341, 725] on div "Remove" at bounding box center [341, 721] width 40 height 14
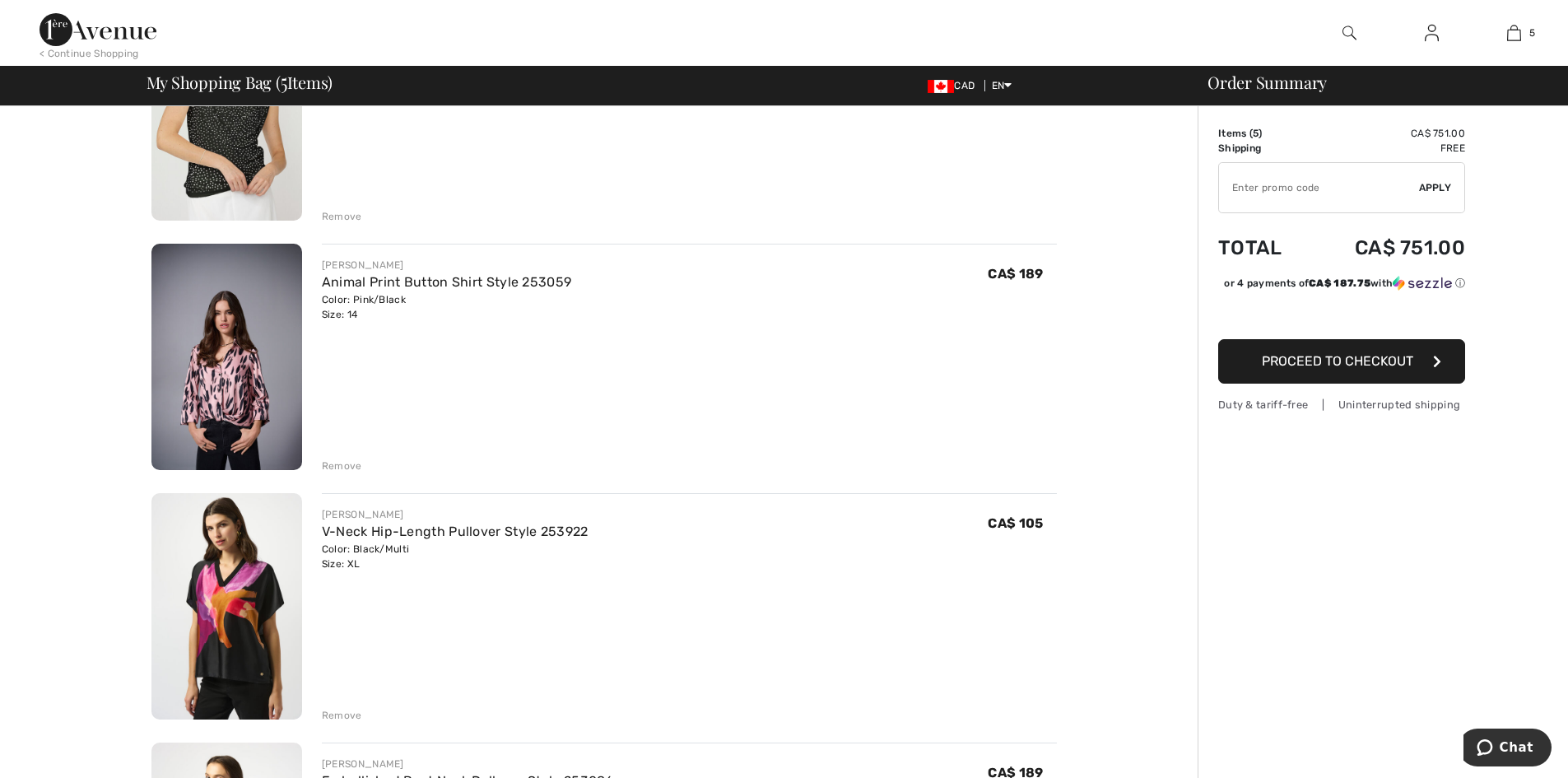
scroll to position [0, 0]
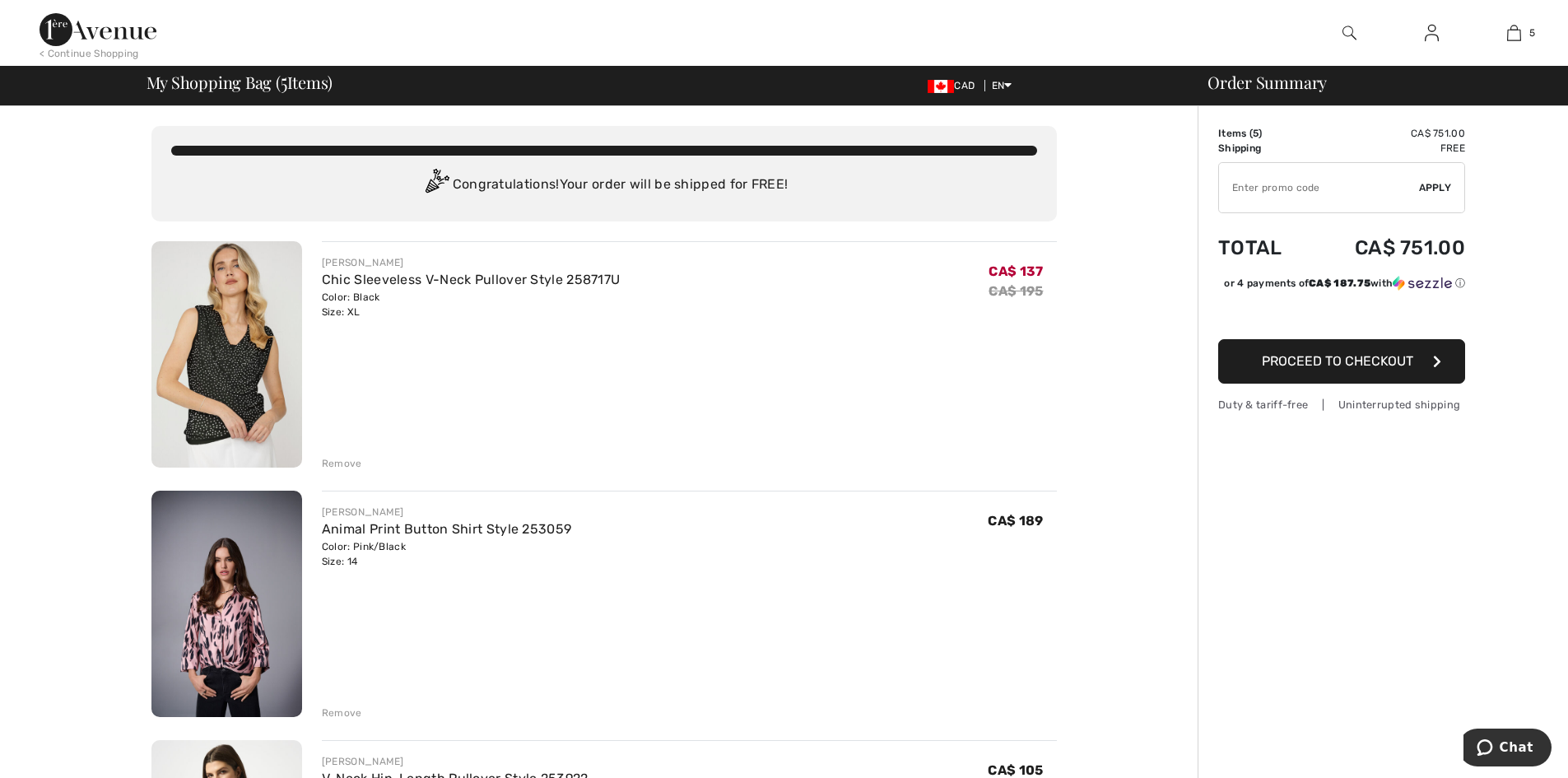
click at [63, 33] on img at bounding box center [98, 30] width 117 height 33
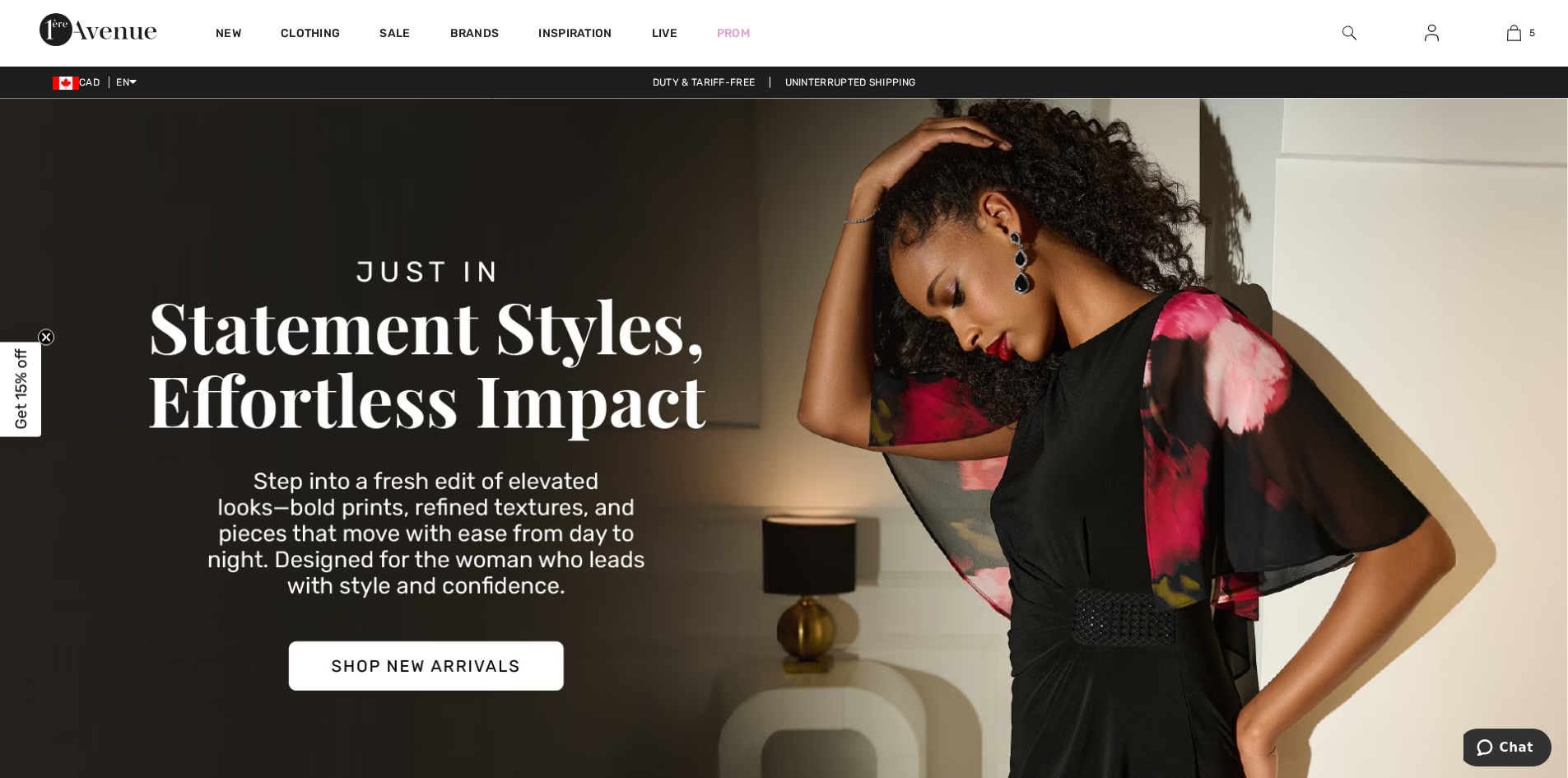
click at [1433, 34] on img at bounding box center [1431, 33] width 14 height 20
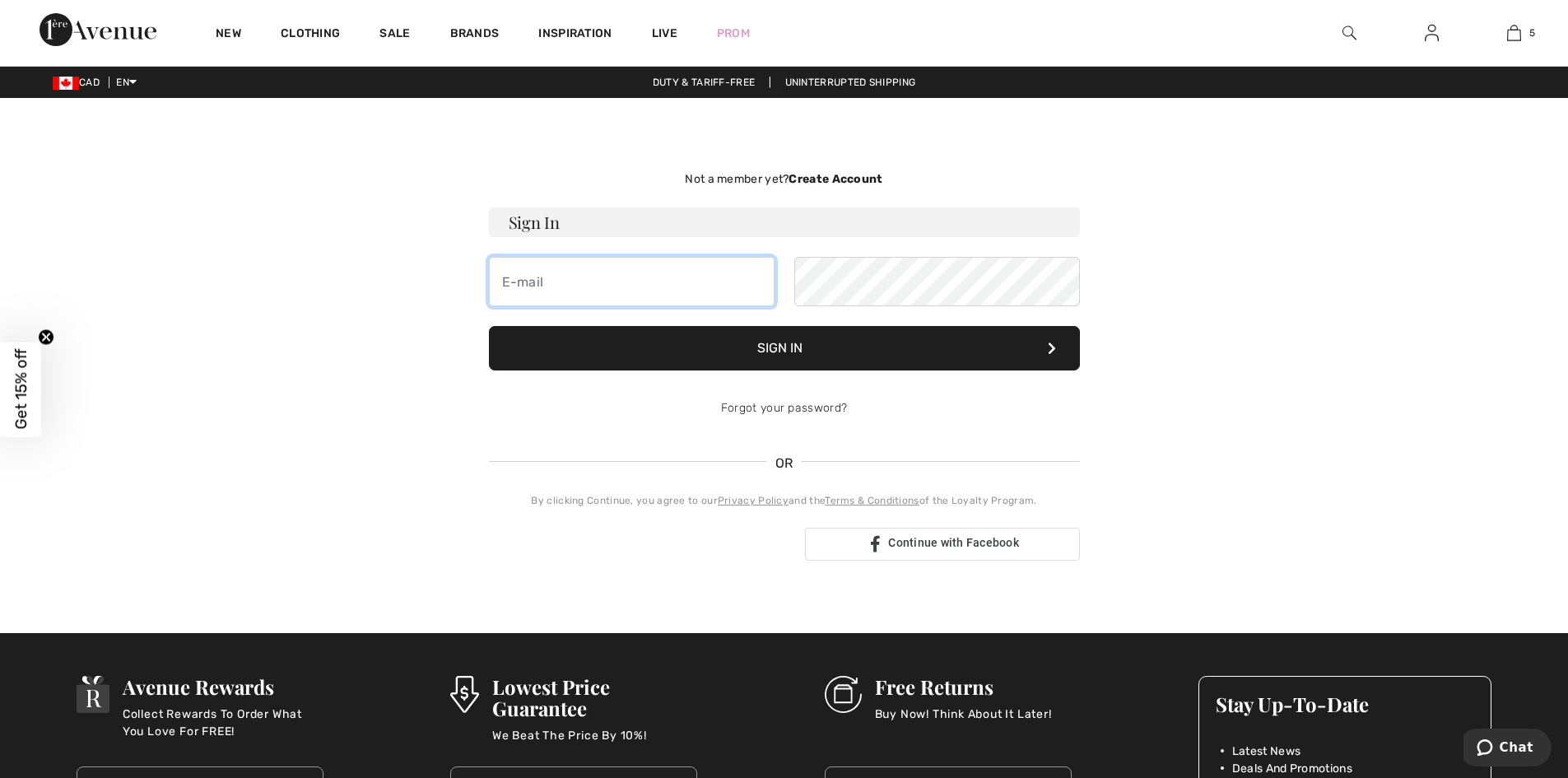
click at [631, 286] on input "email" at bounding box center [632, 281] width 286 height 49
type input "m"
type input "marinarosati939@gmail.com"
click at [489, 326] on button "Sign In" at bounding box center [784, 348] width 591 height 44
click at [771, 349] on button "Sign In" at bounding box center [784, 348] width 591 height 44
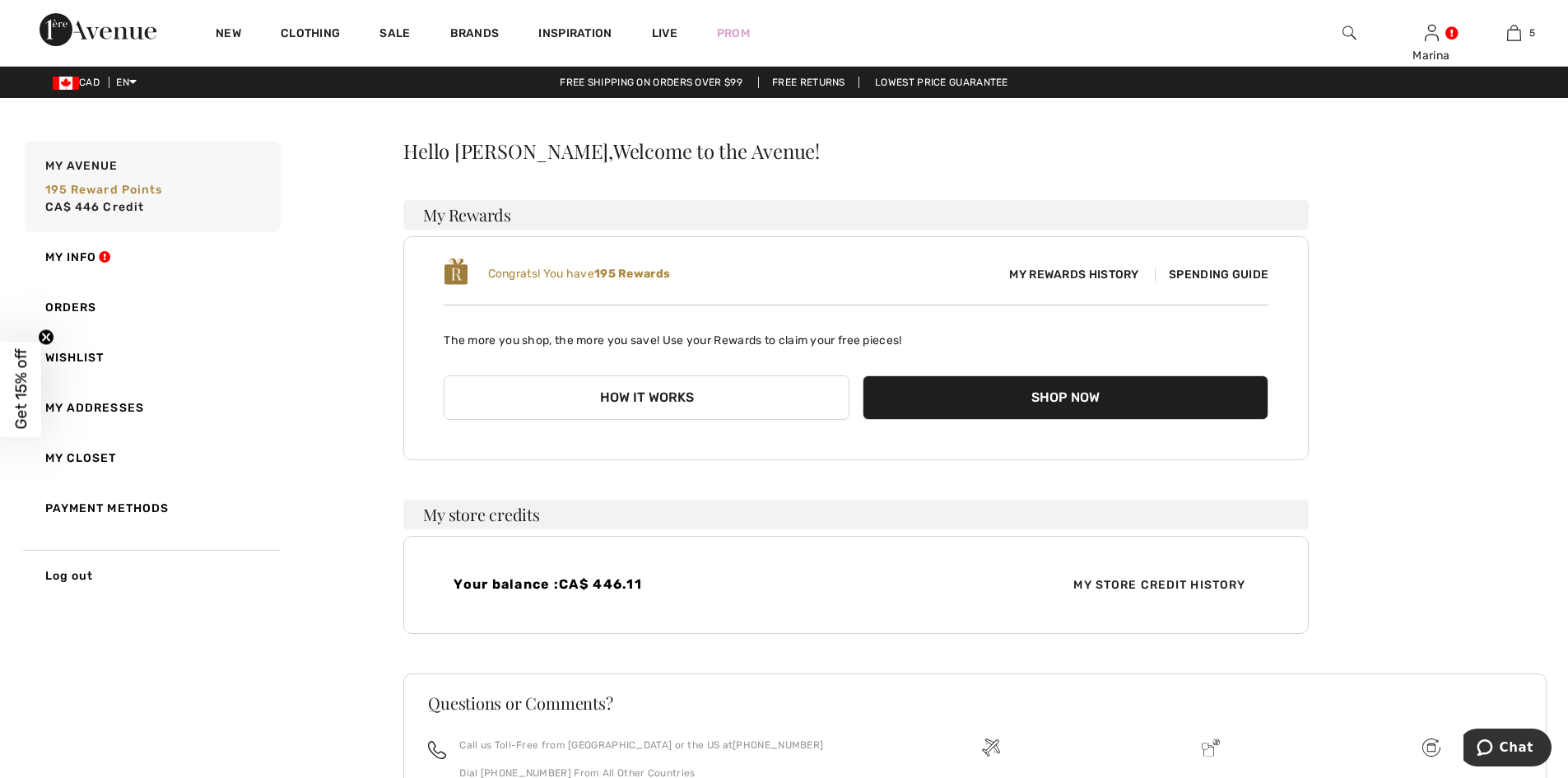
click at [1181, 269] on span "Spending Guide" at bounding box center [1211, 275] width 113 height 14
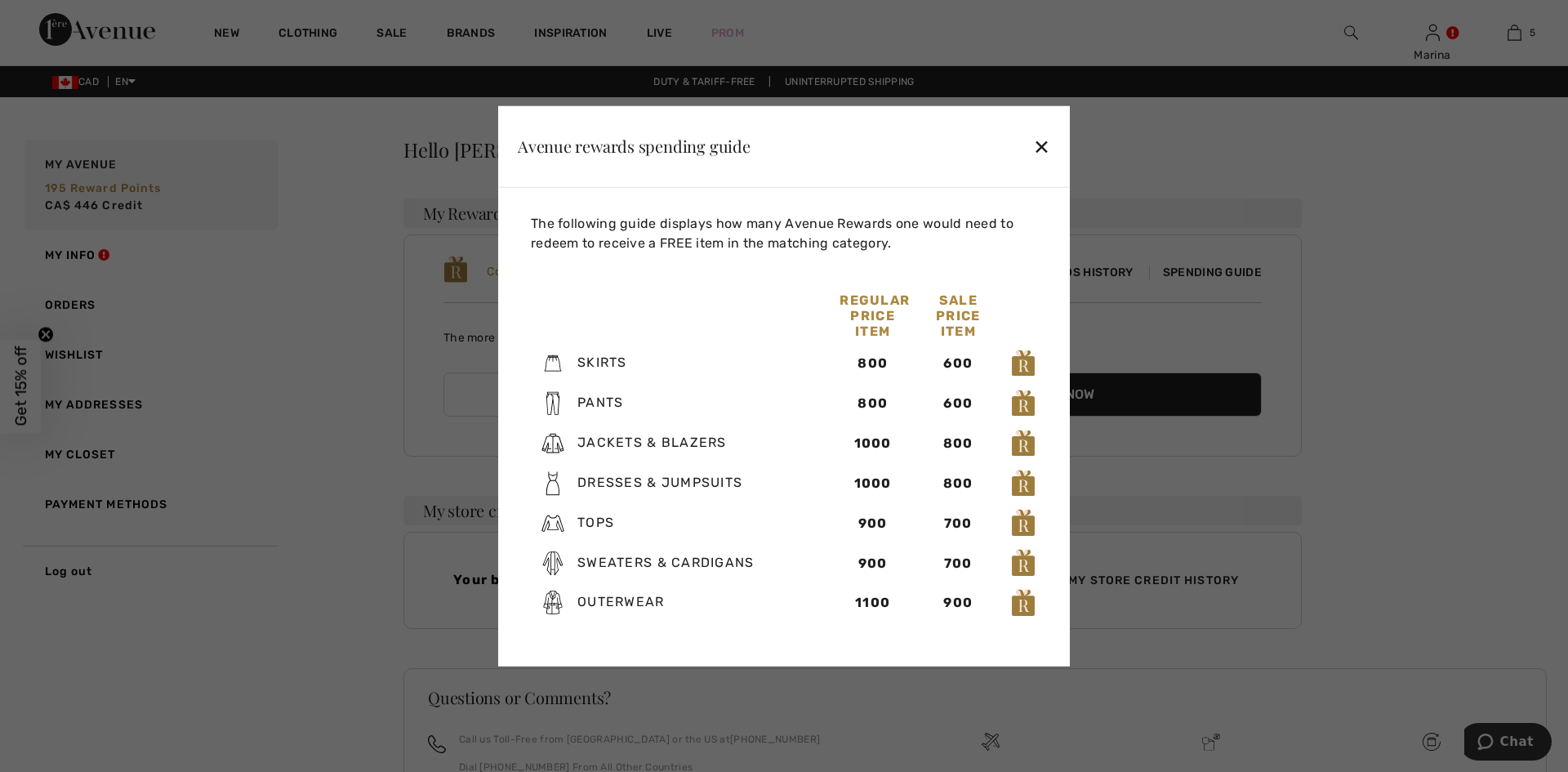
click at [1044, 136] on div "✕" at bounding box center [1041, 146] width 17 height 34
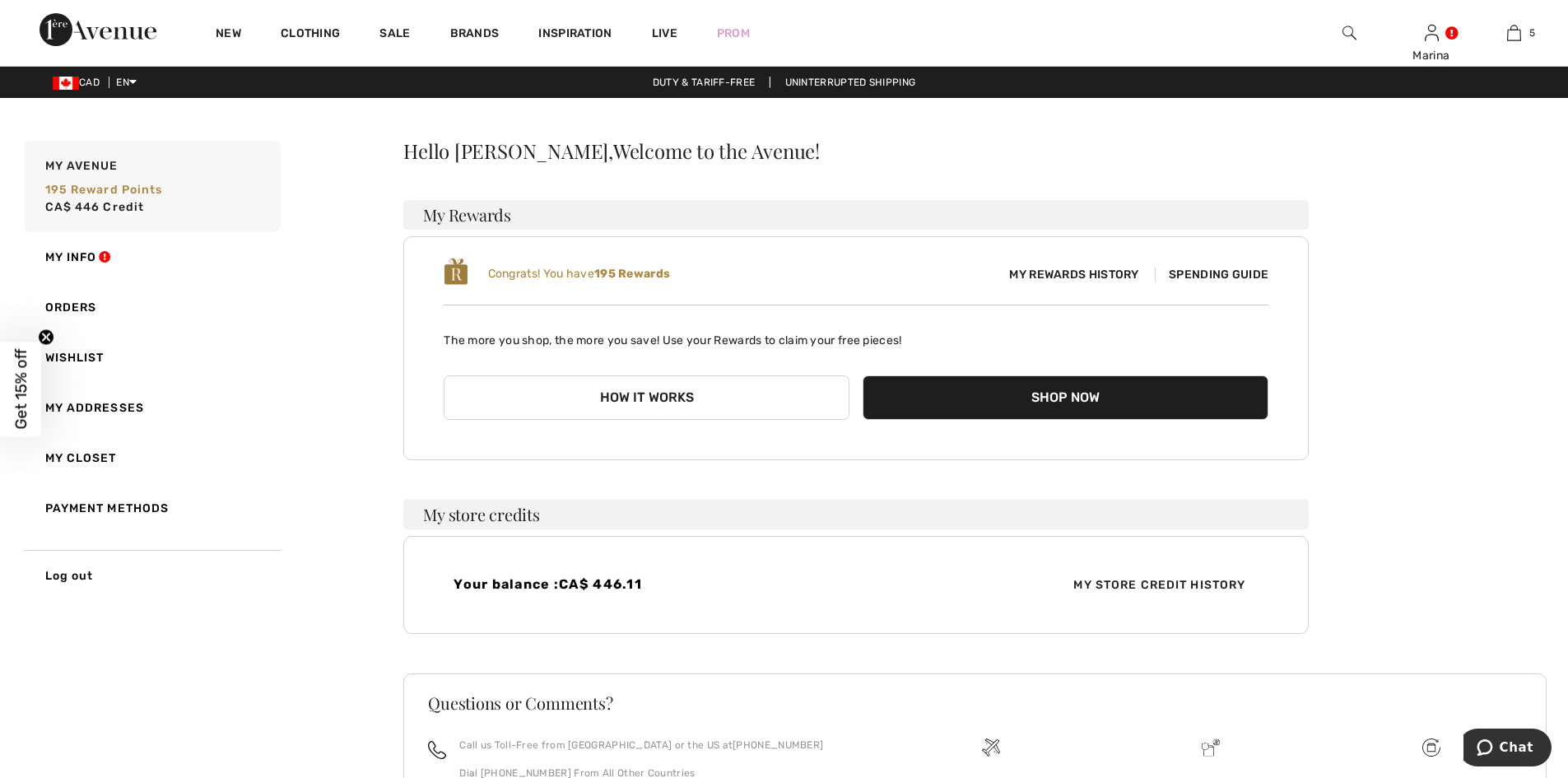
click at [653, 402] on button "How it works" at bounding box center [647, 397] width 406 height 44
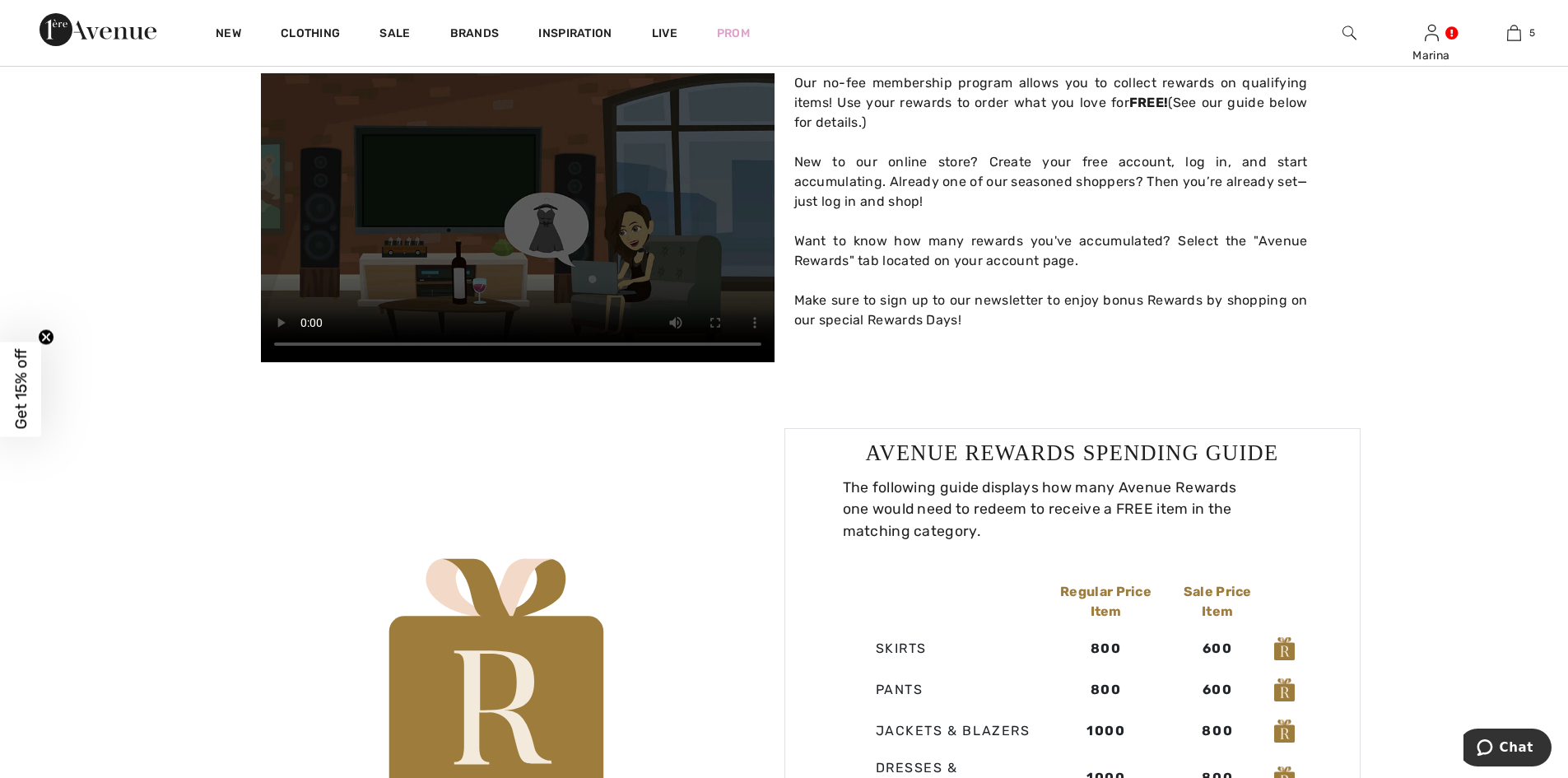
scroll to position [329, 0]
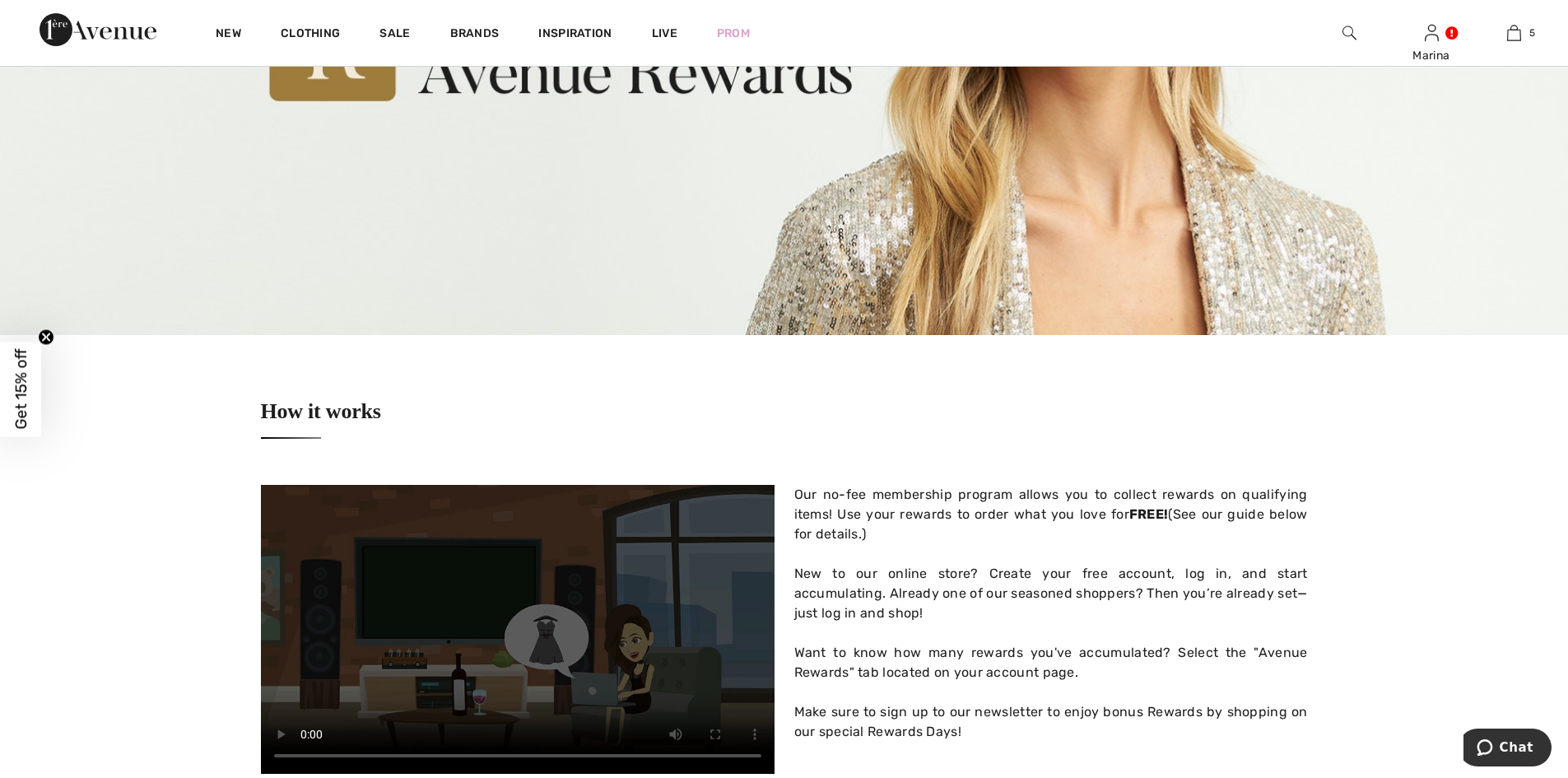
click at [6, 394] on span "Get 15% off" at bounding box center [21, 388] width 41 height 94
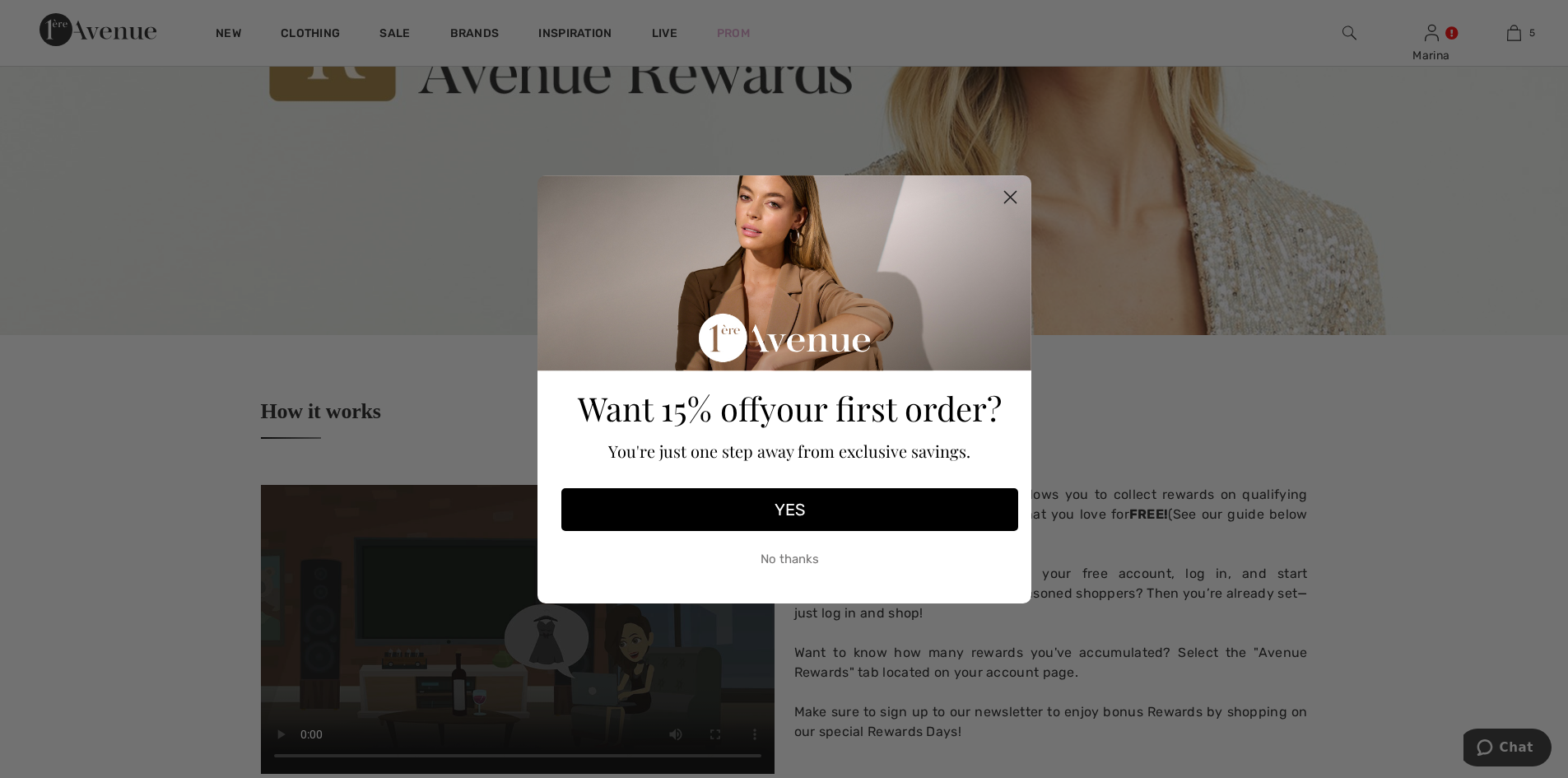
click at [1000, 203] on circle "Close dialog" at bounding box center [1009, 196] width 27 height 27
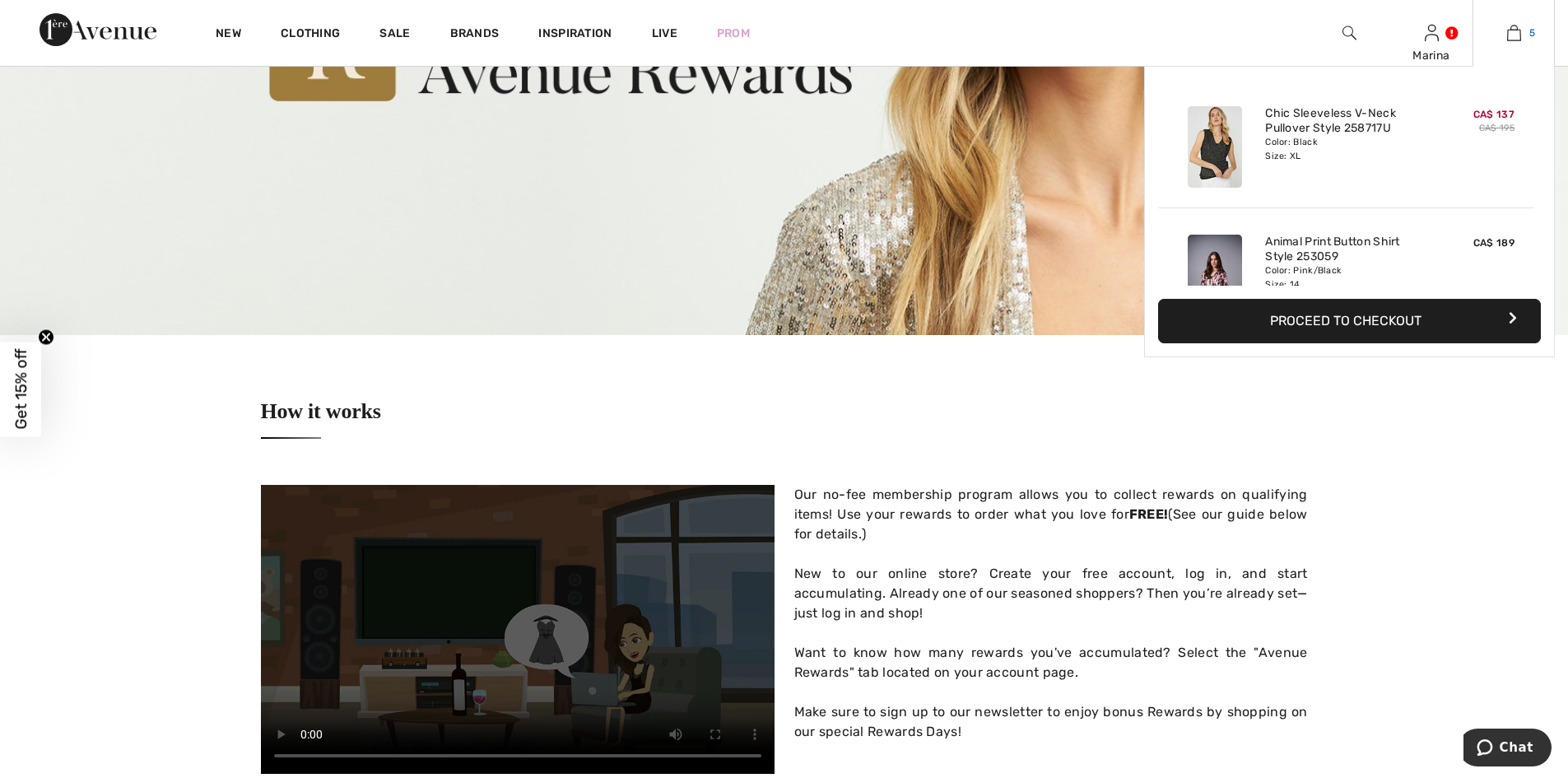
click at [1511, 32] on img at bounding box center [1514, 33] width 14 height 20
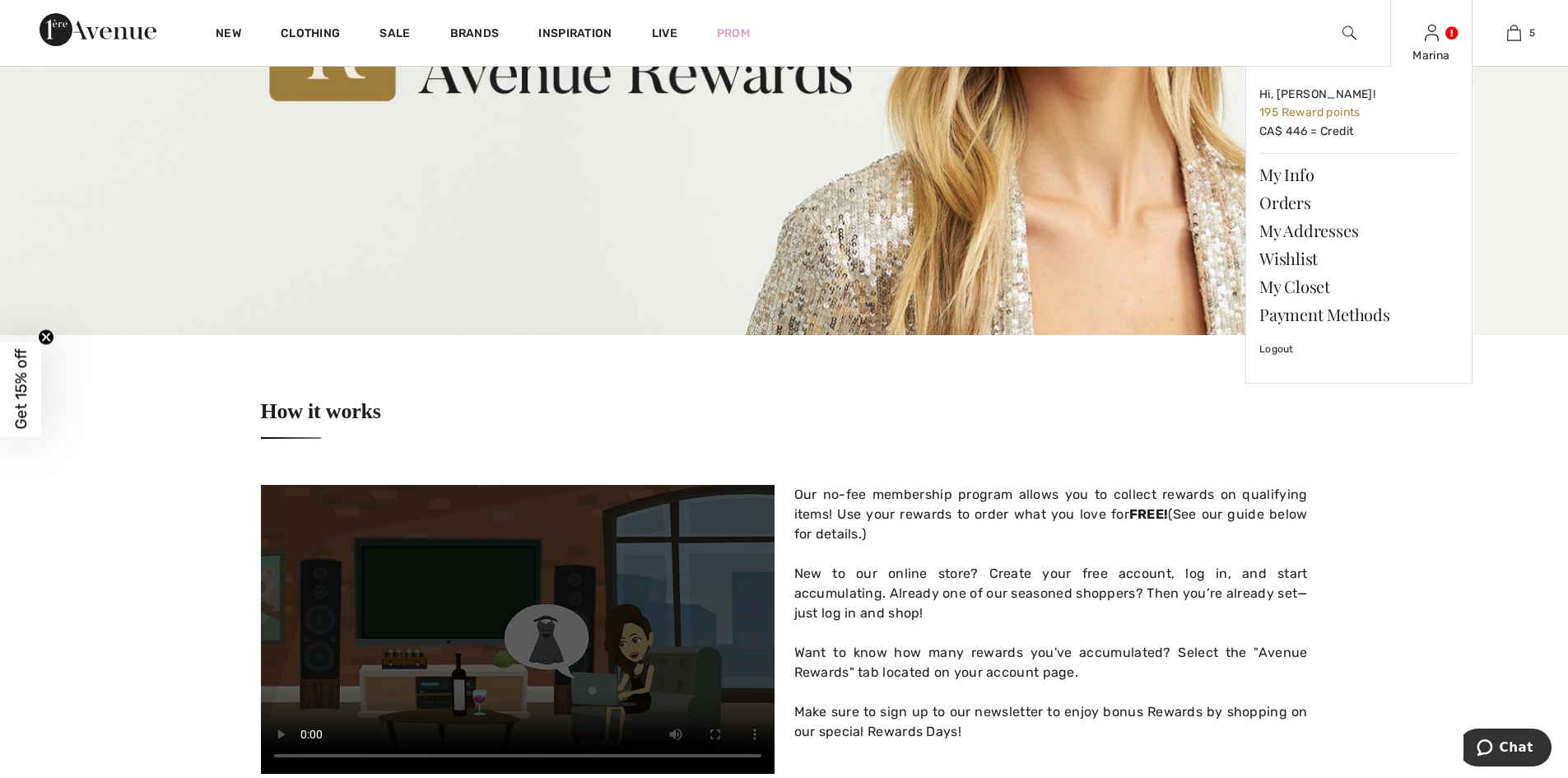
click at [1439, 34] on link at bounding box center [1431, 31] width 14 height 15
click at [1332, 129] on link "Hi, Marina! 195 Reward points CA$ 446 = Credit" at bounding box center [1359, 113] width 199 height 66
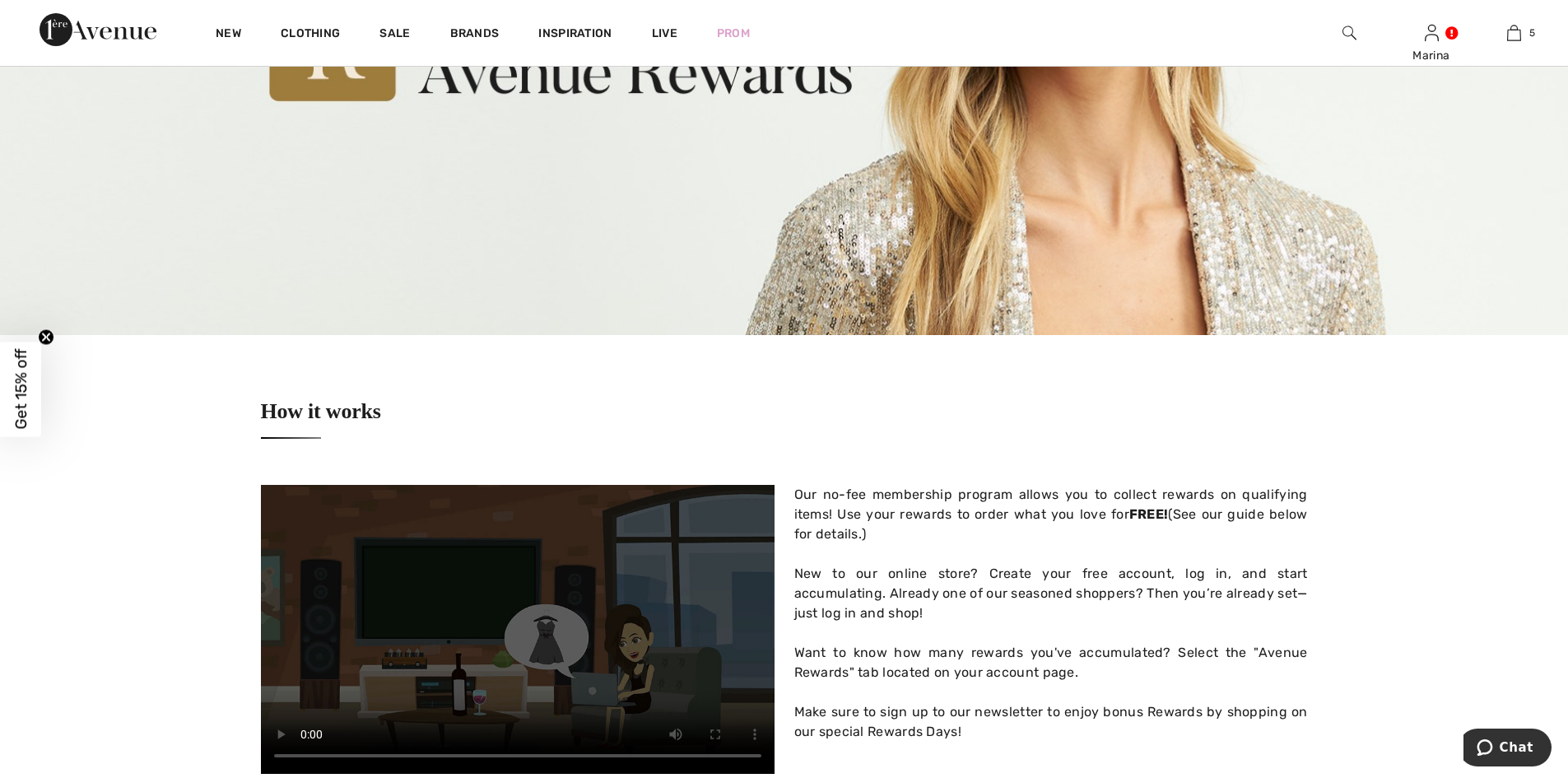
scroll to position [576, 0]
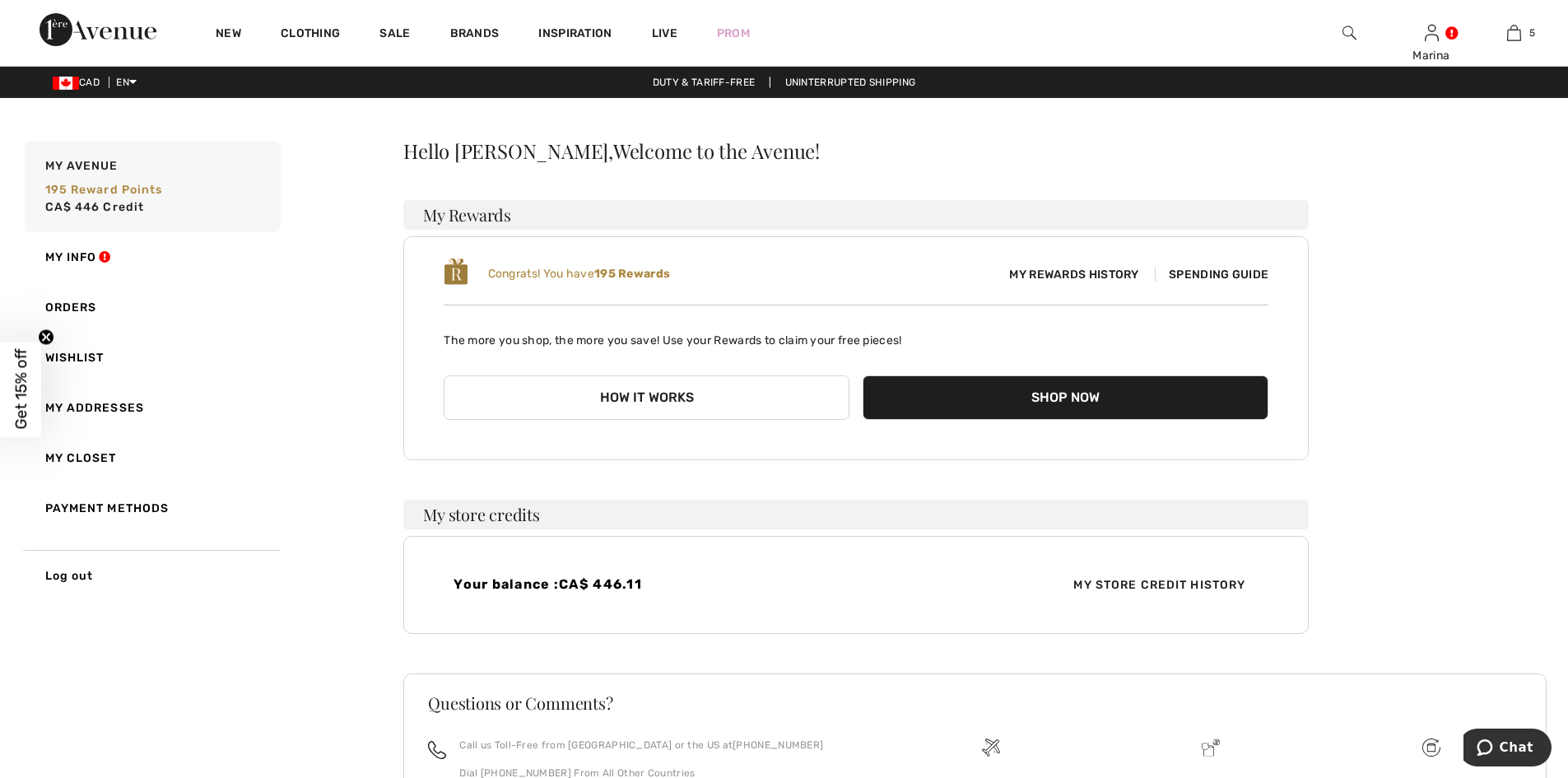
click at [1107, 402] on button "Shop Now" at bounding box center [1066, 397] width 406 height 44
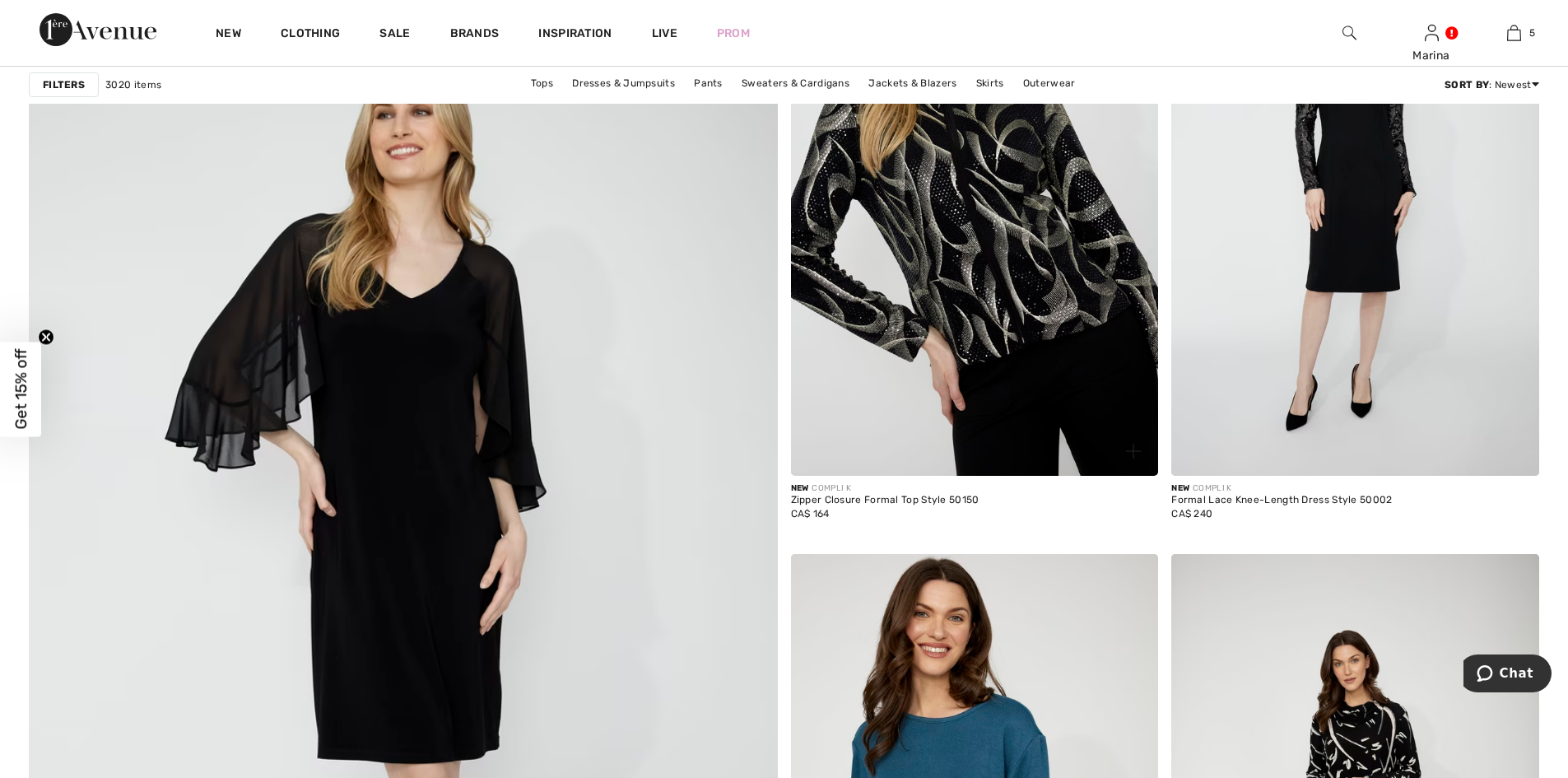
scroll to position [5595, 0]
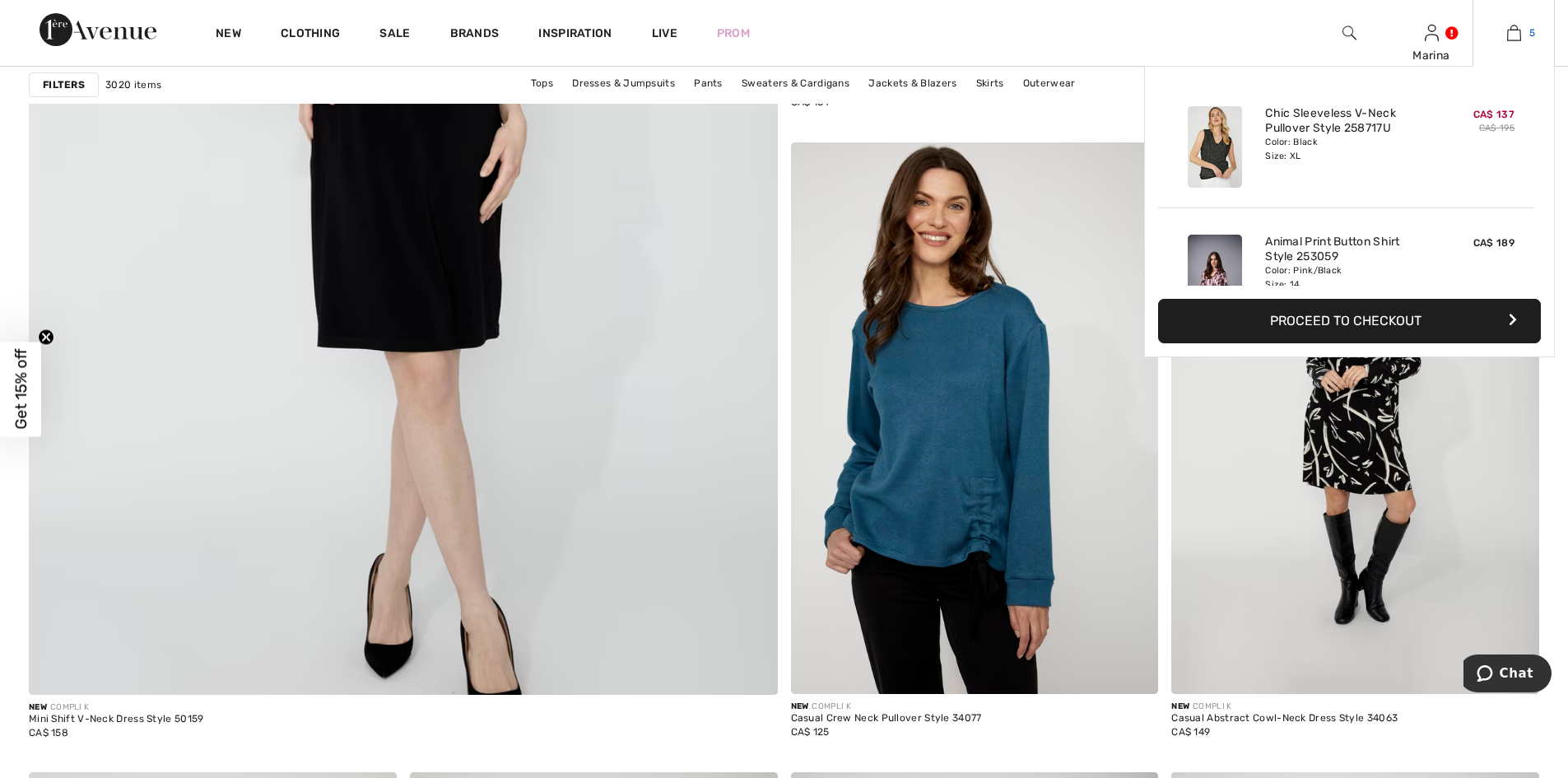
click at [1521, 34] on link "5" at bounding box center [1513, 33] width 81 height 20
click at [1362, 320] on button "Proceed to Checkout" at bounding box center [1350, 320] width 383 height 44
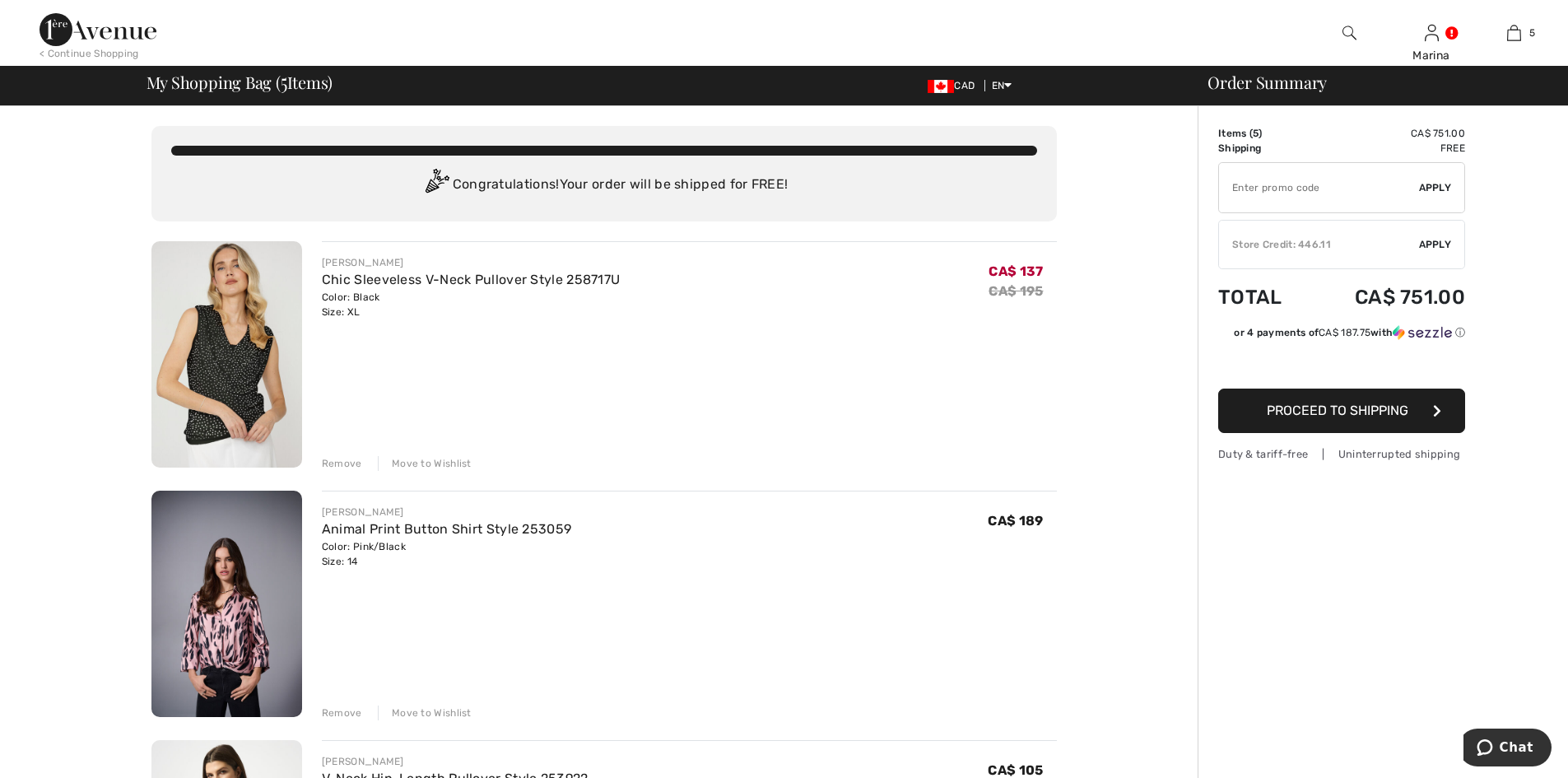
click at [1306, 190] on input "TEXT" at bounding box center [1318, 187] width 200 height 49
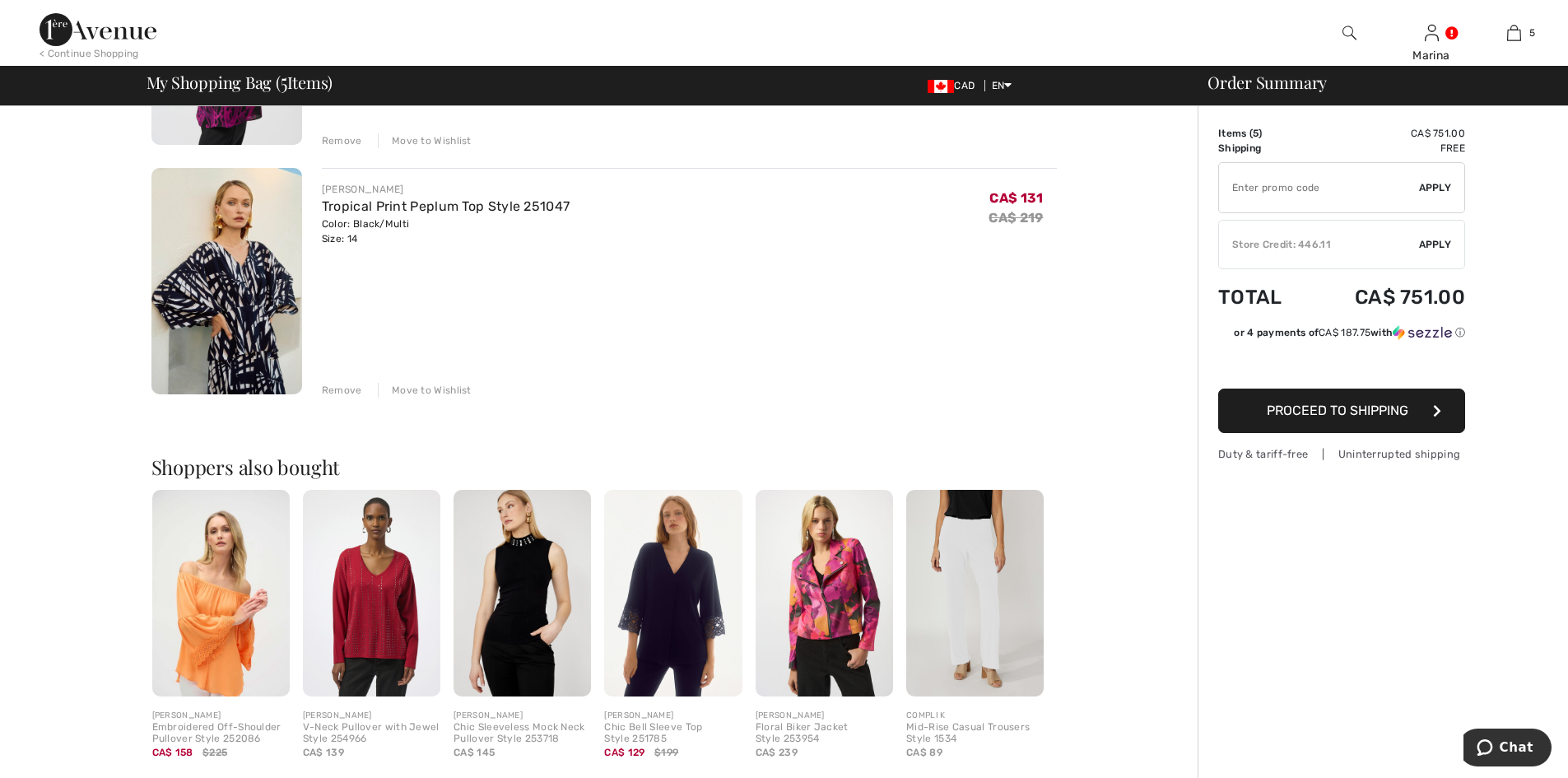
scroll to position [1152, 0]
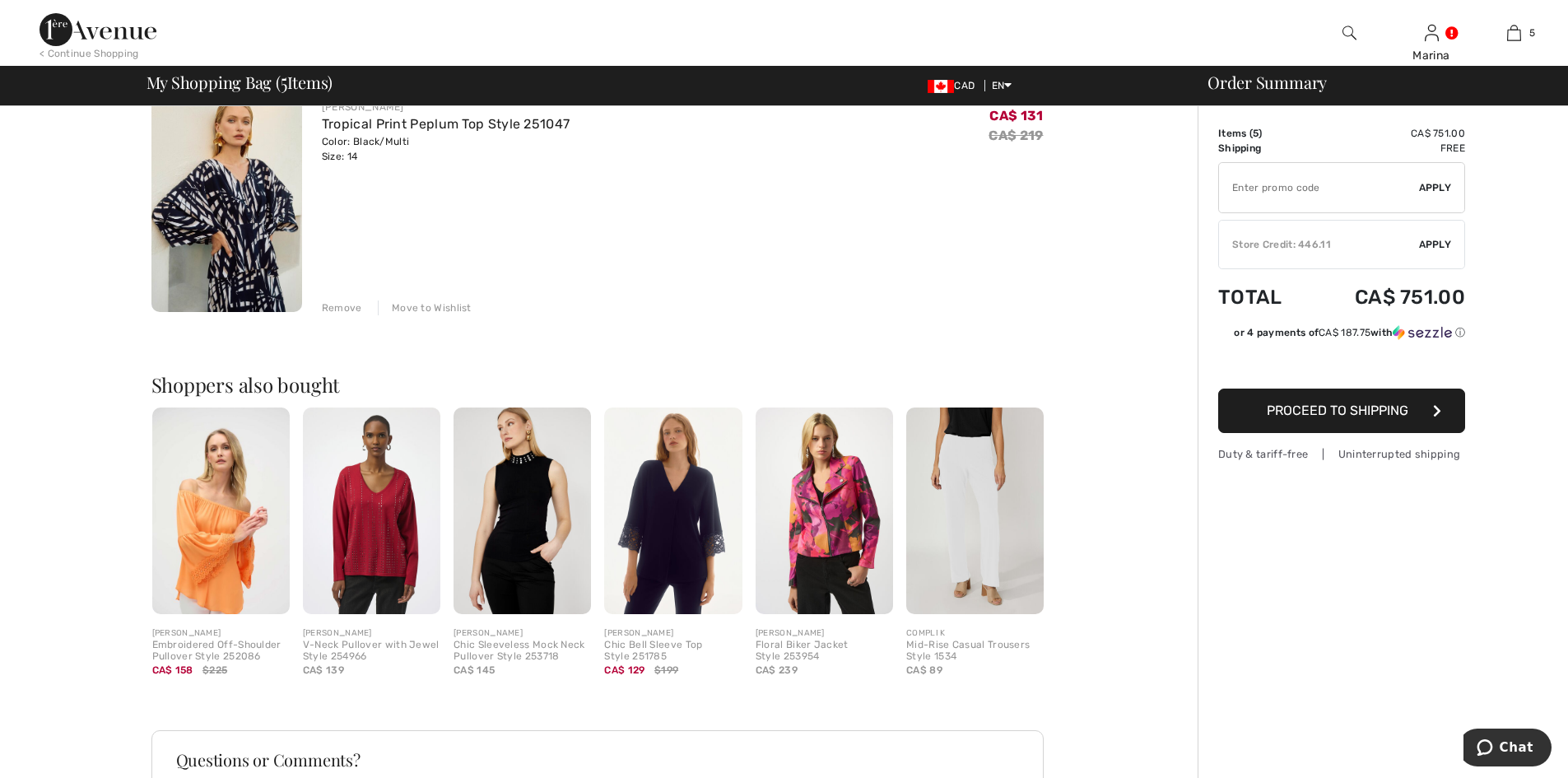
click at [1340, 421] on button "Proceed to Shipping" at bounding box center [1342, 410] width 247 height 44
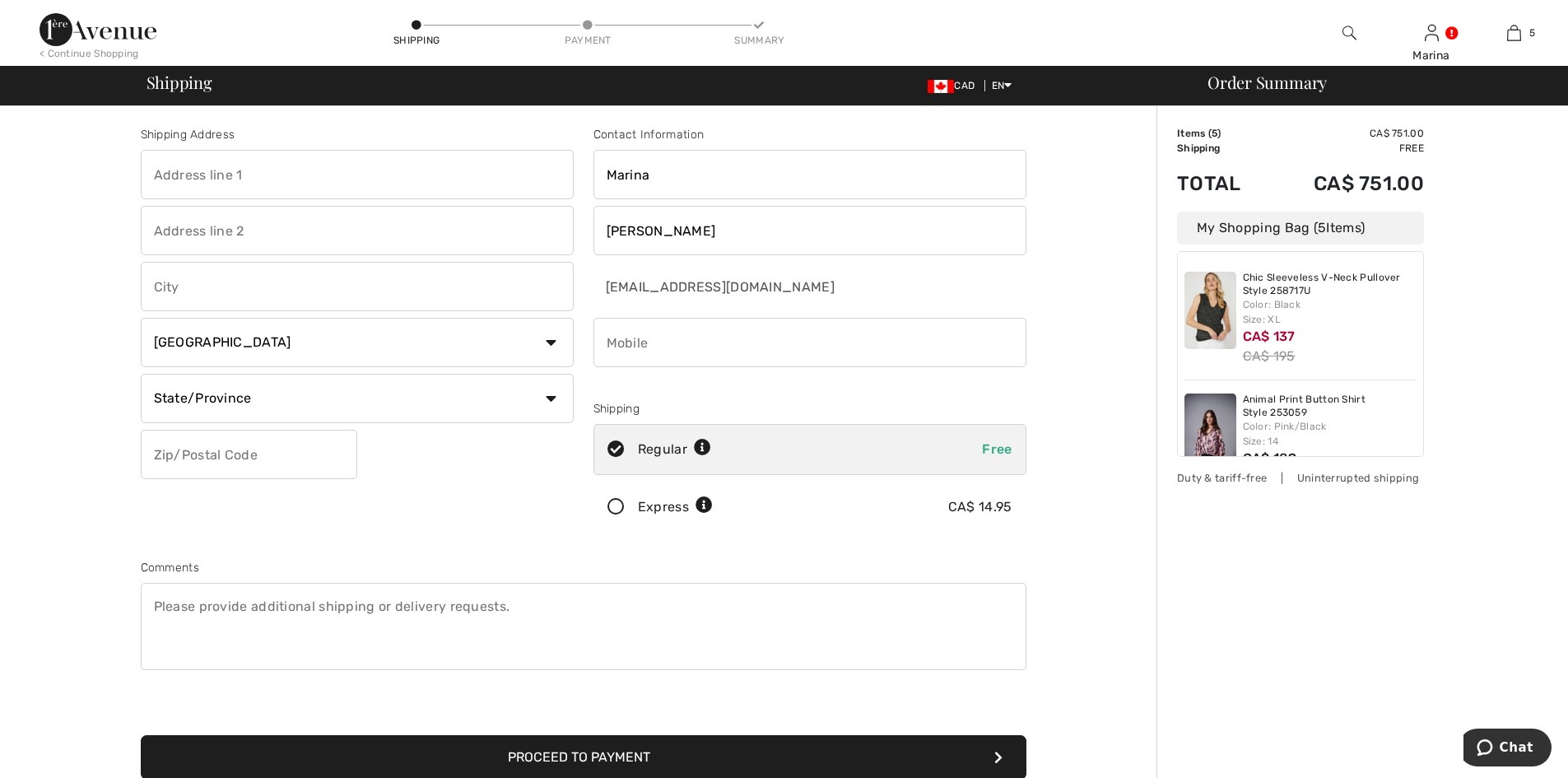
click at [227, 172] on input "text" at bounding box center [358, 174] width 433 height 49
type input "6775 chemin Baily"
click at [210, 299] on input "text" at bounding box center [358, 286] width 433 height 49
type input "Cote Saint Luc"
click at [229, 397] on select "State/Province Alberta British Columbia Manitoba New Brunswick Newfoundland and…" at bounding box center [358, 398] width 433 height 49
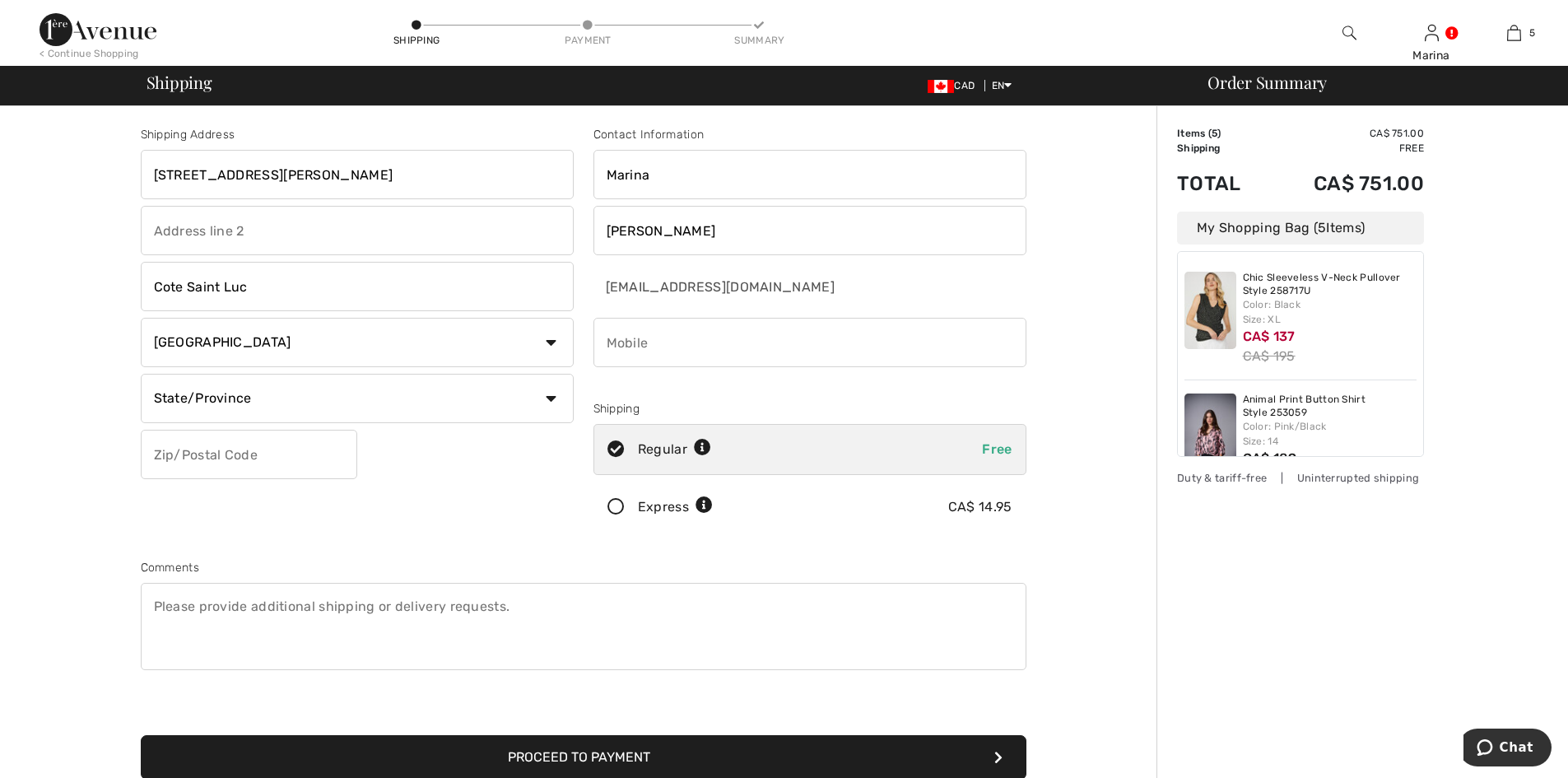
select select "QC"
click at [141, 374] on select "State/Province Alberta British Columbia Manitoba New Brunswick Newfoundland and…" at bounding box center [358, 398] width 433 height 49
click at [208, 446] on input "text" at bounding box center [249, 454] width 217 height 49
type input "H4V1A4"
click at [696, 330] on input "phone" at bounding box center [810, 342] width 433 height 49
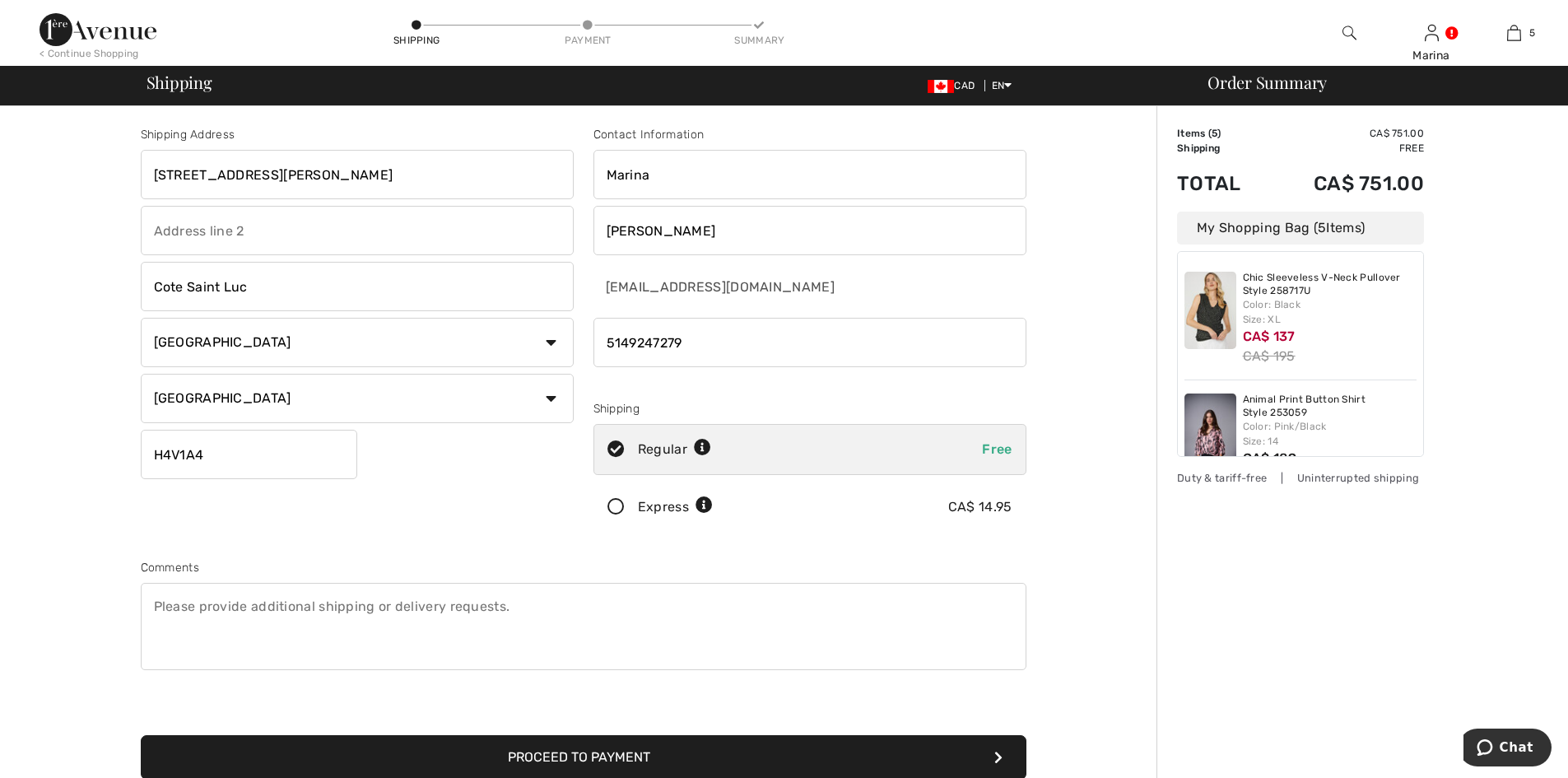
type input "5149247279"
click at [611, 761] on button "Proceed to Payment" at bounding box center [583, 756] width 885 height 44
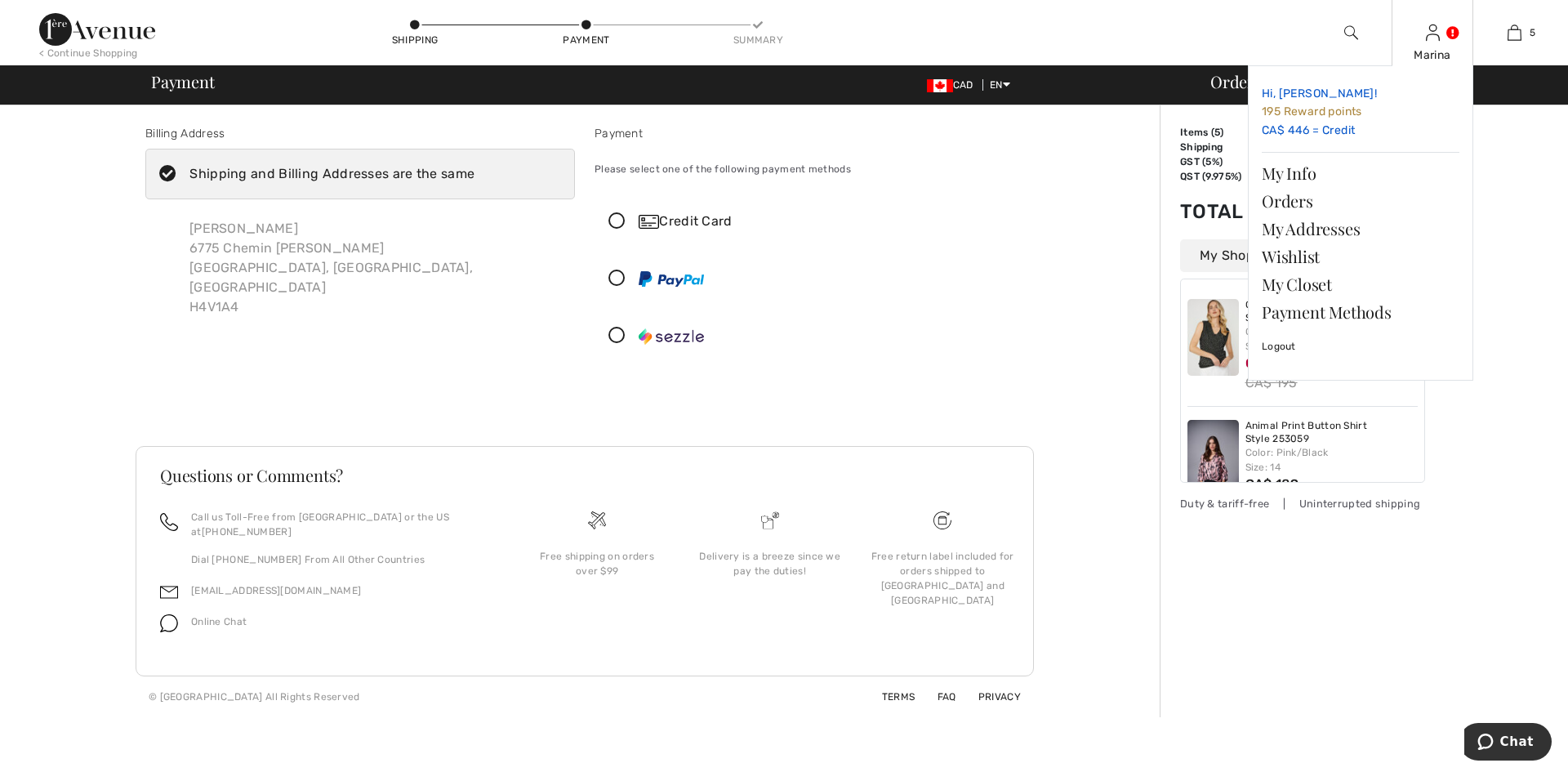
click at [1333, 131] on link "Hi, Marina! 195 Reward points CA$ 446 = Credit" at bounding box center [1360, 112] width 198 height 66
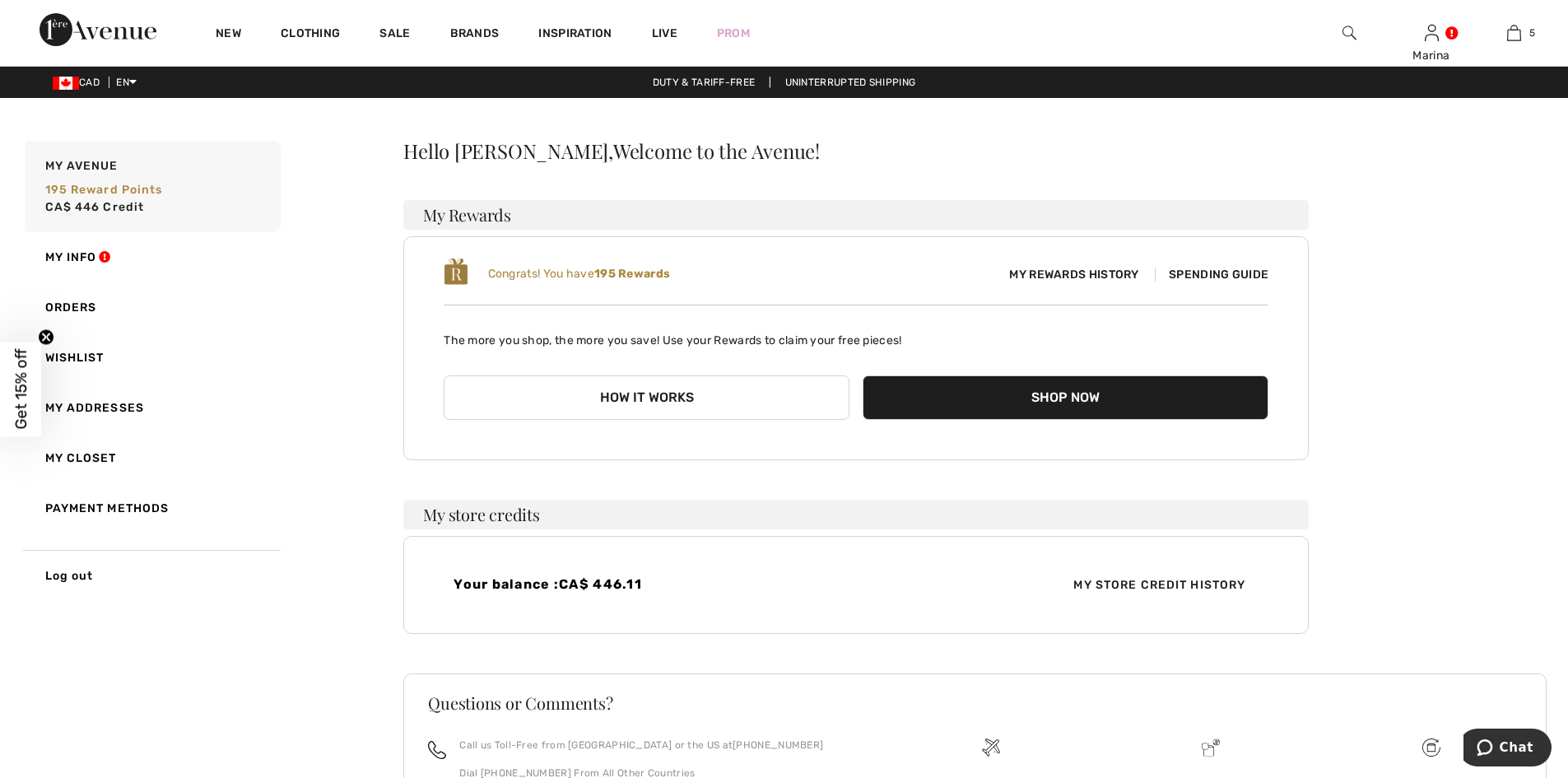
scroll to position [154, 0]
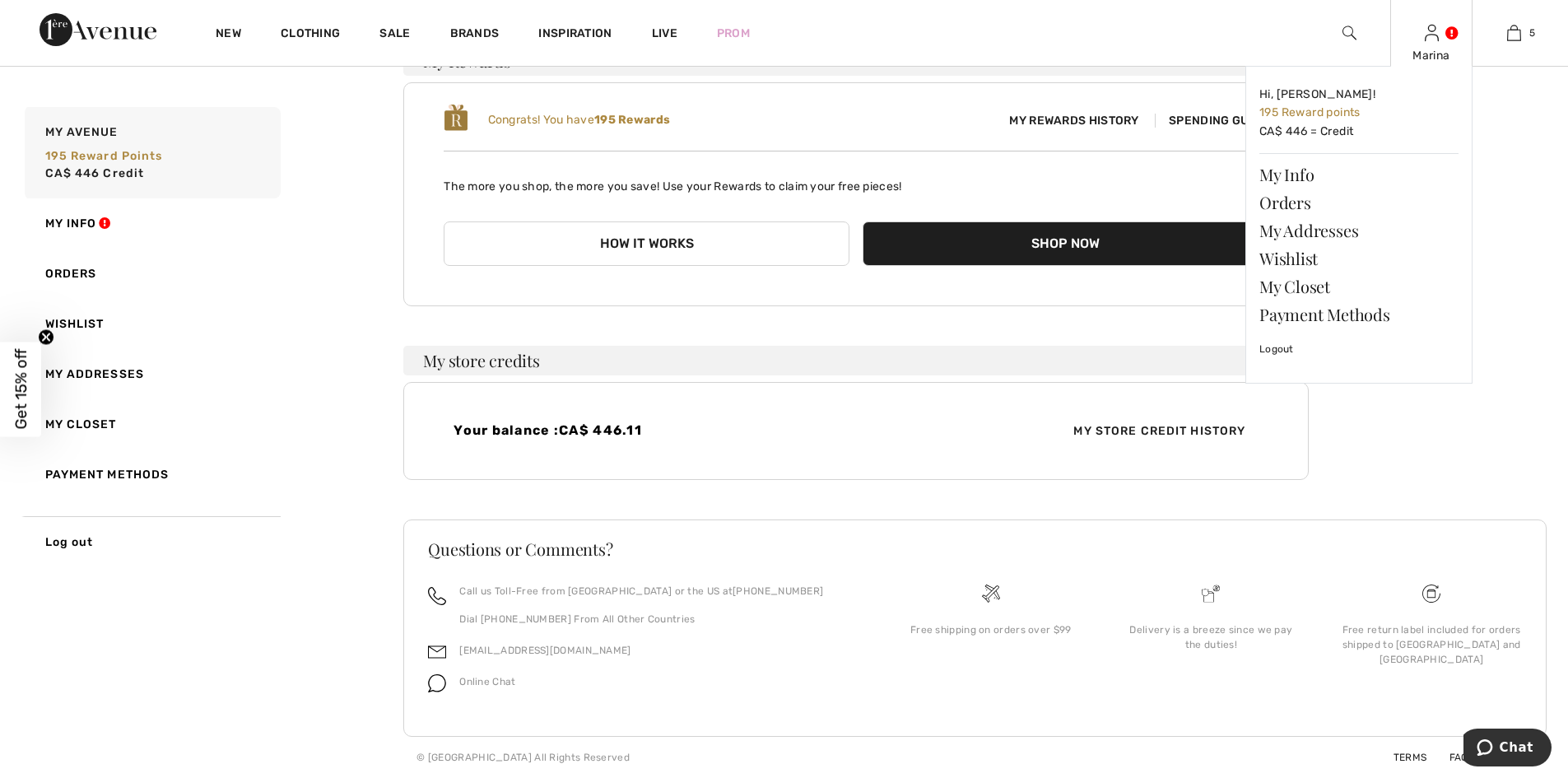
click at [1436, 44] on div "Marina Hi, [PERSON_NAME]! 195 Reward points CA$ 446 = Credit My Info Orders My …" at bounding box center [1431, 32] width 83 height 66
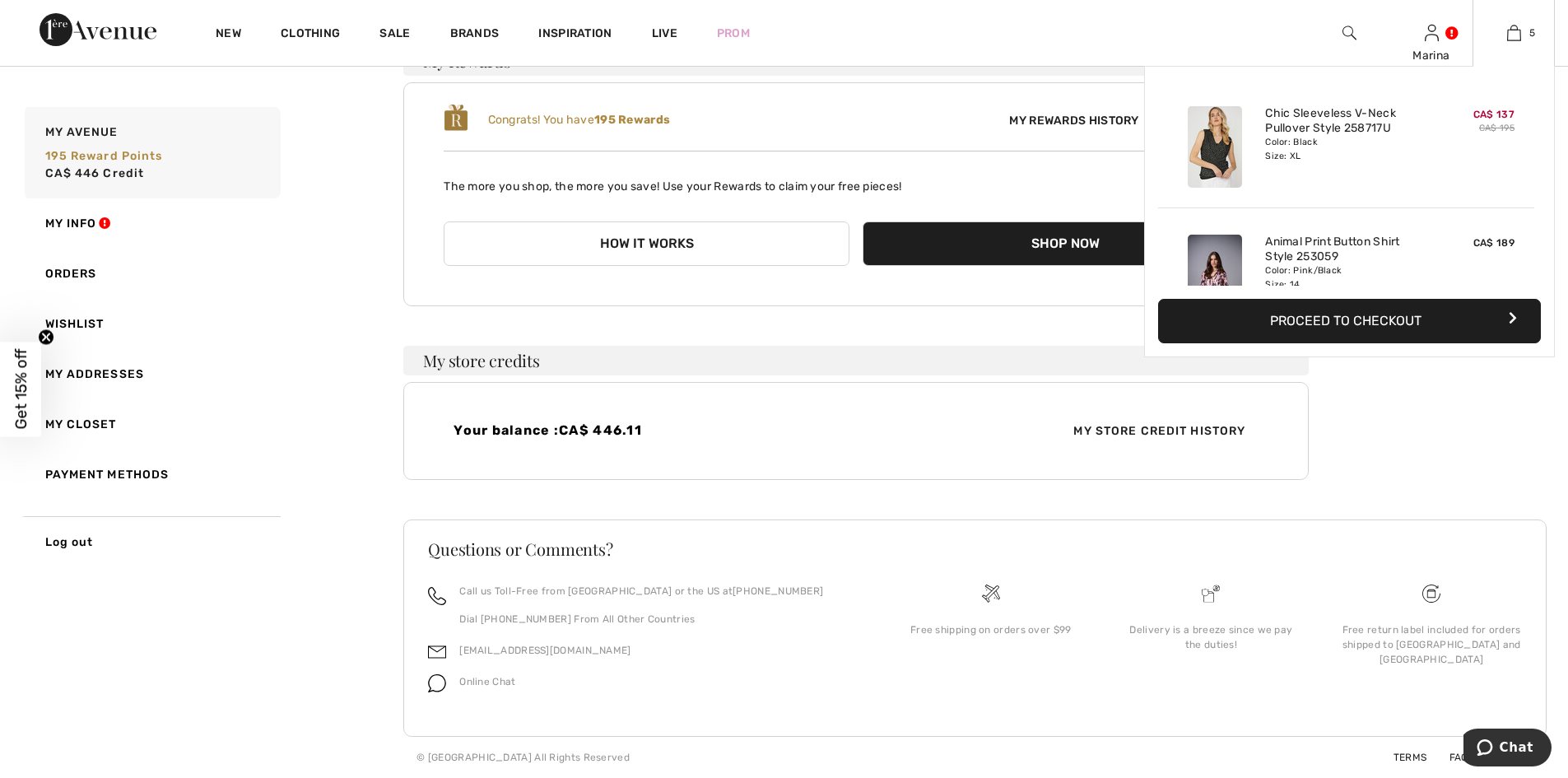
click at [1505, 43] on div "5 Added to Bag [PERSON_NAME] Chic Sleeveless V-neck Pullover Style 258717u CA$ …" at bounding box center [1514, 32] width 83 height 66
click at [1400, 320] on button "Proceed to Checkout" at bounding box center [1350, 320] width 383 height 44
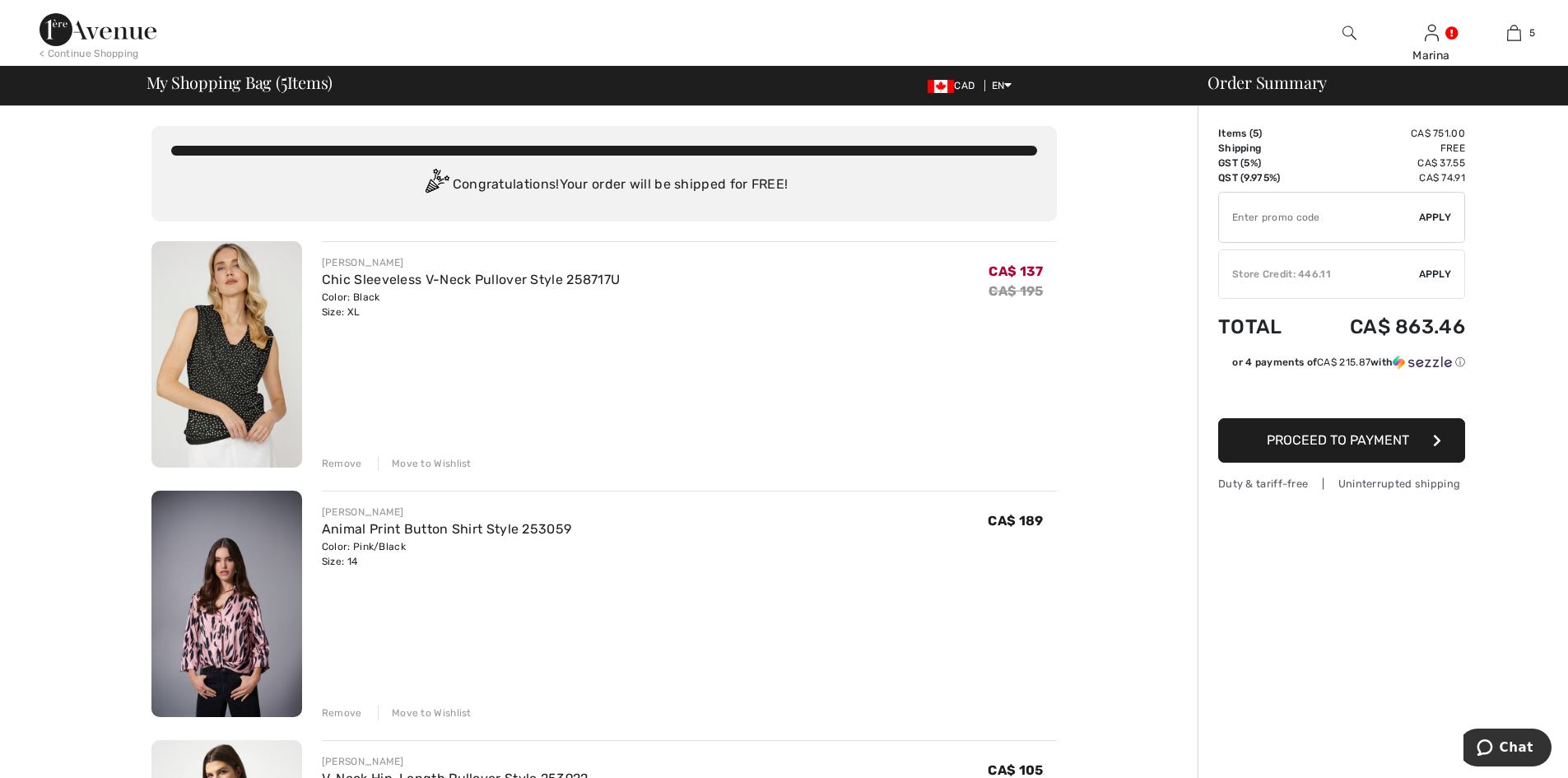
click at [1325, 271] on div "Store Credit: 446.11" at bounding box center [1318, 274] width 200 height 14
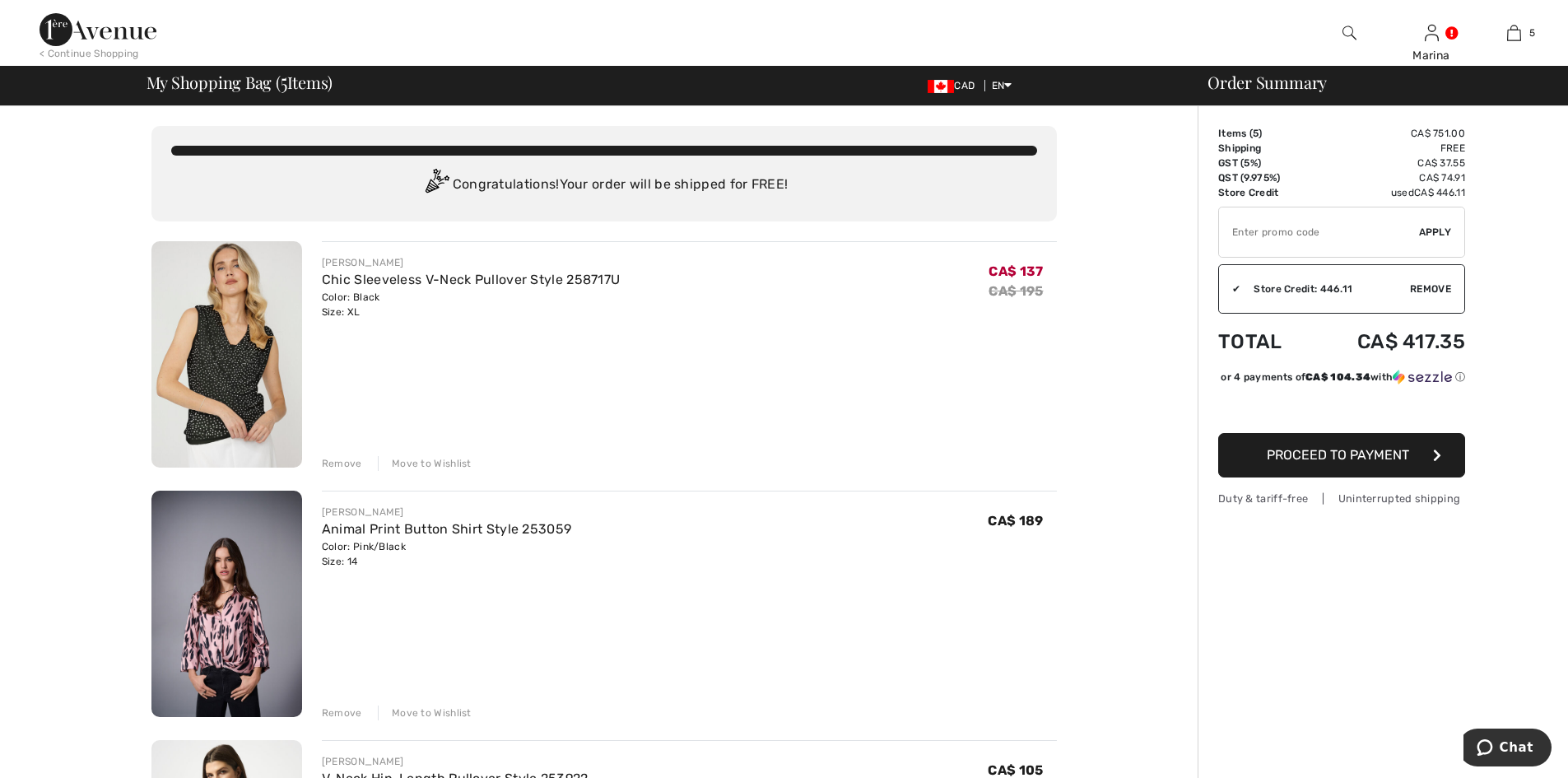
click at [1390, 463] on span "Proceed to Payment" at bounding box center [1338, 454] width 142 height 15
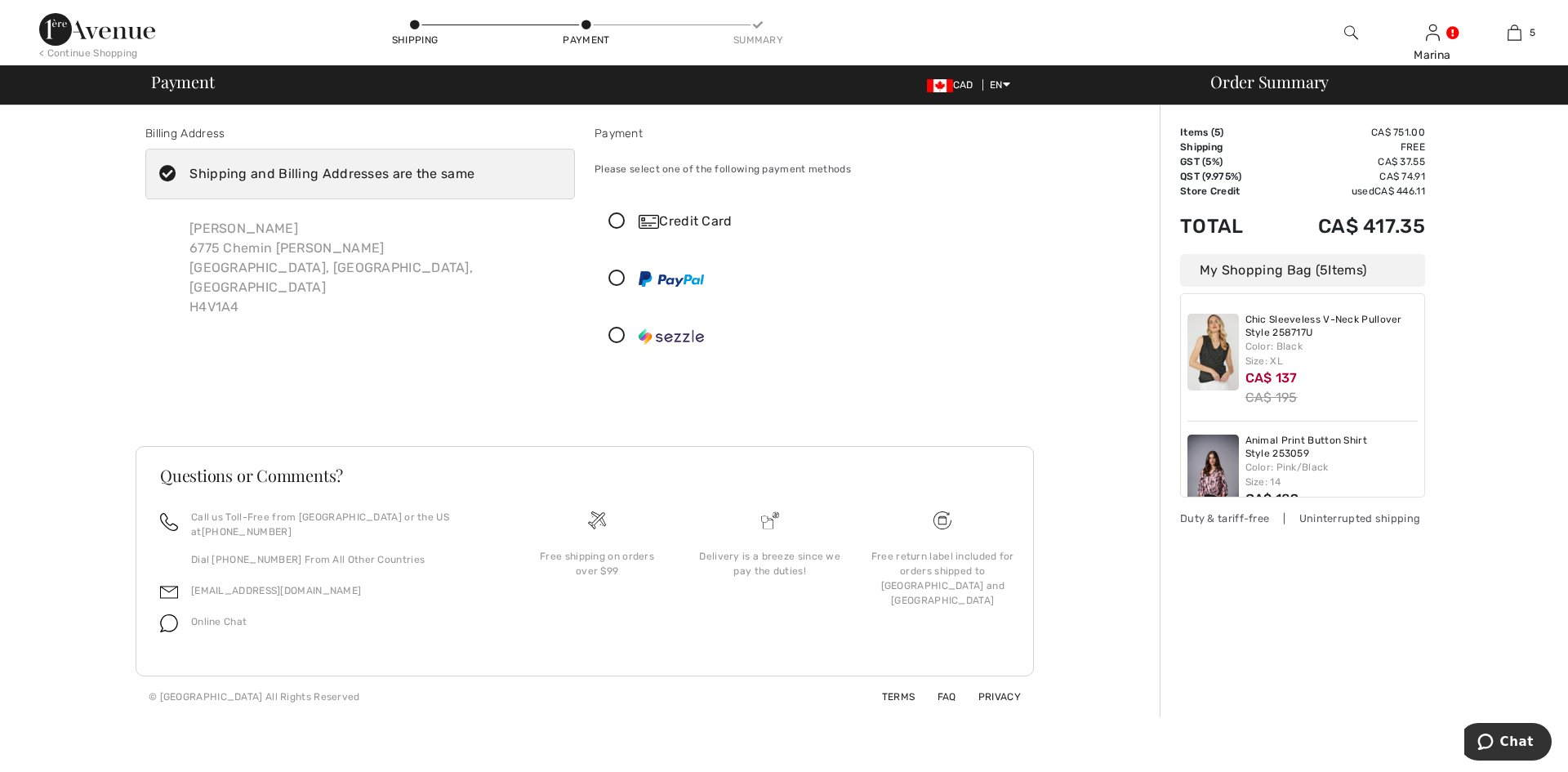
click at [704, 218] on div "Credit Card" at bounding box center [825, 221] width 374 height 20
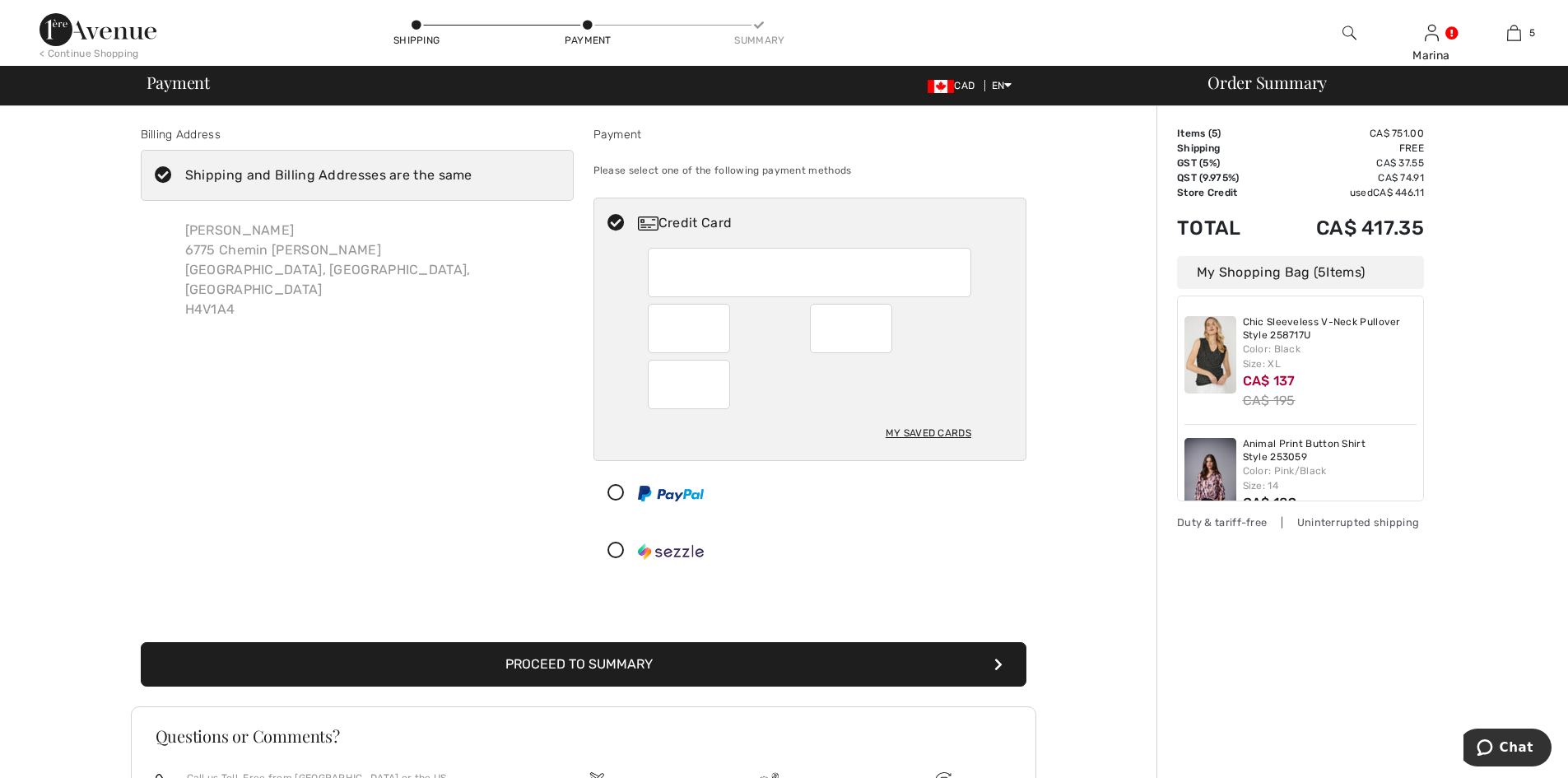
click at [611, 672] on button "Proceed to Summary" at bounding box center [583, 663] width 885 height 44
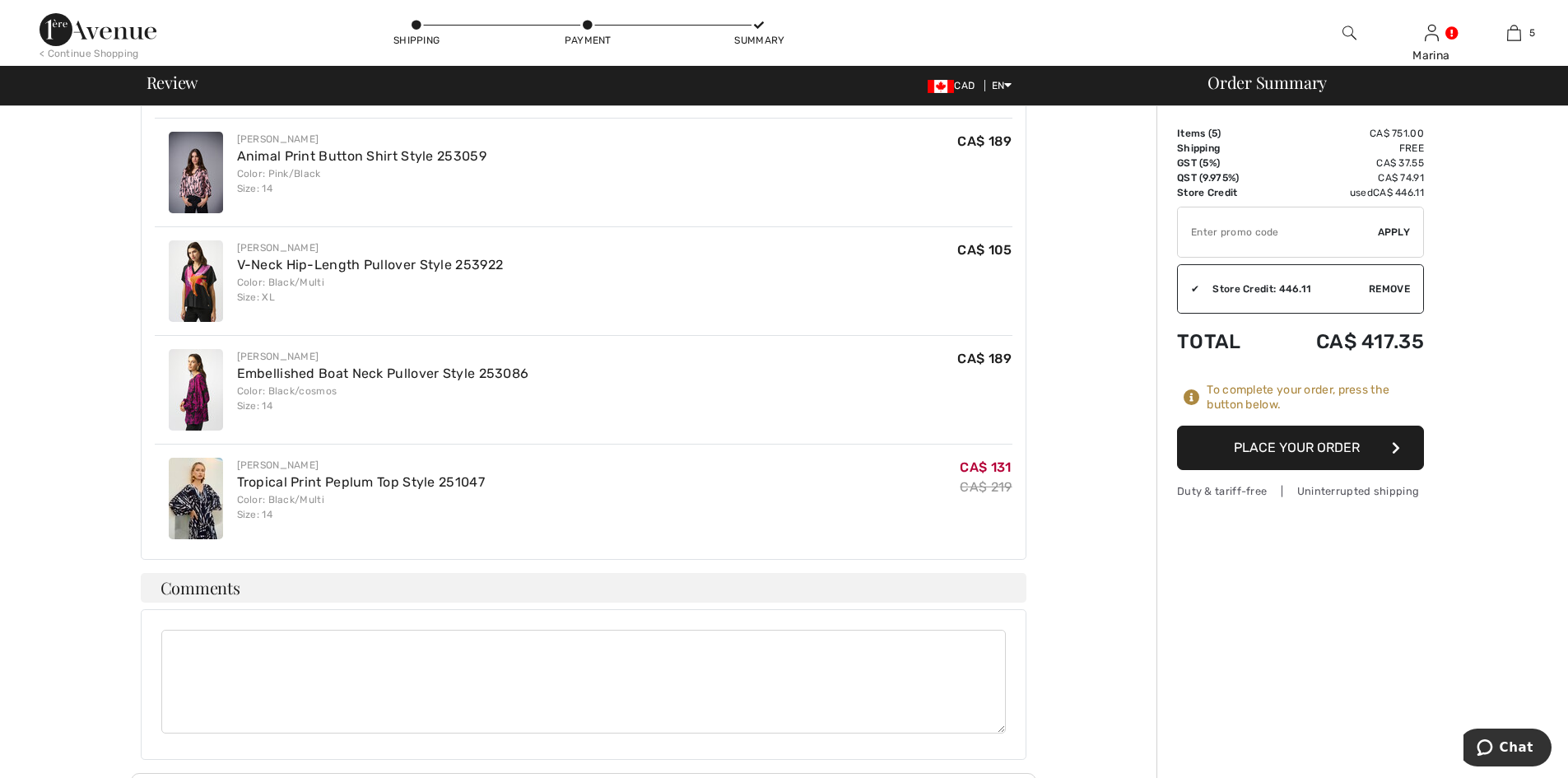
scroll to position [247, 0]
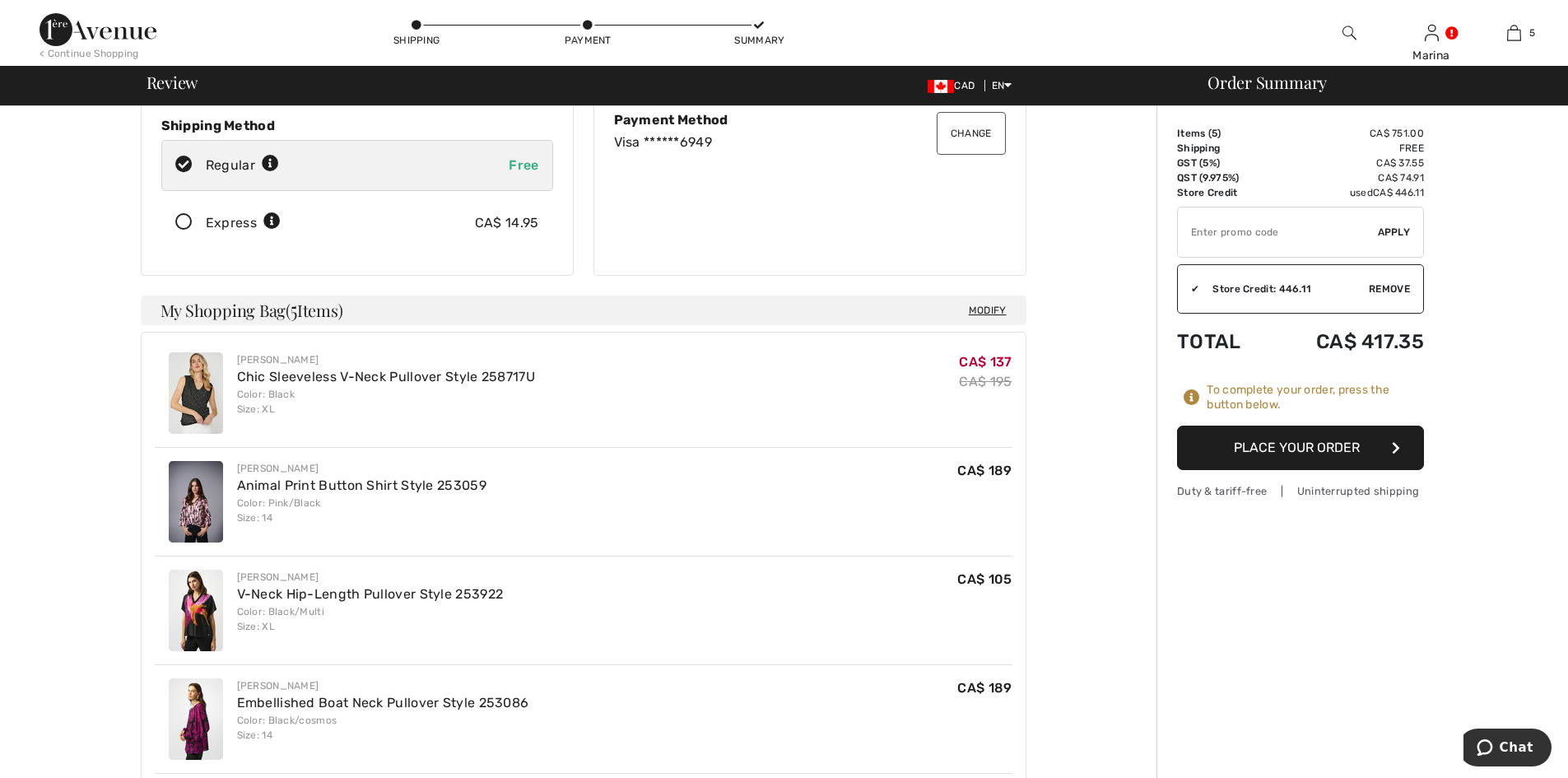
click at [1316, 455] on button "Place Your Order" at bounding box center [1300, 447] width 247 height 44
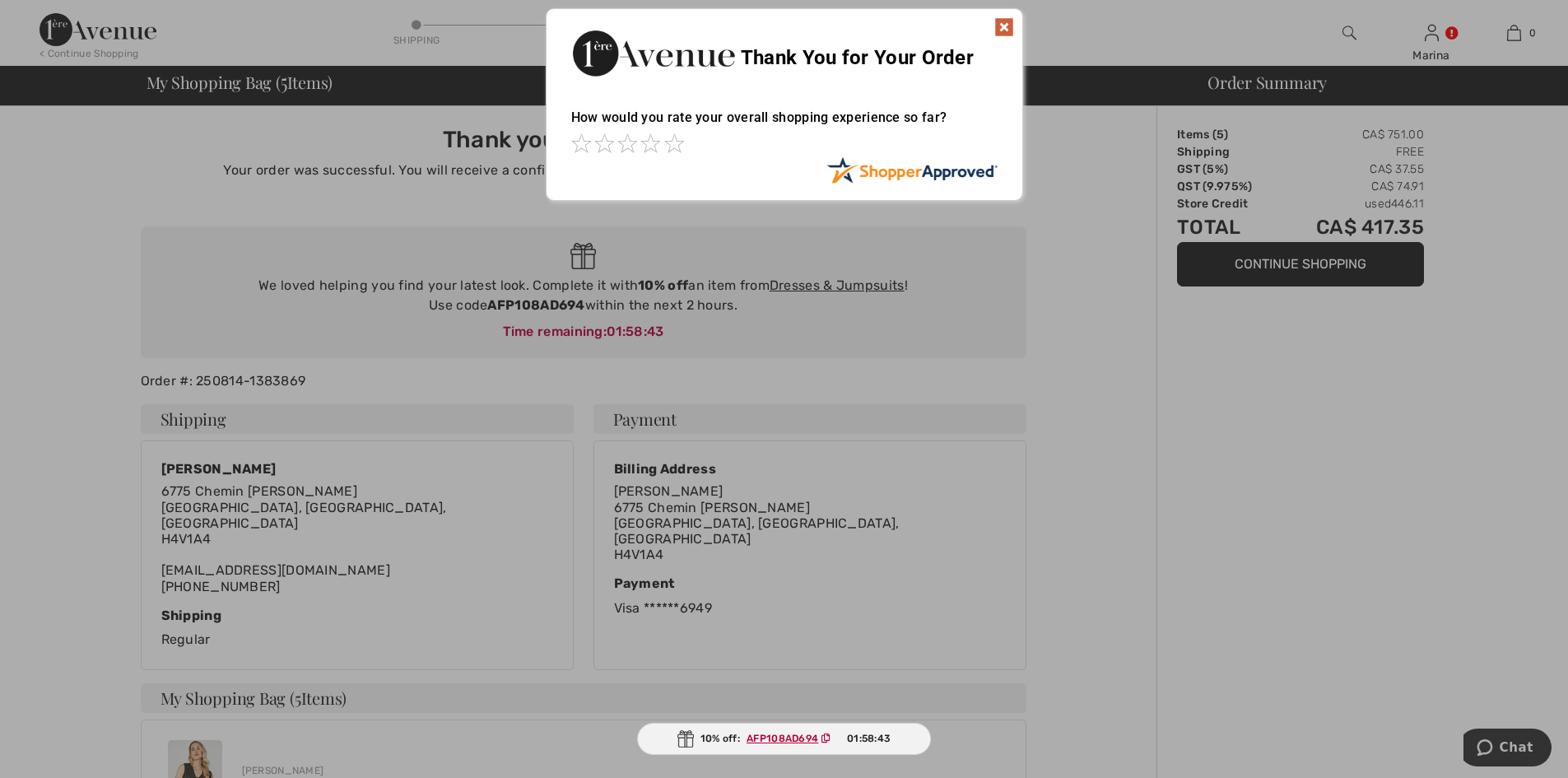
click at [1000, 25] on img at bounding box center [1004, 27] width 20 height 20
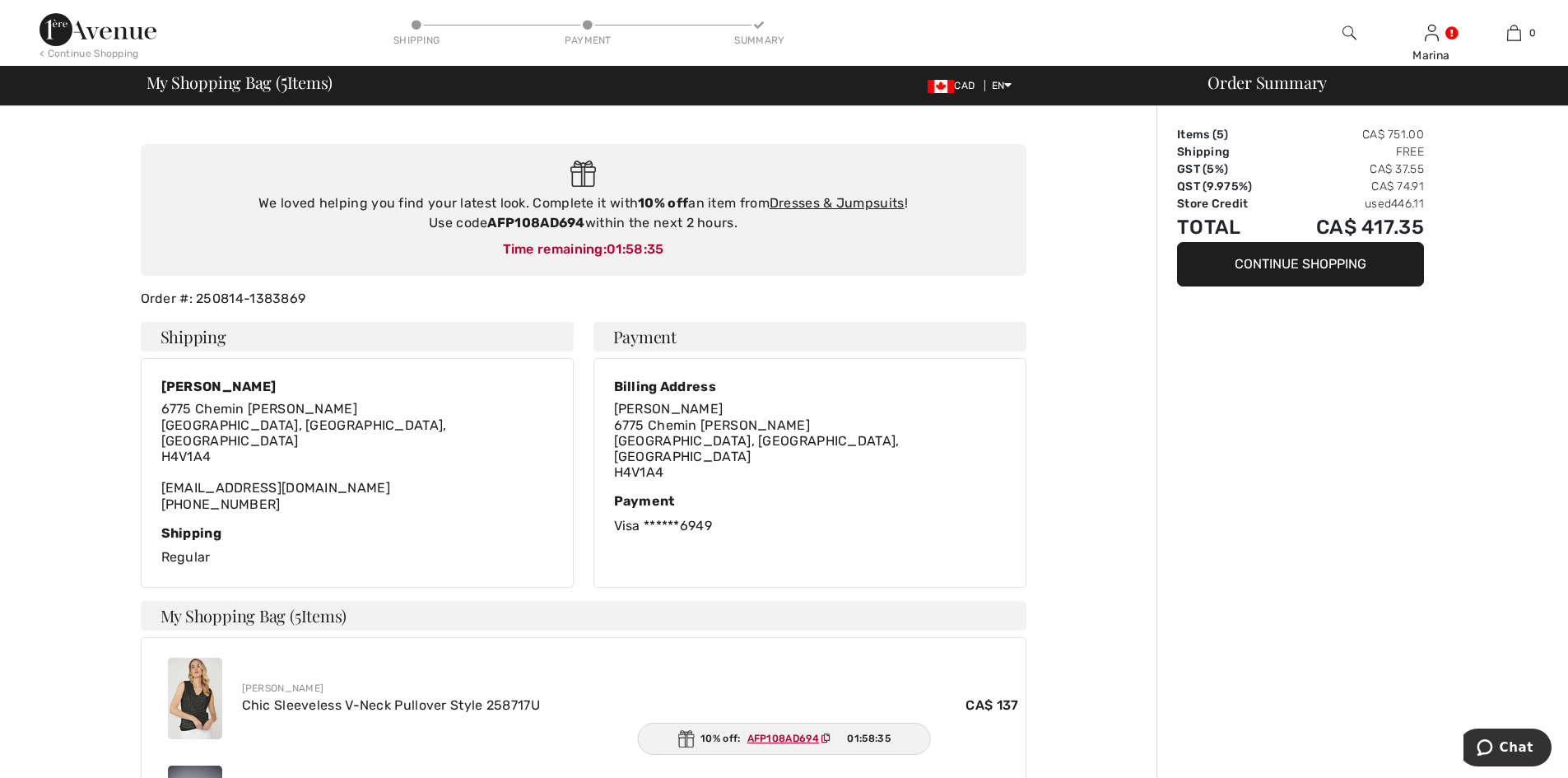
scroll to position [247, 0]
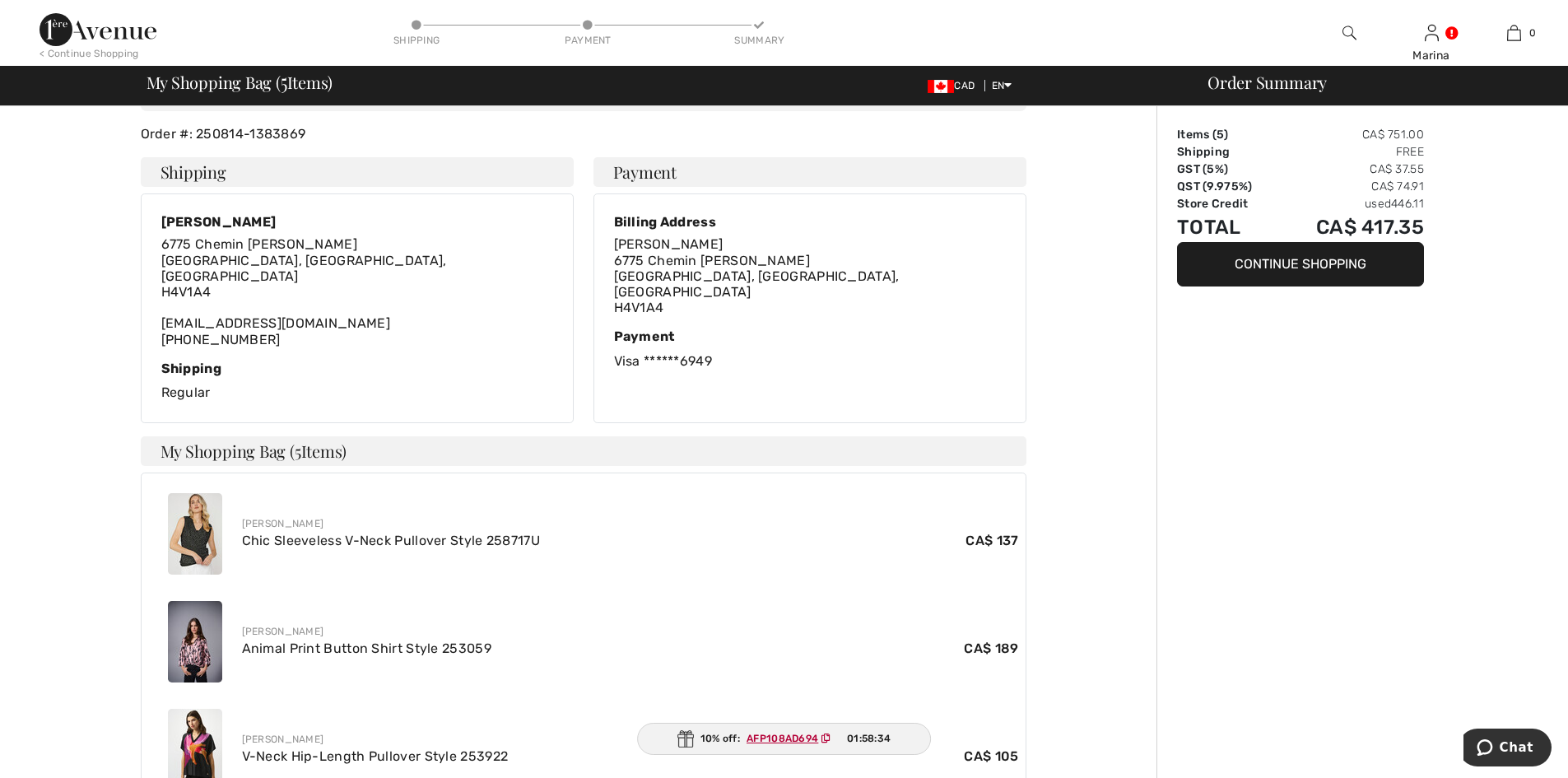
click at [785, 735] on ins "AFP108AD694" at bounding box center [783, 738] width 72 height 12
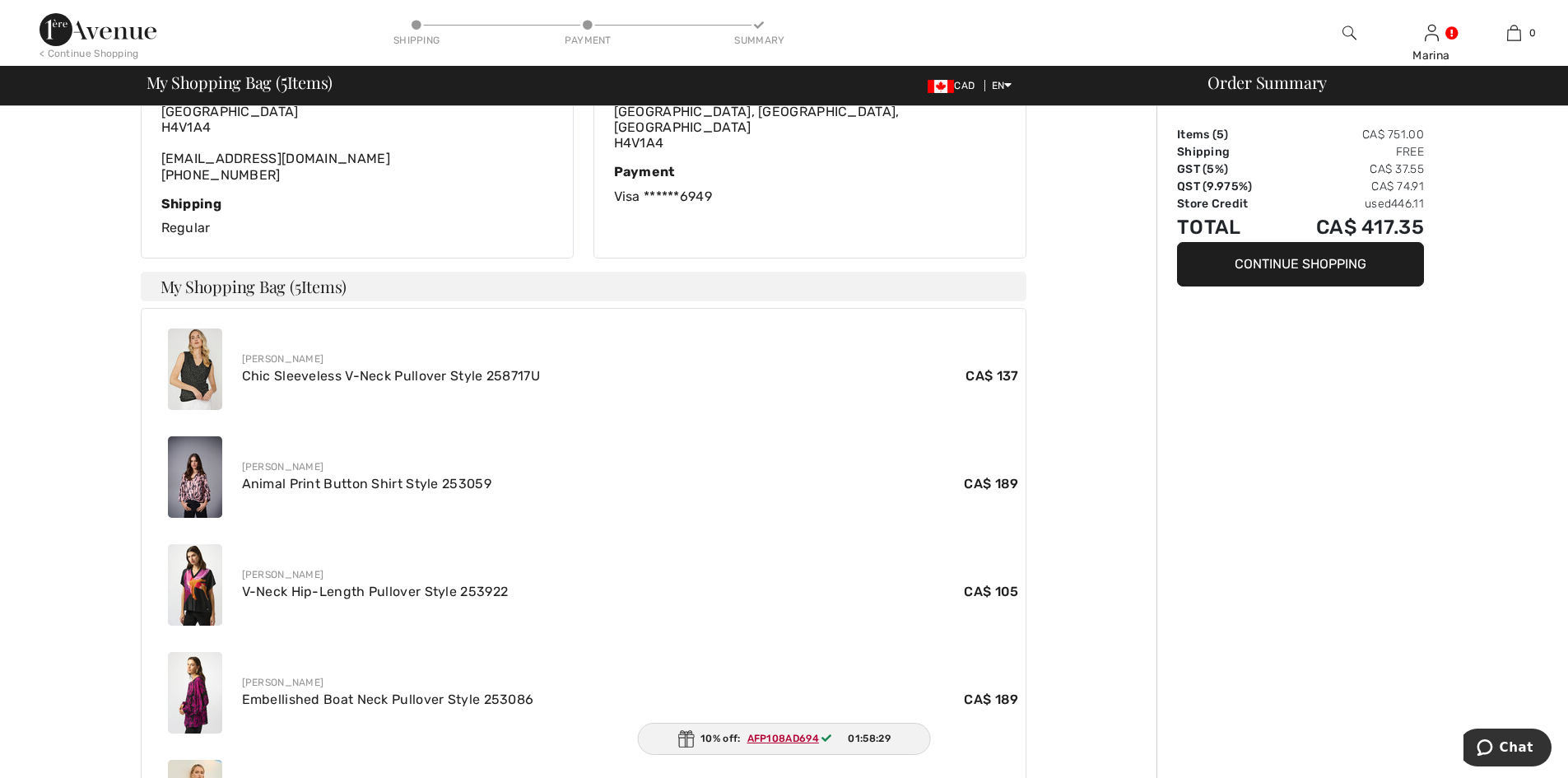
scroll to position [576, 0]
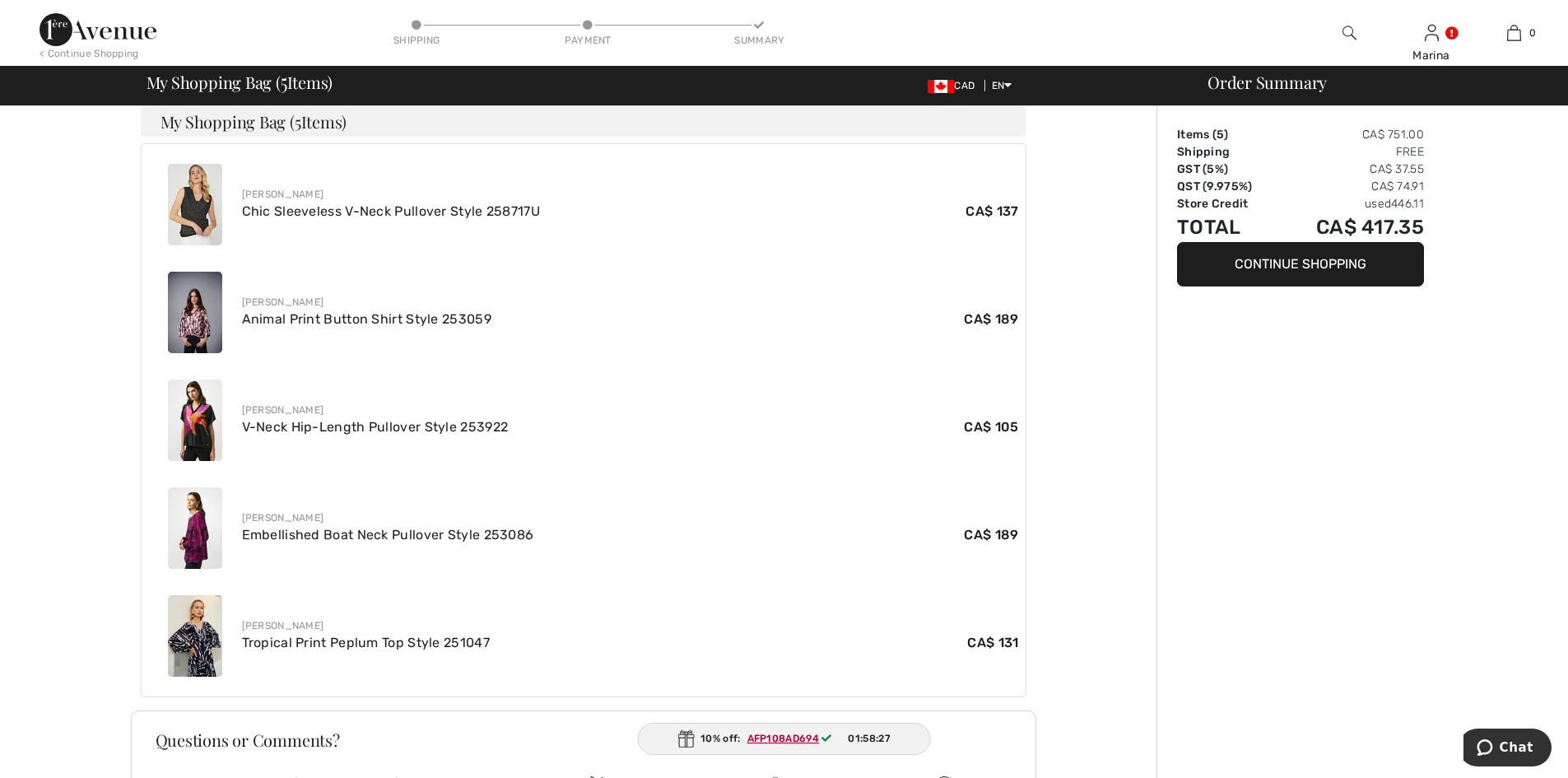
click at [793, 736] on ins "AFP108AD694" at bounding box center [784, 738] width 72 height 12
click at [793, 736] on ins "AFP108AD694" at bounding box center [783, 738] width 72 height 12
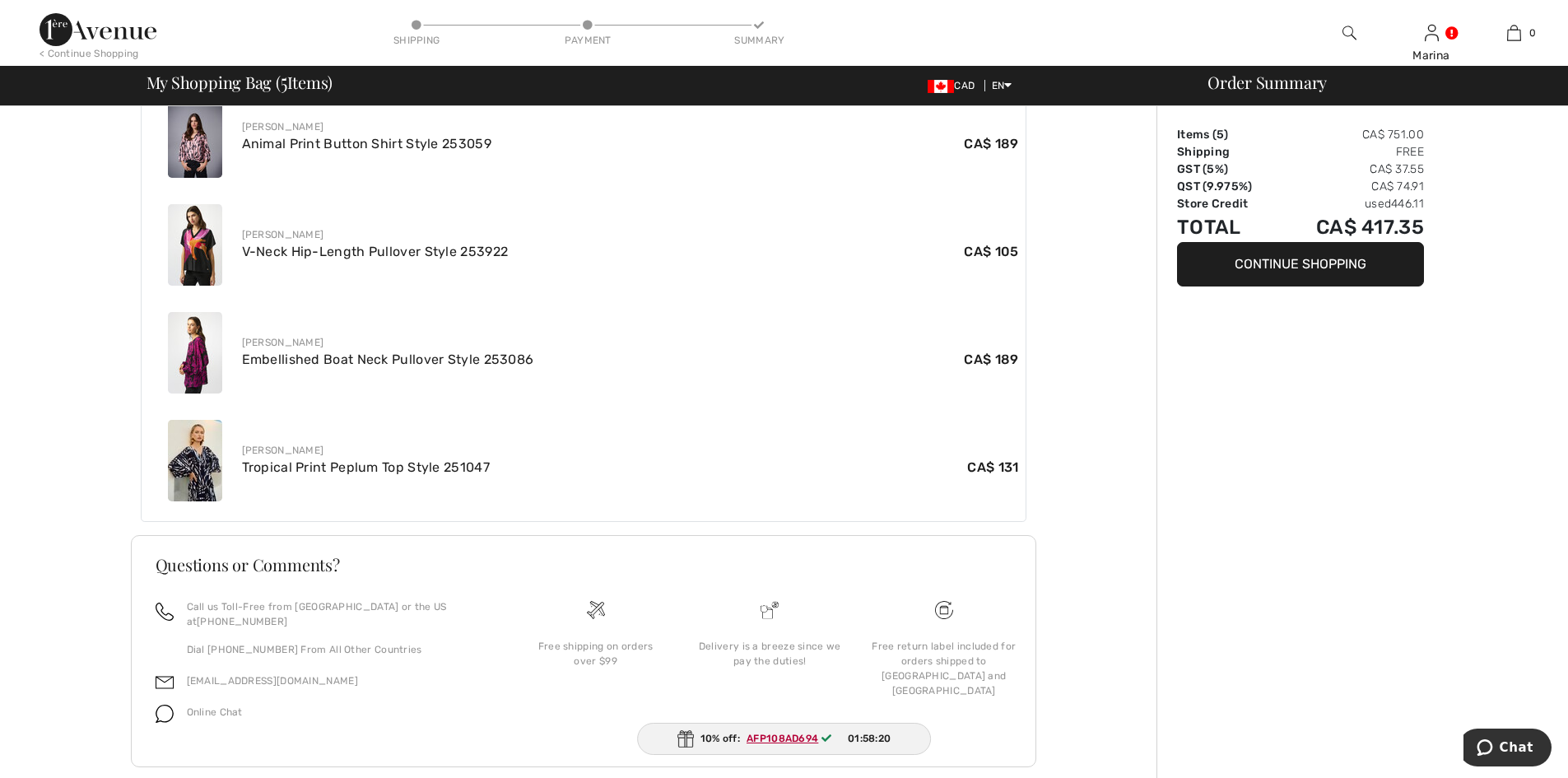
click at [773, 733] on ins "AFP108AD694" at bounding box center [783, 738] width 72 height 12
click at [773, 733] on ins "AFP108AD694" at bounding box center [784, 738] width 72 height 12
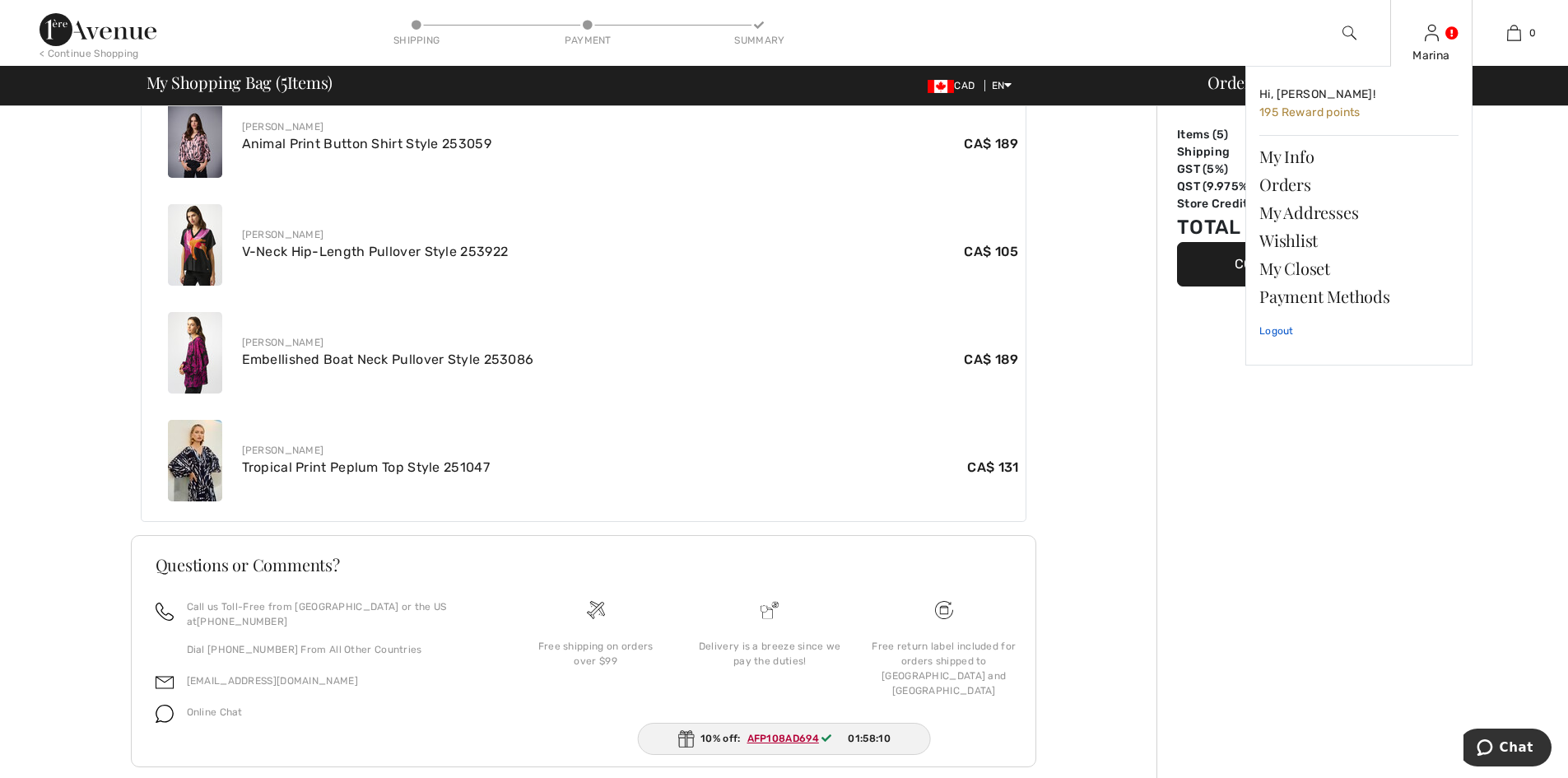
click at [1268, 332] on link "Logout" at bounding box center [1359, 331] width 199 height 41
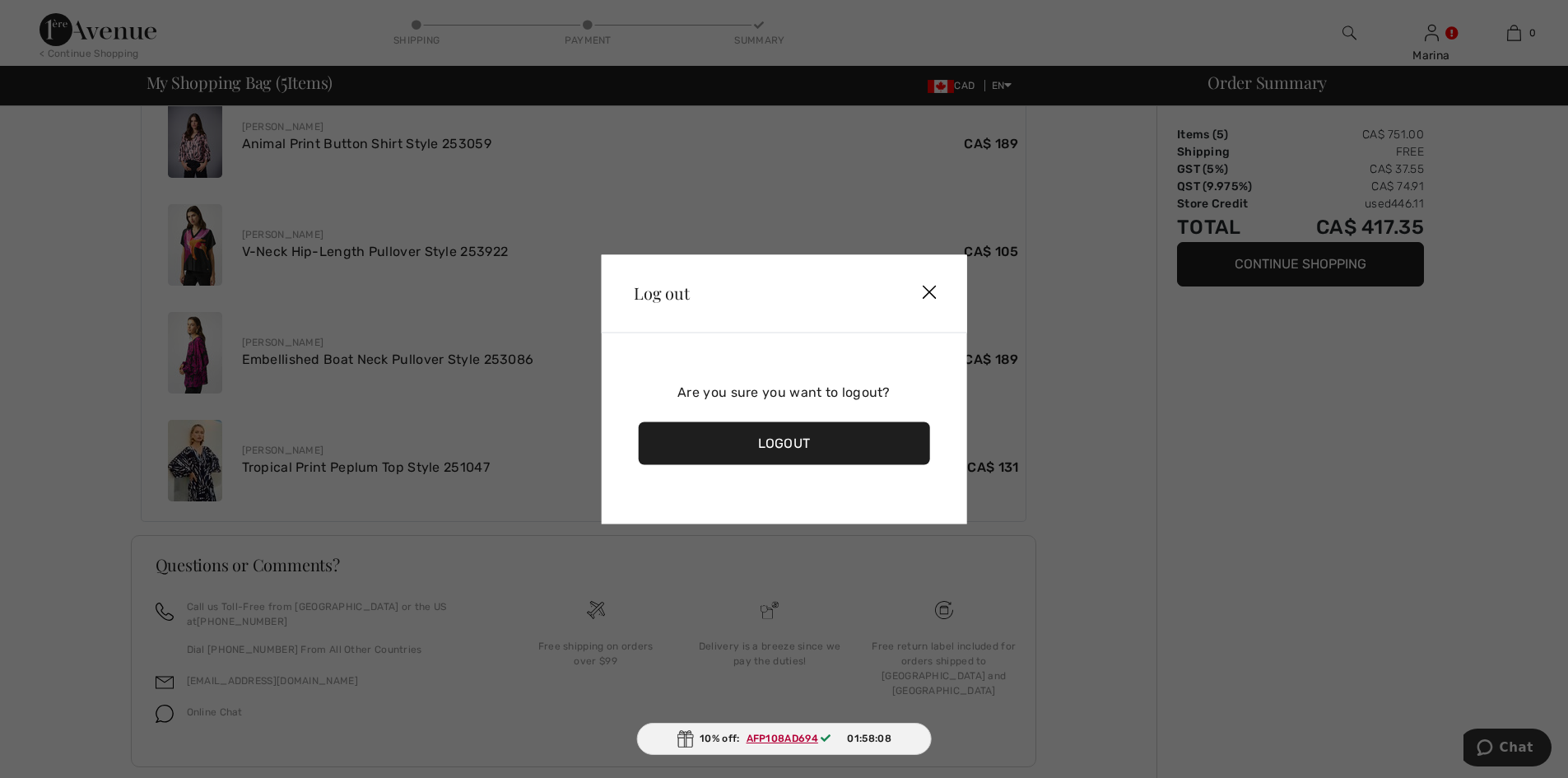
click at [787, 438] on div "Logout" at bounding box center [784, 443] width 292 height 43
